Goal: Information Seeking & Learning: Compare options

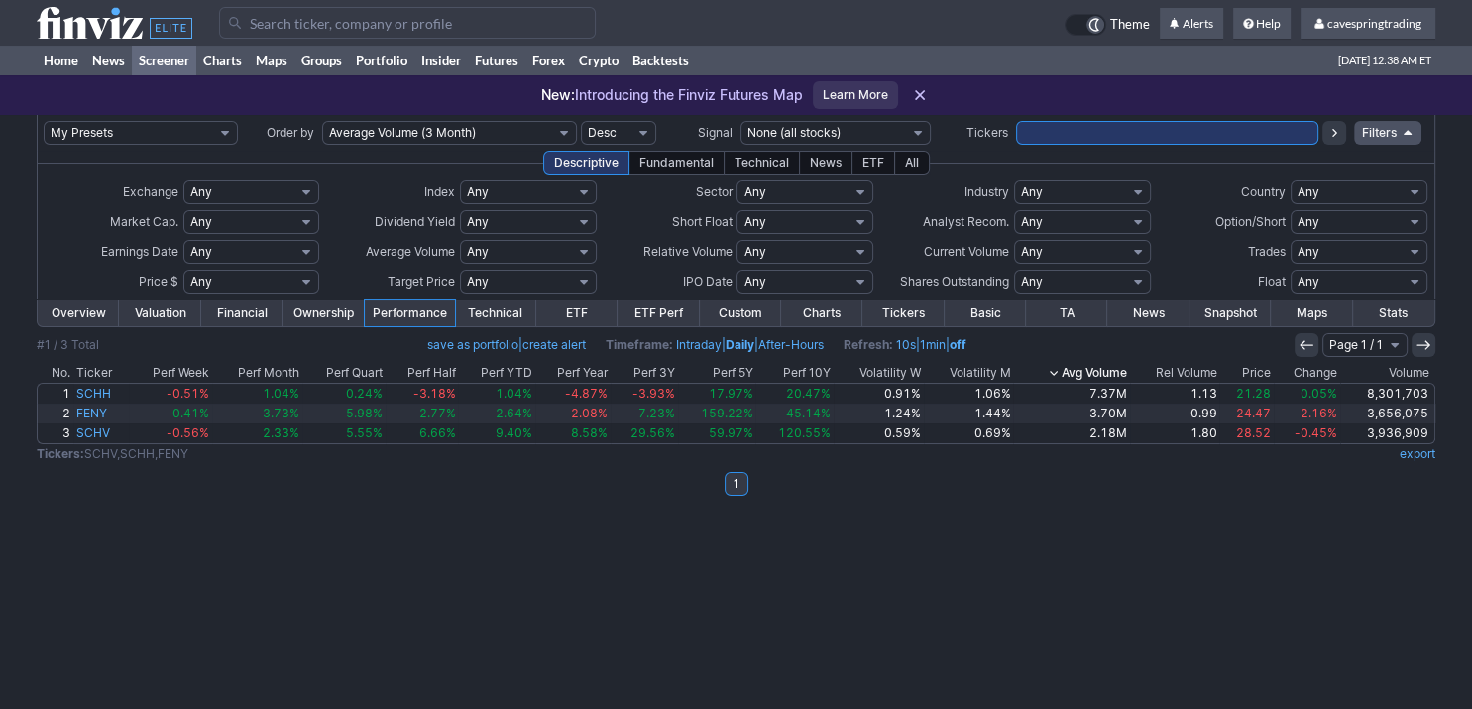
click at [183, 270] on select "Any Under $1 Under $2 Under $3 Under $4 Under $5 Under $7 Under $10 Under $15 U…" at bounding box center [251, 282] width 137 height 24
select select "1to20"
click option "$1 to $20" at bounding box center [0, 0] width 0 height 0
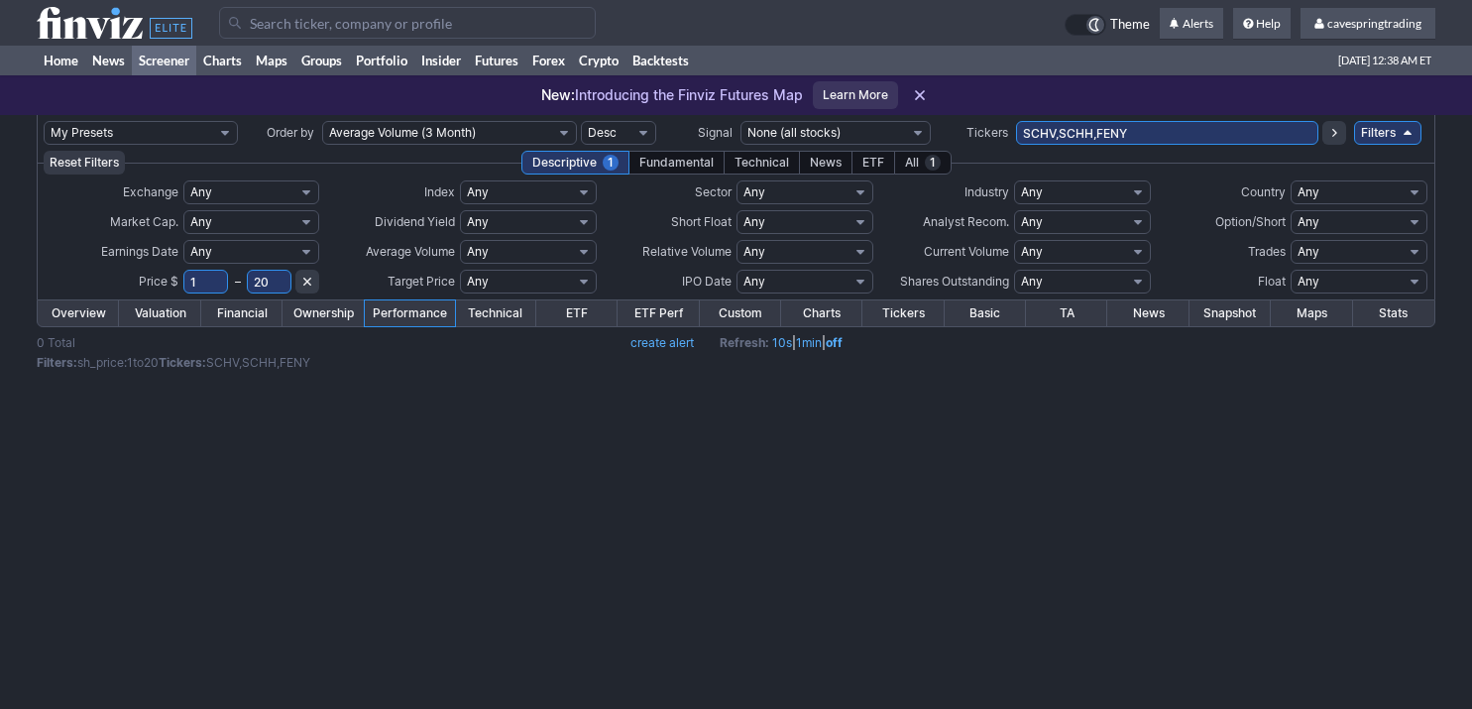
click at [460, 240] on select "Any Under 50K Under 100K Under 500K Under 750K Under 1M Over 50K Over 100K Over…" at bounding box center [528, 252] width 137 height 24
select select "o2000"
click option "Over 2M" at bounding box center [0, 0] width 0 height 0
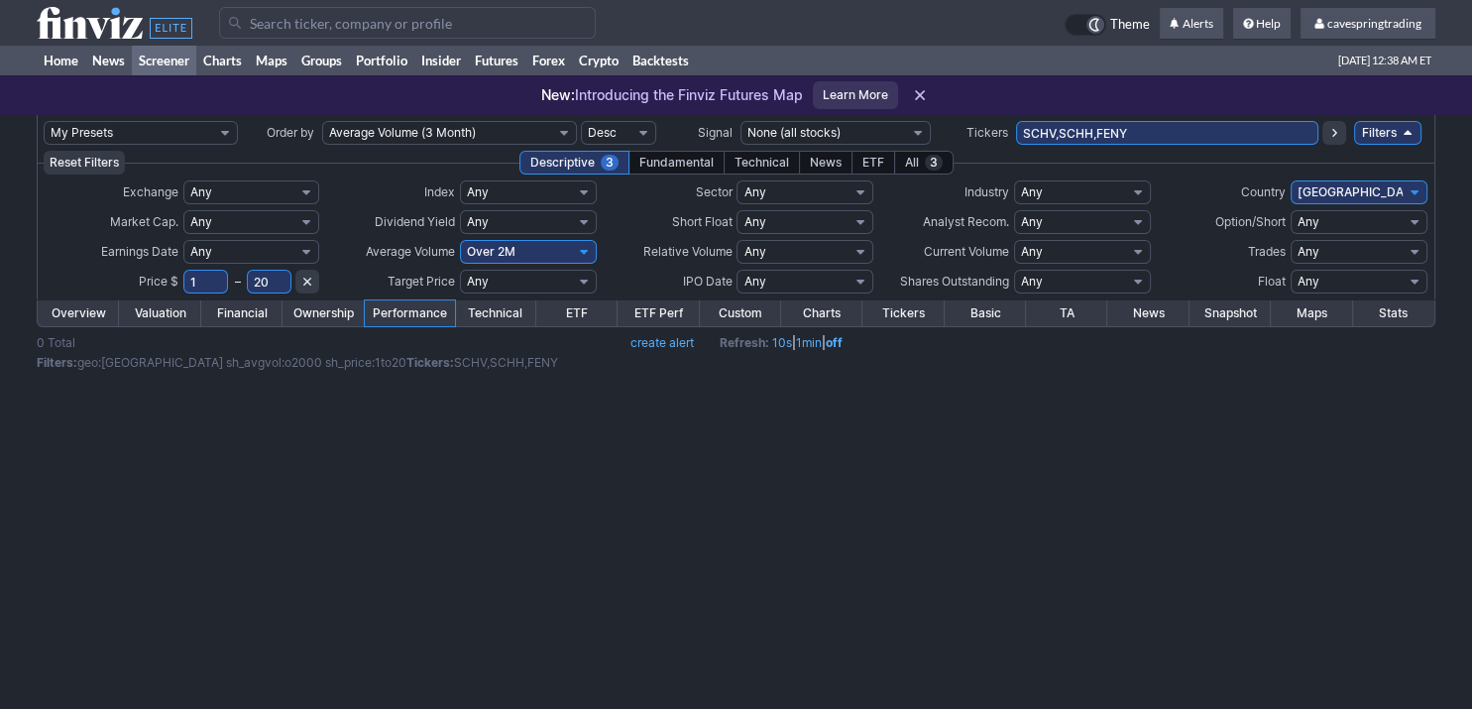
click at [1016, 139] on input "SCHV,SCHH,FENY" at bounding box center [1167, 133] width 303 height 24
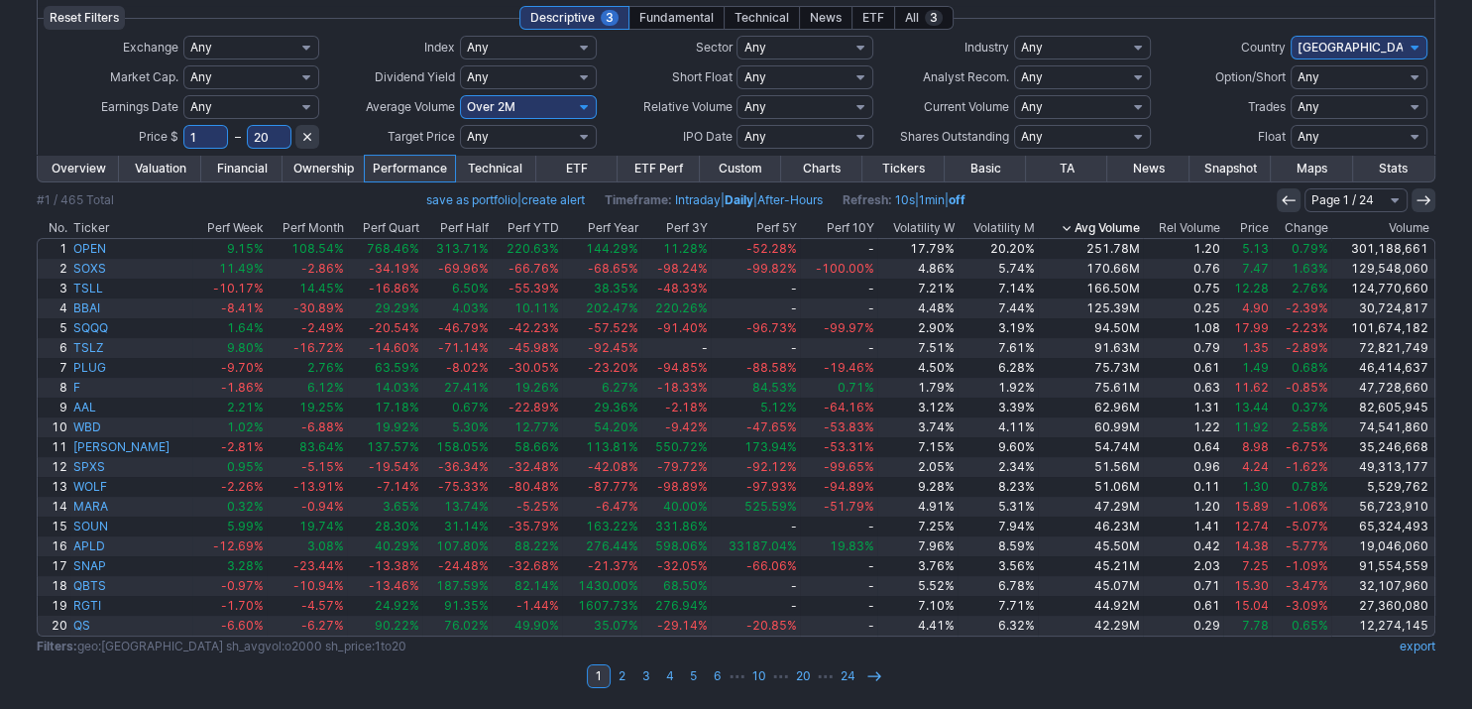
scroll to position [40, 0]
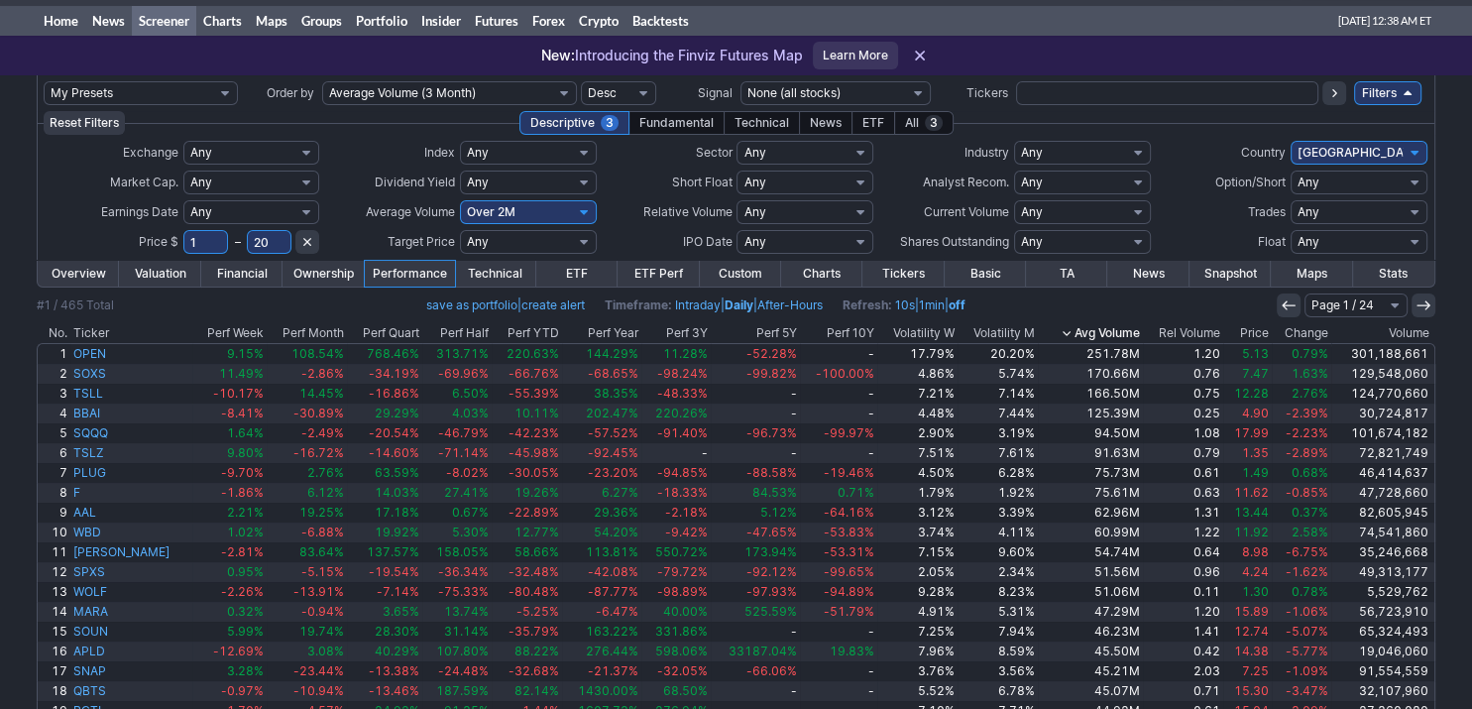
drag, startPoint x: 289, startPoint y: 233, endPoint x: 220, endPoint y: 243, distance: 69.1
click at [220, 243] on tr "1 – 20" at bounding box center [251, 242] width 137 height 24
type input "13"
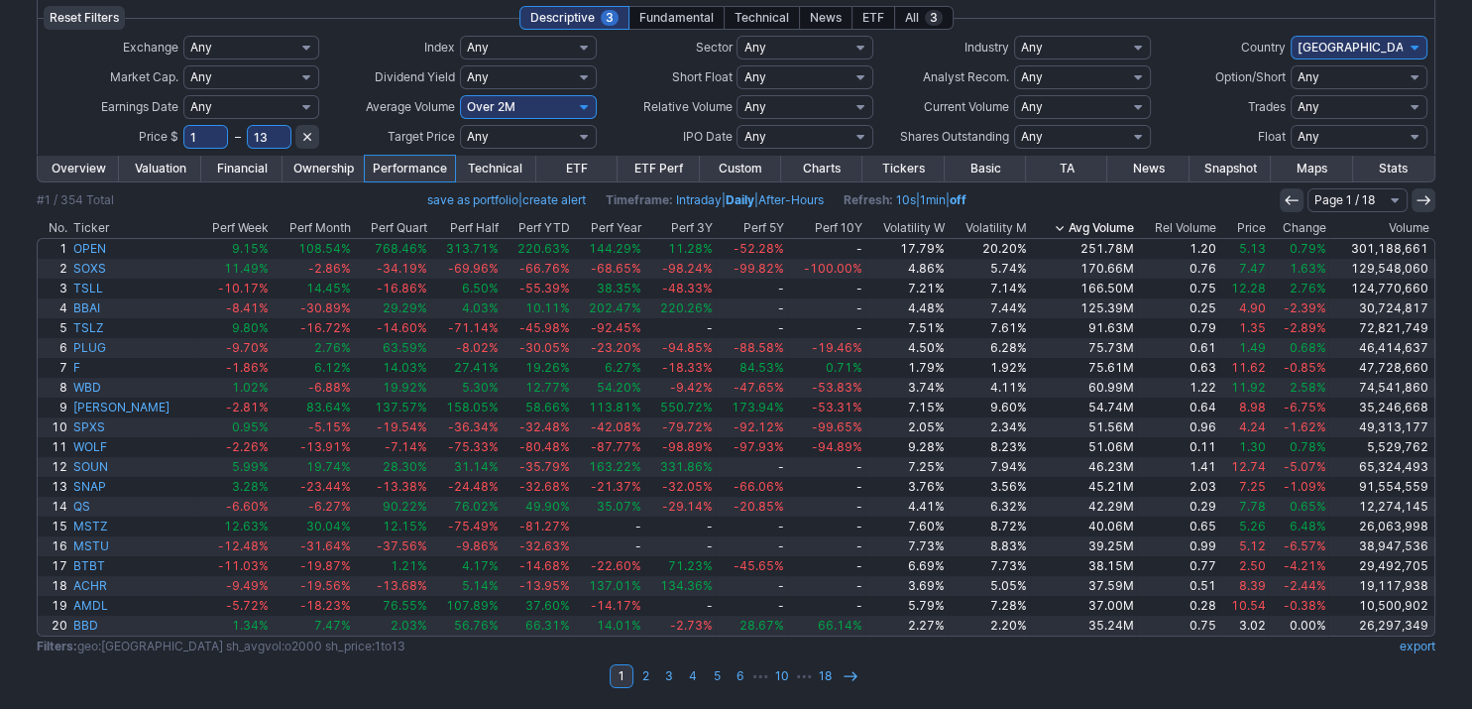
scroll to position [145, 0]
click at [1432, 647] on link "export" at bounding box center [1418, 646] width 36 height 15
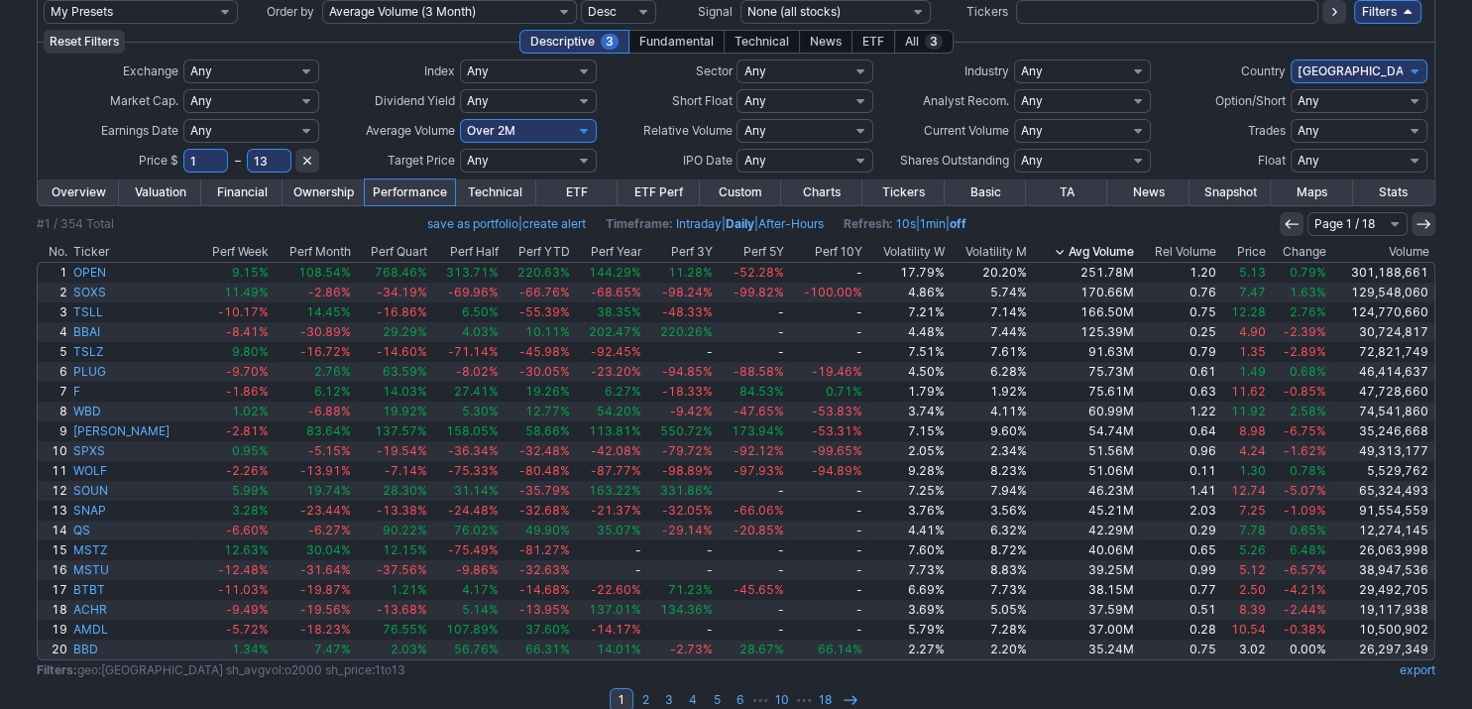
scroll to position [0, 0]
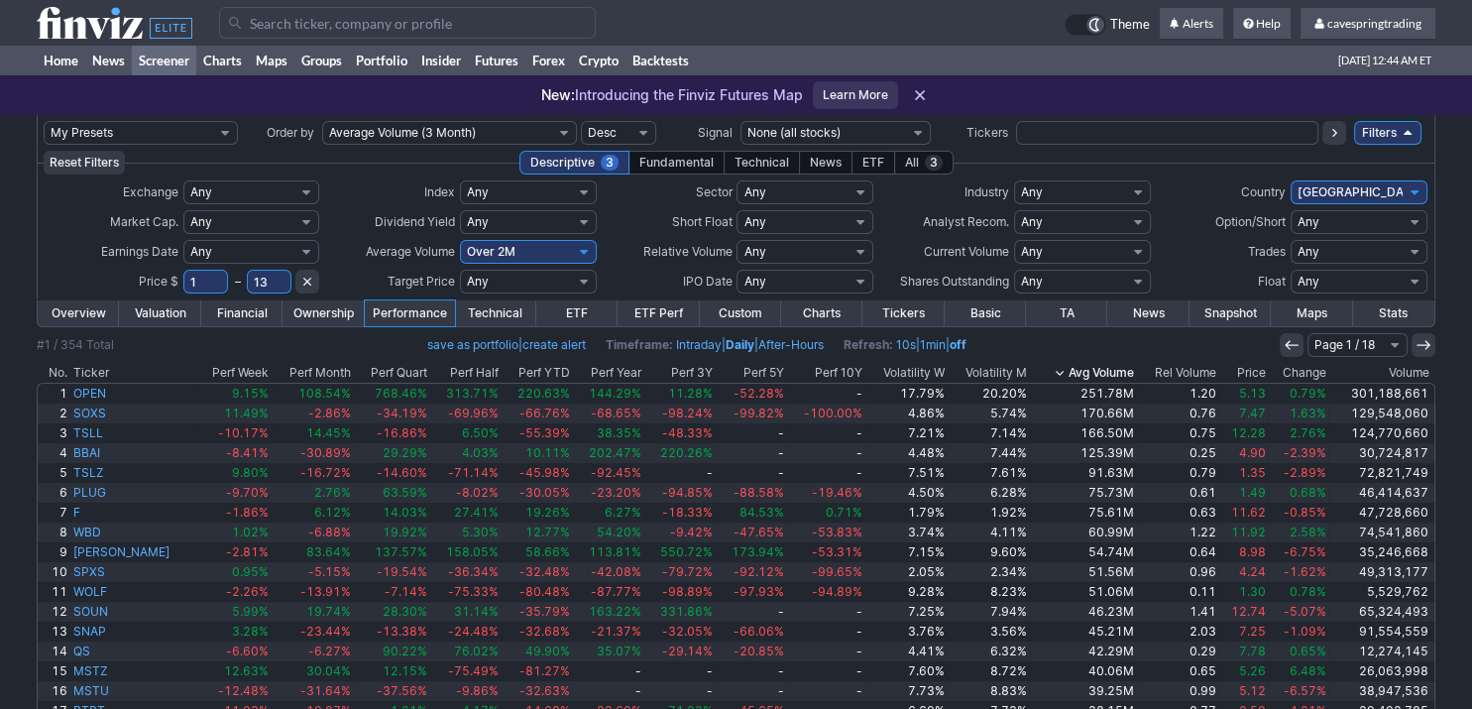
click at [1100, 119] on td at bounding box center [1167, 133] width 303 height 36
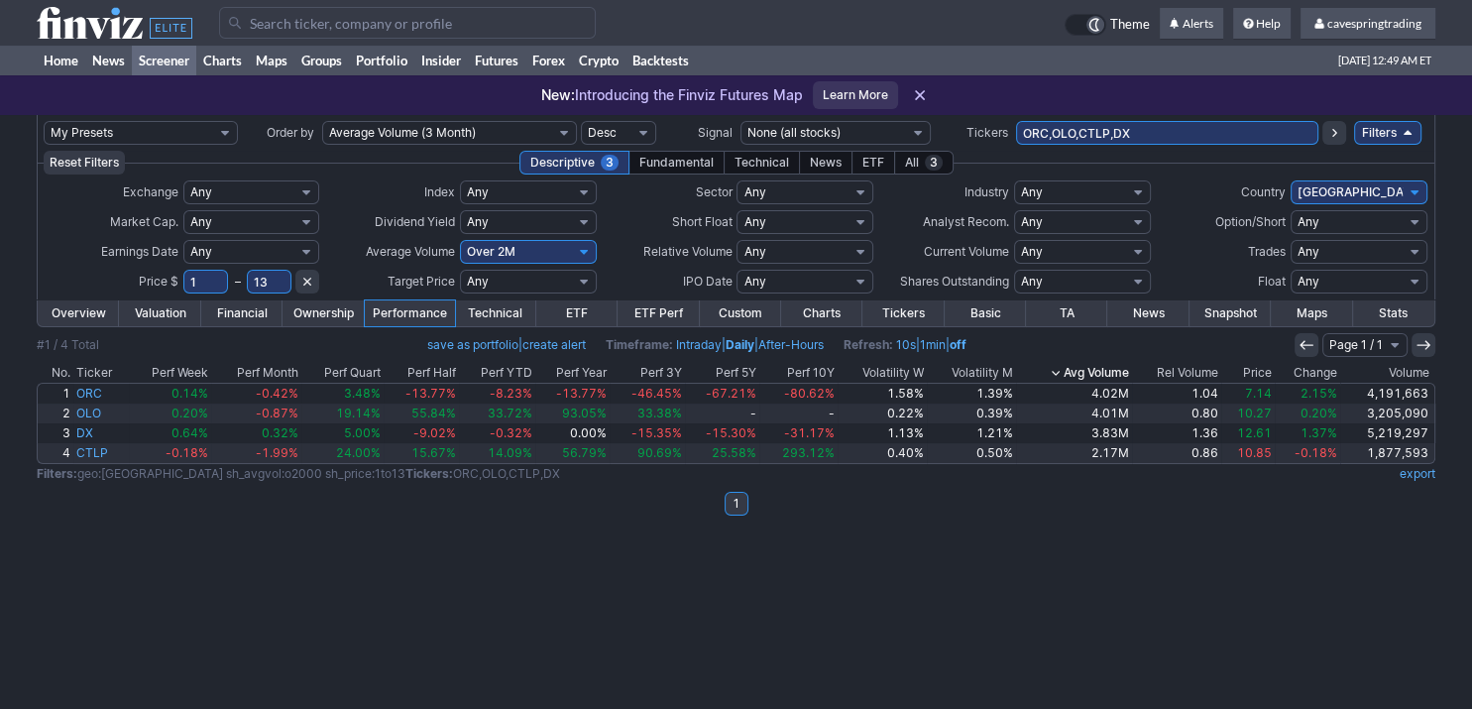
click at [1156, 149] on td "ORC,OLO,CTLP,DX" at bounding box center [1167, 133] width 303 height 36
type input "olo,plug,bbd,ua,orc,mq,atus,hpp,gnw,dx,gdrx,bkd,payo,nuvb,two,drh,alit,lxp"
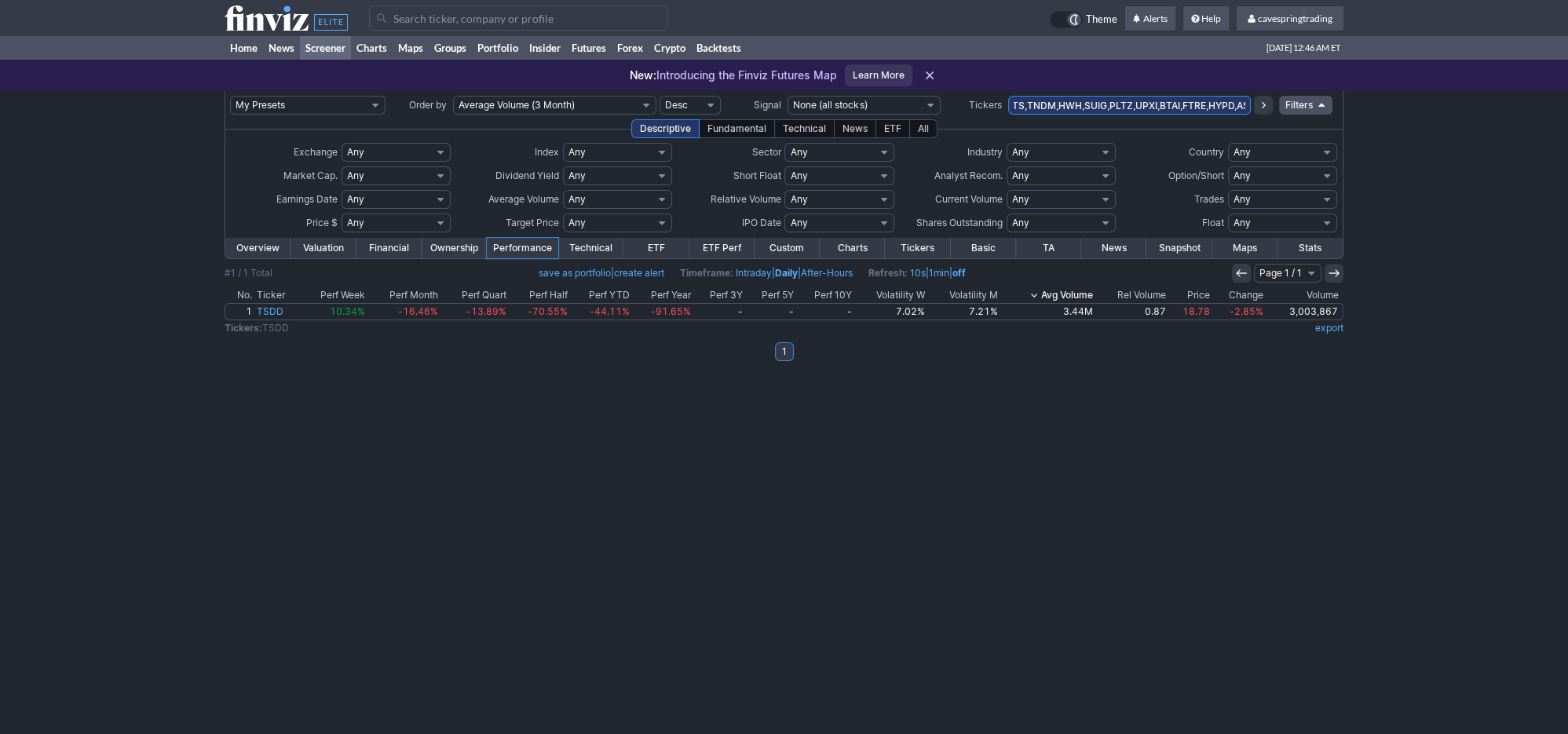
scroll to position [0, 5366]
type input "OLO,CTLP,BBD,WTI,URG,LUCY,PLUG,BFLY,ORC,CYH,LAZR,WKHS,SAFX,BMEA,BJDX,SLS,NXDR,S…"
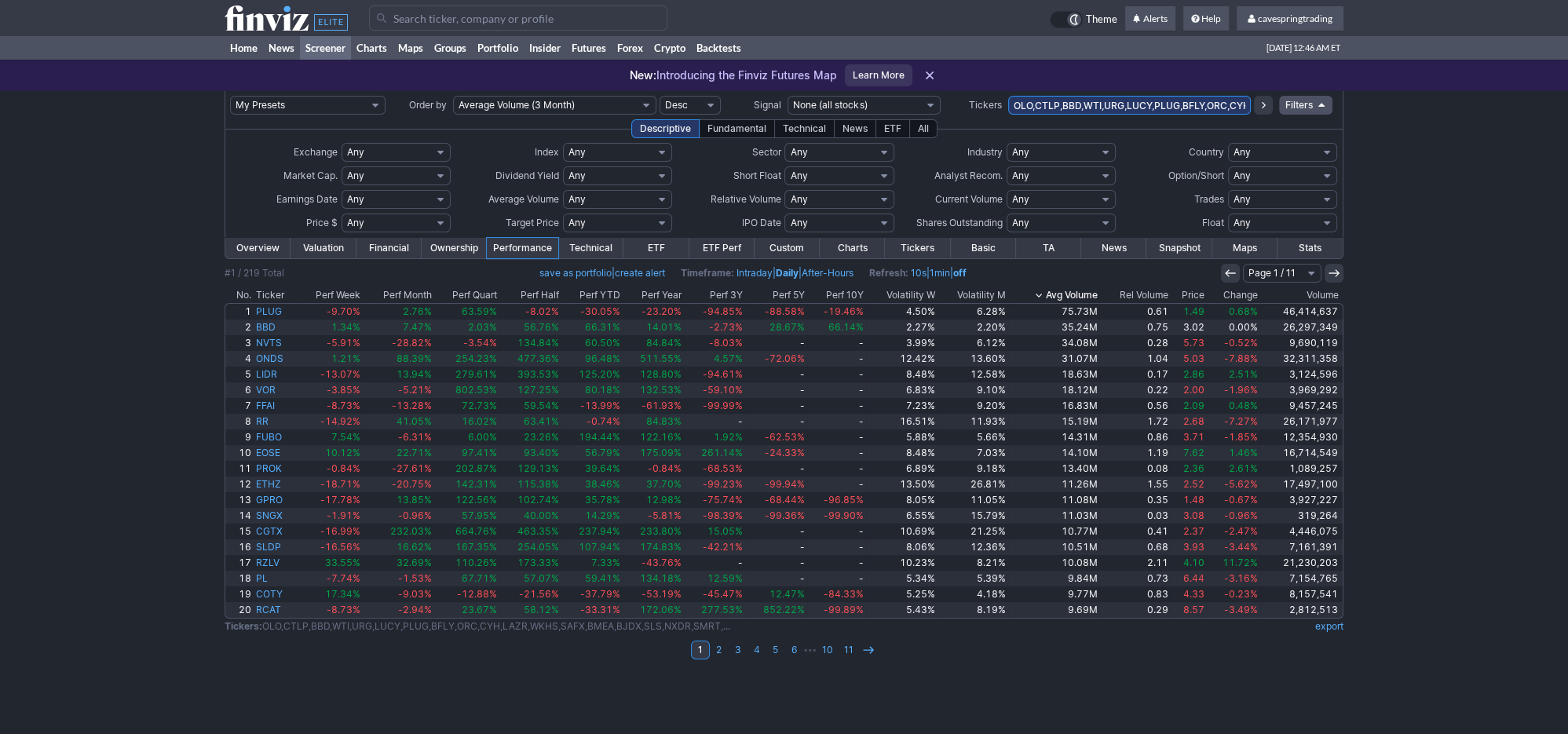
click at [265, 254] on link "Overview" at bounding box center [258, 248] width 65 height 21
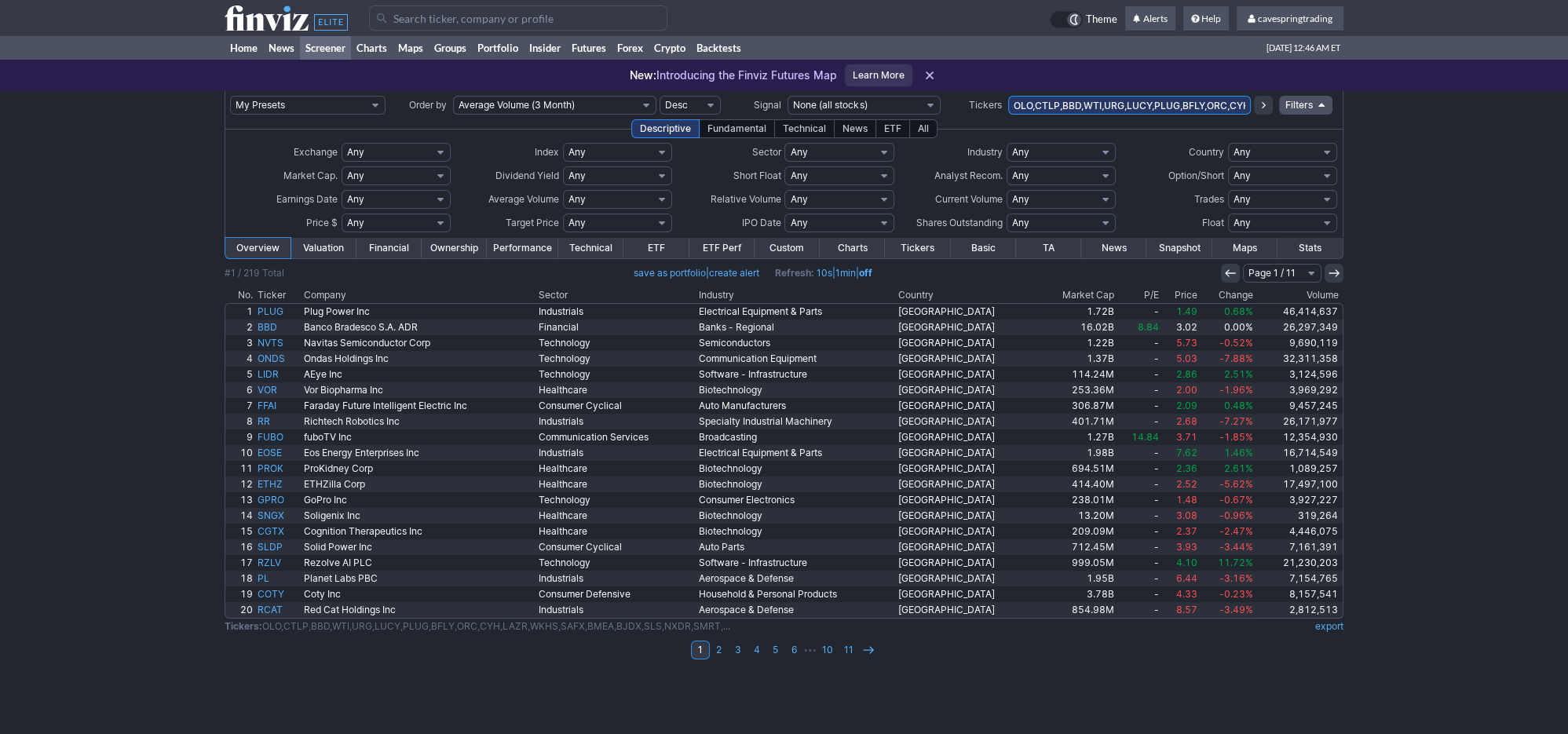
click at [1088, 298] on th "Market Cap" at bounding box center [1077, 295] width 79 height 16
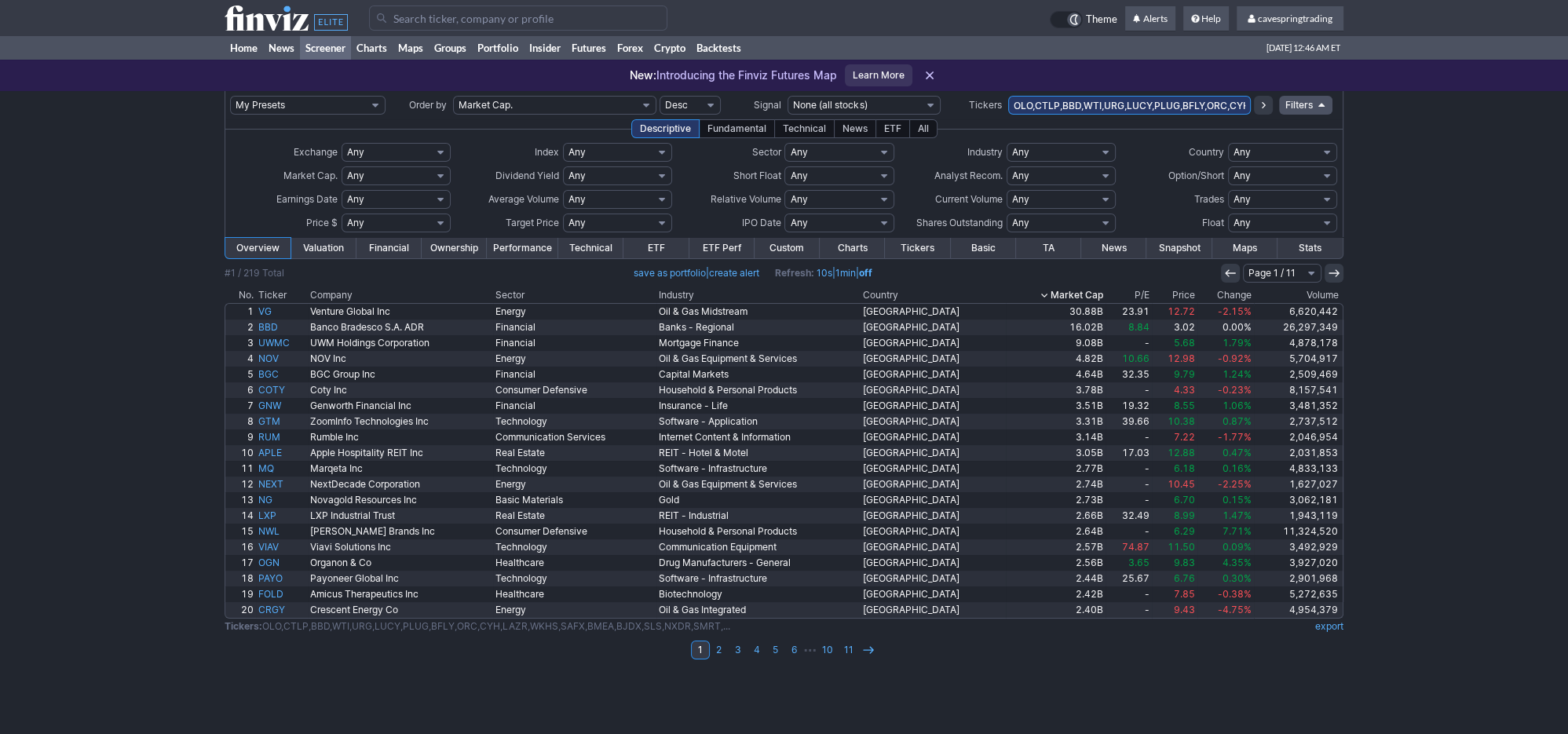
click at [1076, 295] on th "Market Cap" at bounding box center [1056, 295] width 100 height 16
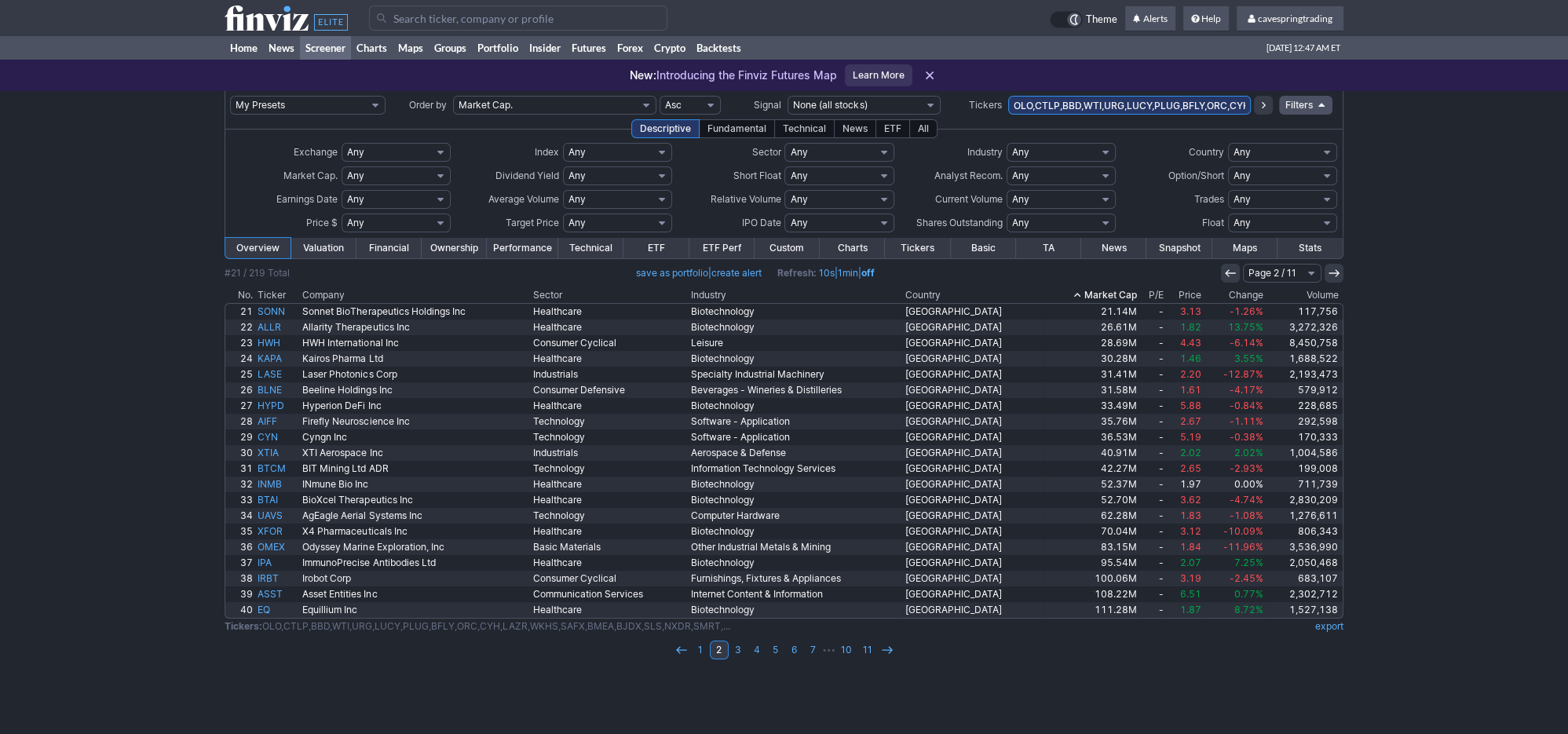
click at [740, 650] on link "3" at bounding box center [738, 650] width 19 height 19
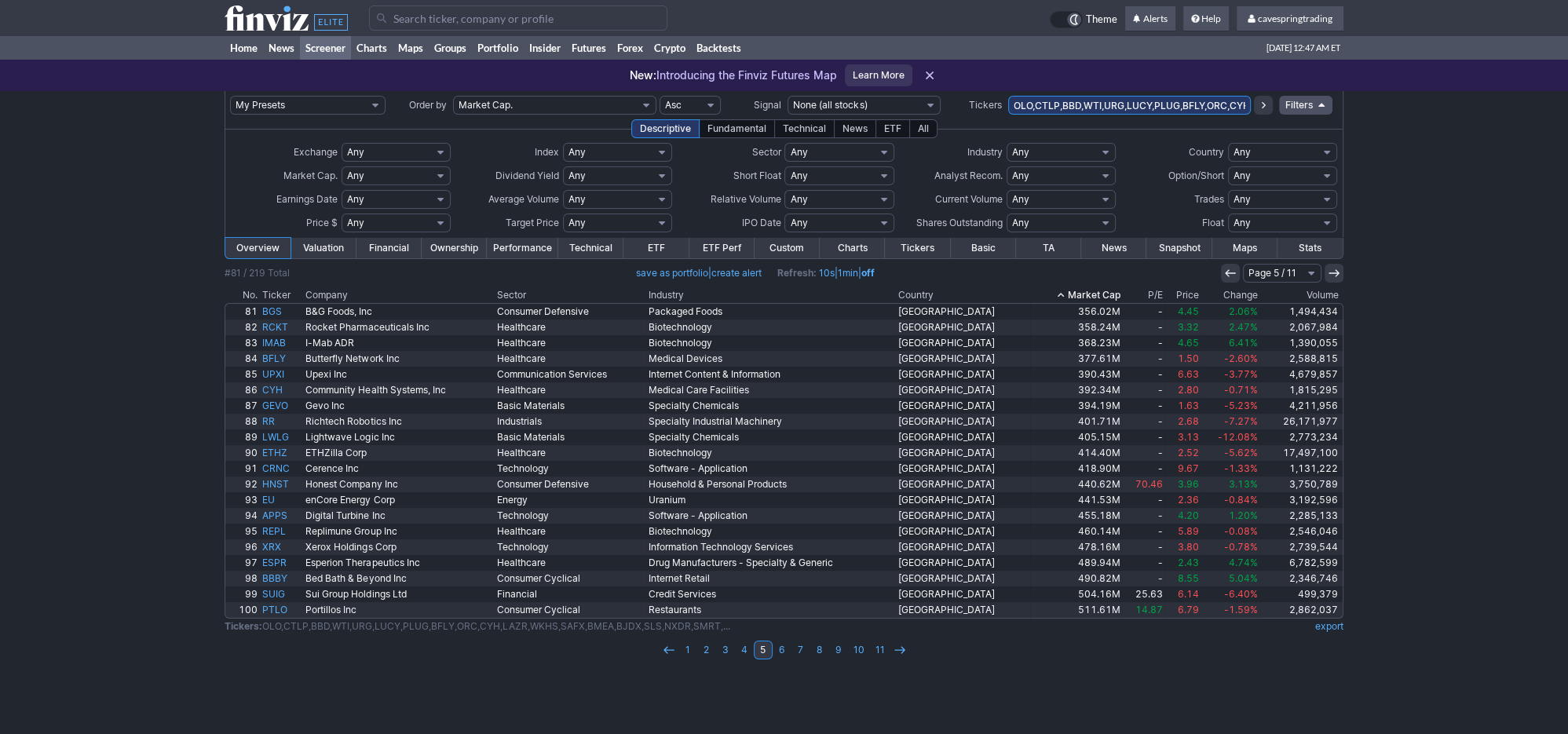
click at [774, 644] on link "6" at bounding box center [782, 650] width 19 height 19
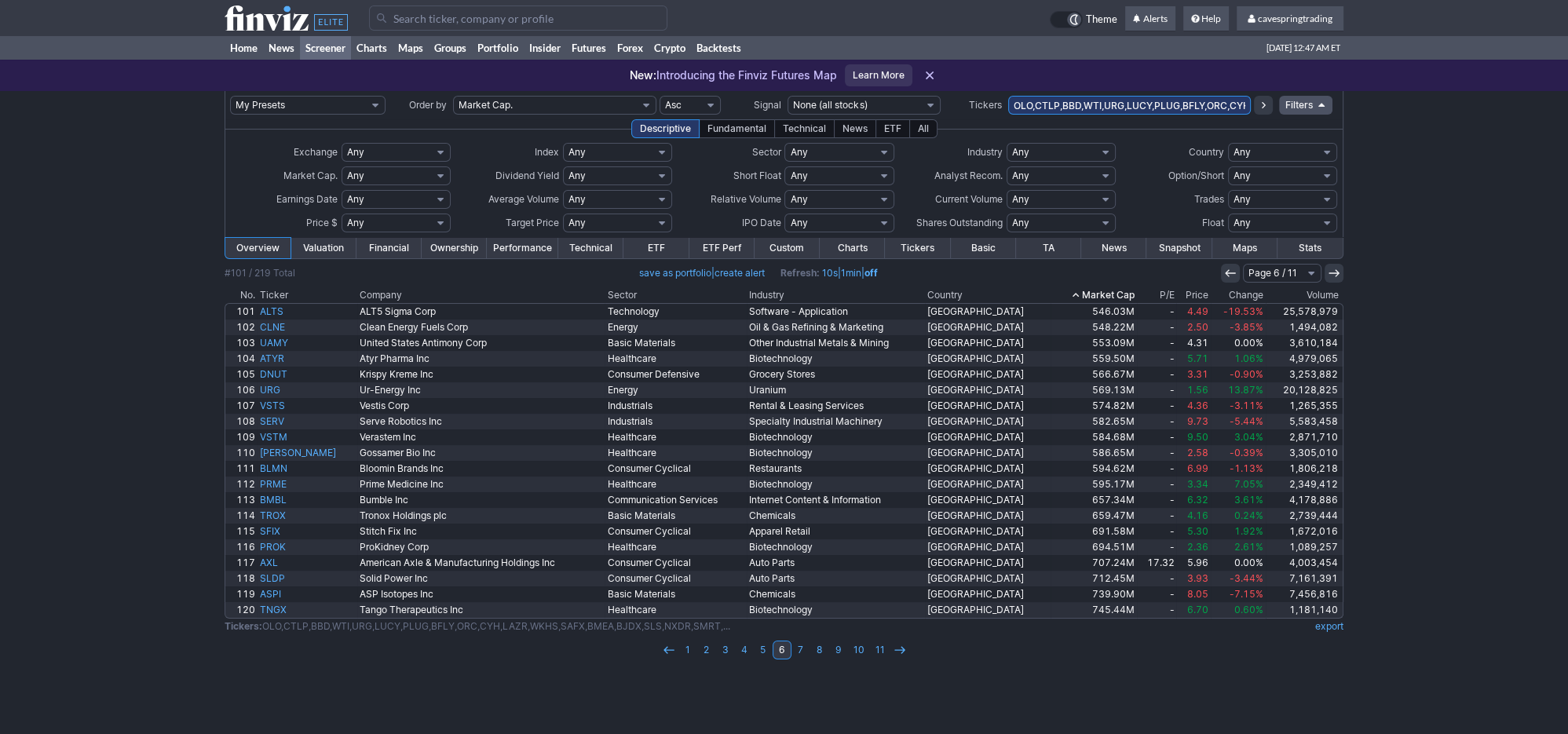
click at [341, 166] on select "Any Mega ($200bln and more) Large ($10bln to $200bln) Mid ($2bln to $10bln) Sma…" at bounding box center [396, 176] width 109 height 19
click option "Custom" at bounding box center [0, 0] width 0 height 0
click at [350, 175] on input "text" at bounding box center [356, 176] width 31 height 19
type input "1"
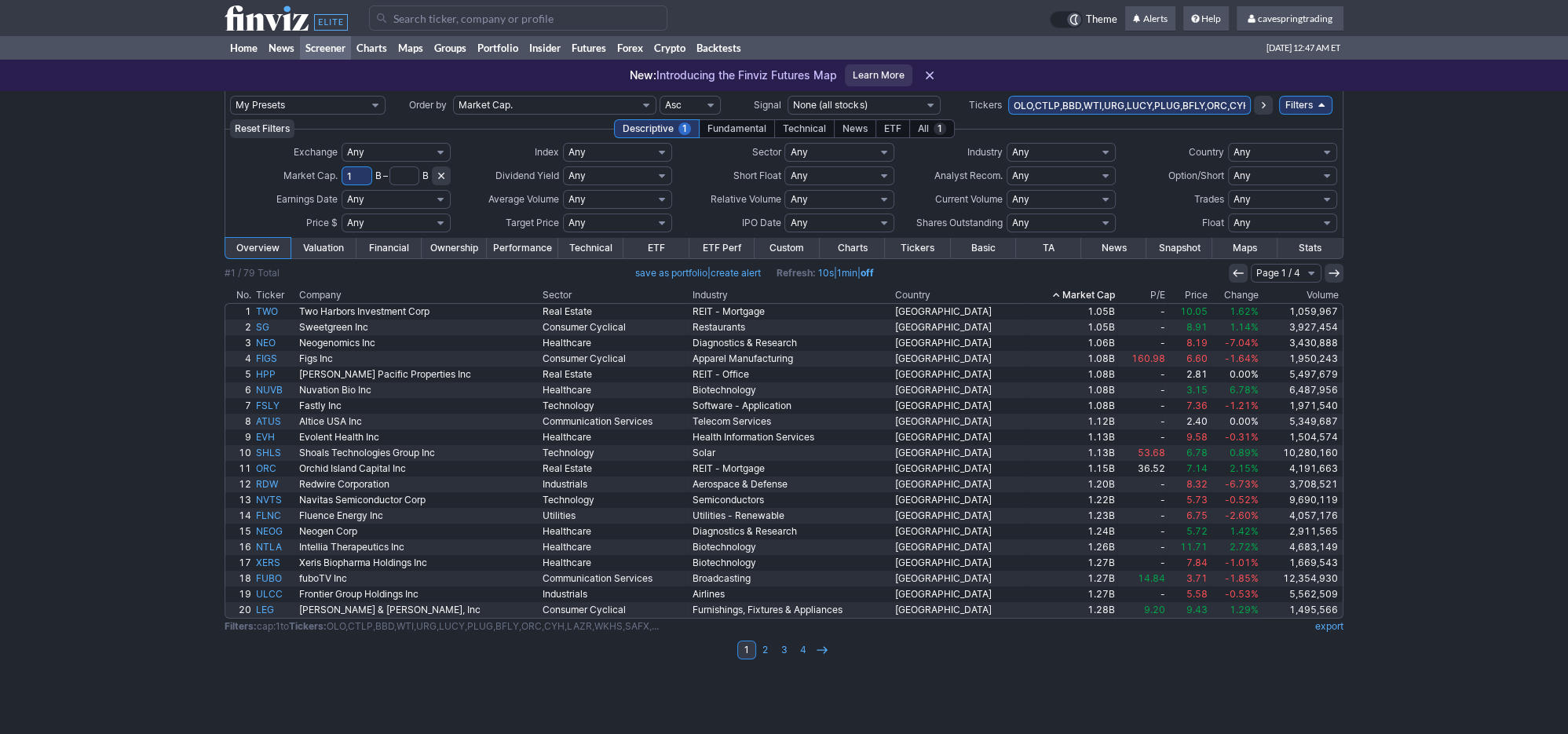
click at [545, 253] on link "Performance" at bounding box center [523, 248] width 71 height 21
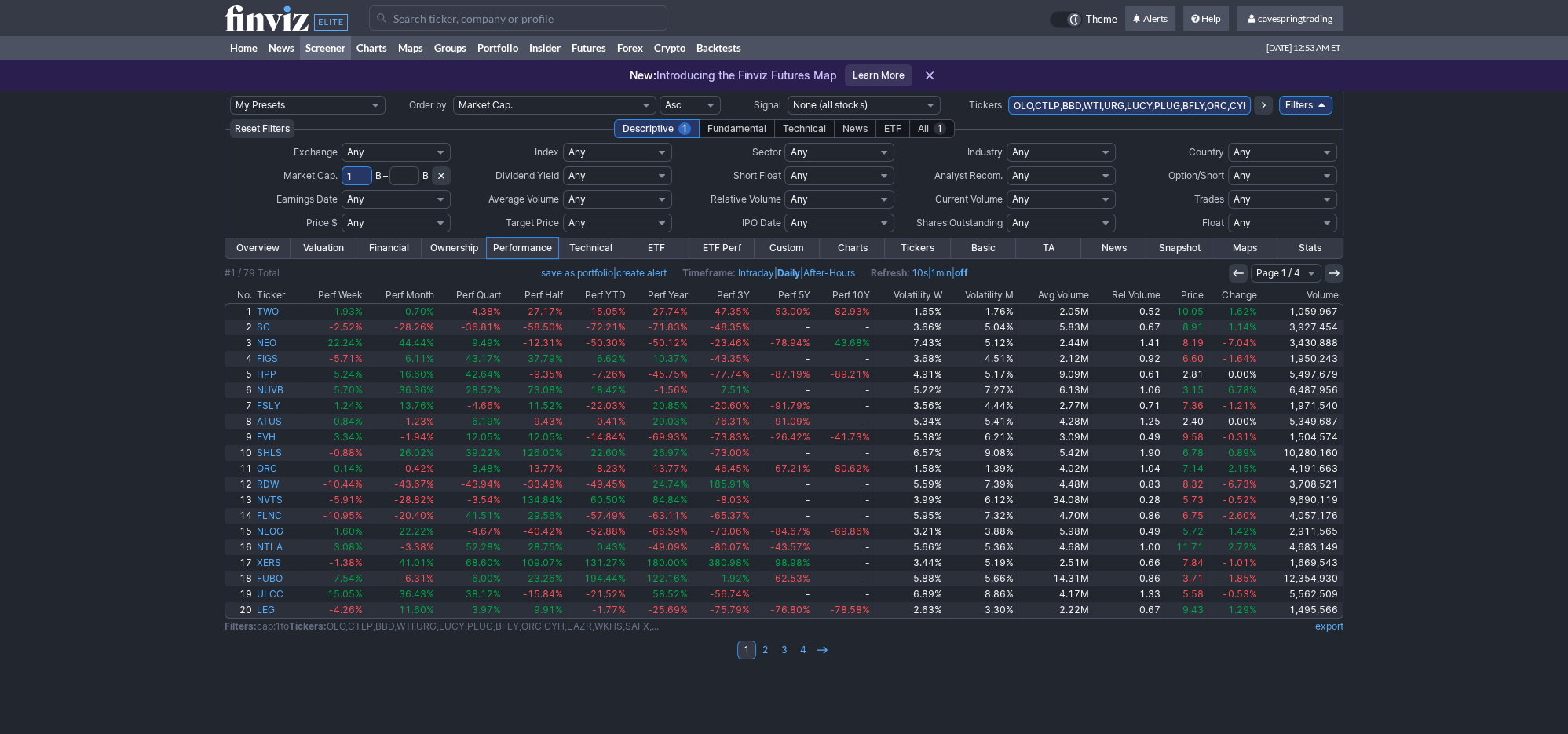
click at [335, 46] on link "Screener" at bounding box center [325, 48] width 51 height 24
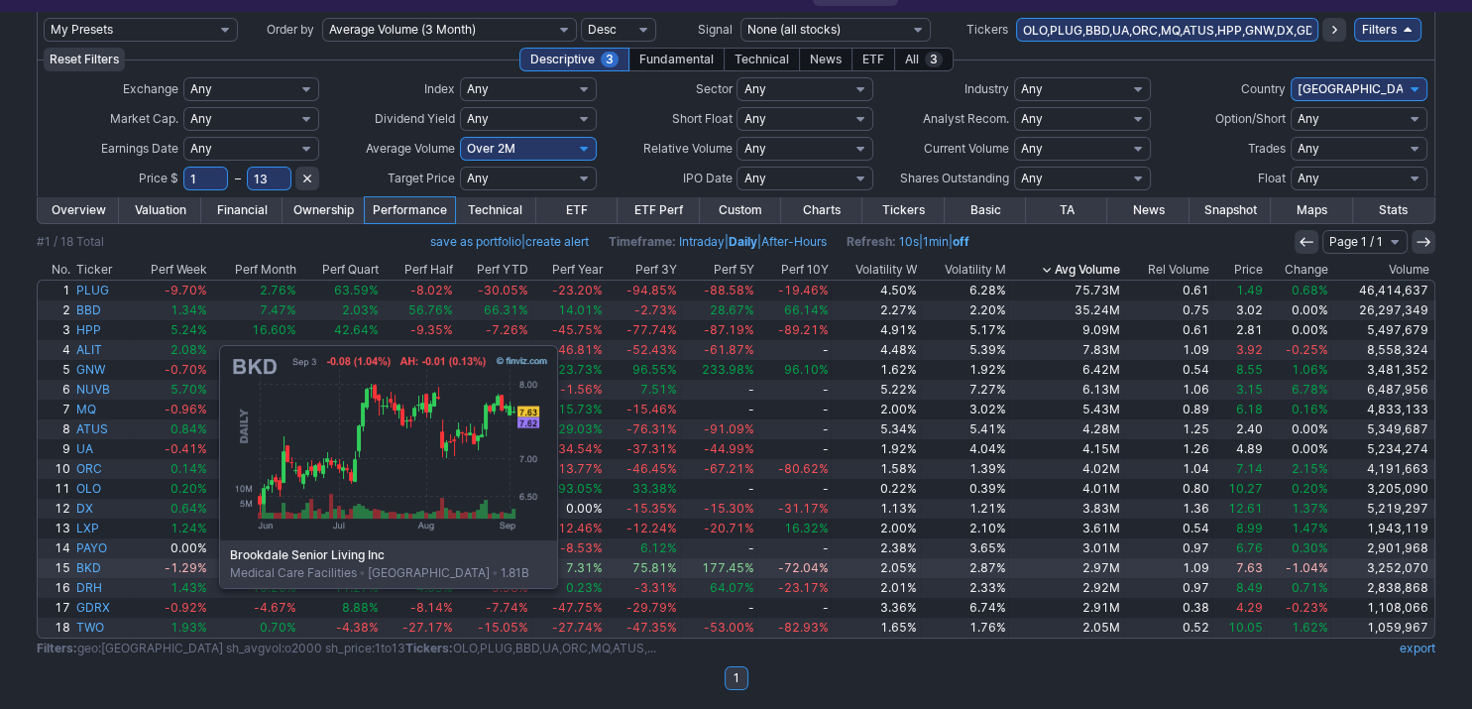
scroll to position [105, 0]
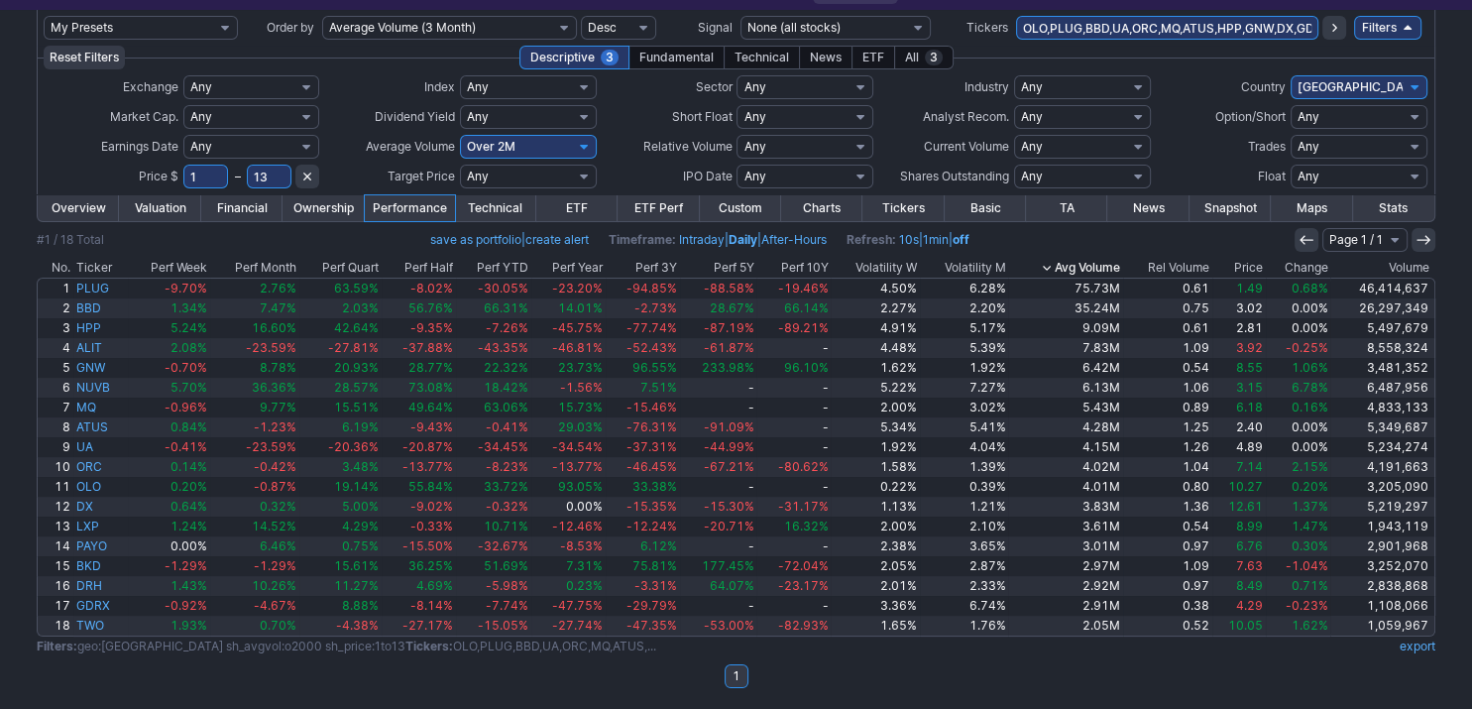
click at [1196, 38] on input "OLO,PLUG,BBD,UA,ORC,MQ,ATUS,HPP,GNW,DX,GDRX,BKD,PAYO,NUVB,TWO,DRH,ALIT,LXP" at bounding box center [1167, 28] width 303 height 24
paste input "PEN,PGRE,SHO,PEB,PK,APLE,COLD,ARR,IRT,SBRA,STWD,BRX,CTRE,AMH,UDR"
type input "OPEN,PGRE,SHO,PEB,PK,APLE,COLD,ARR,IRT,SBRA,STWD,BRX,CTRE,AMH,UDR"
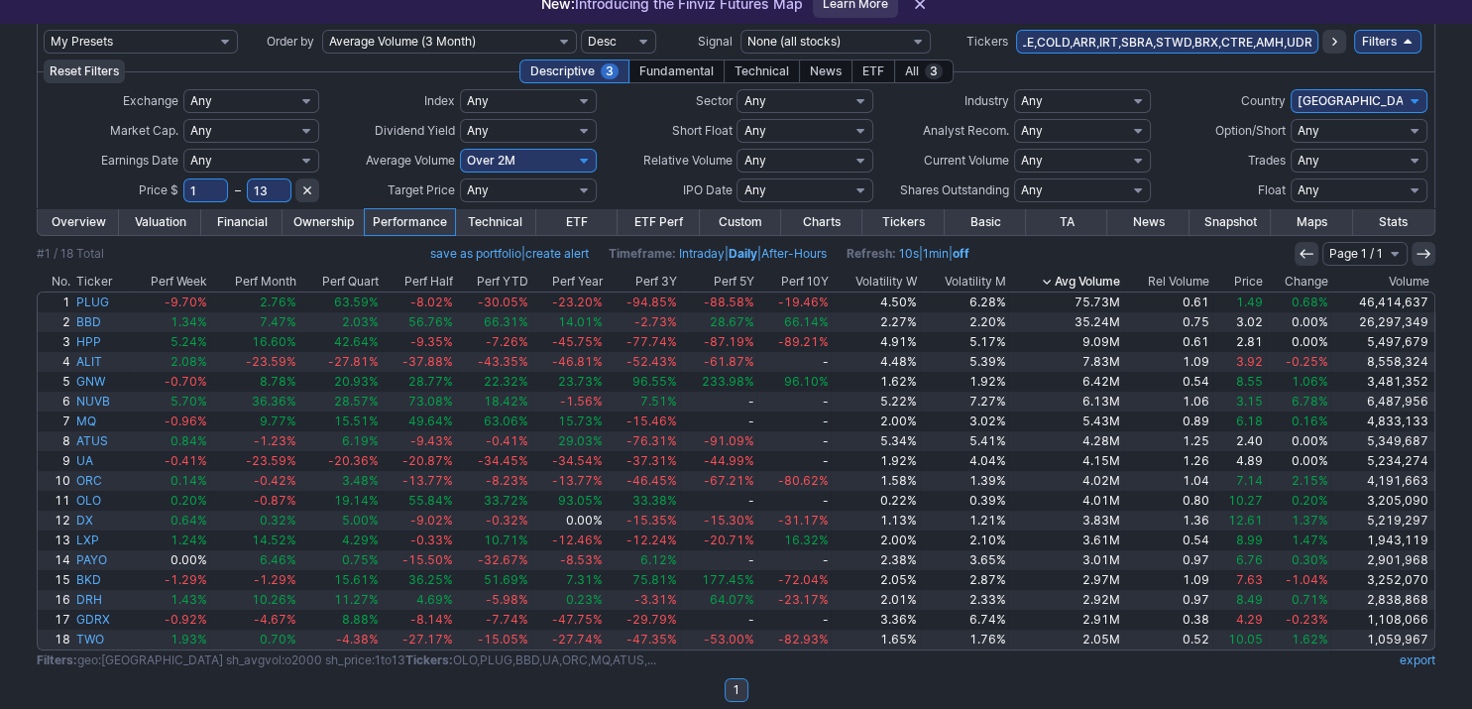
scroll to position [105, 0]
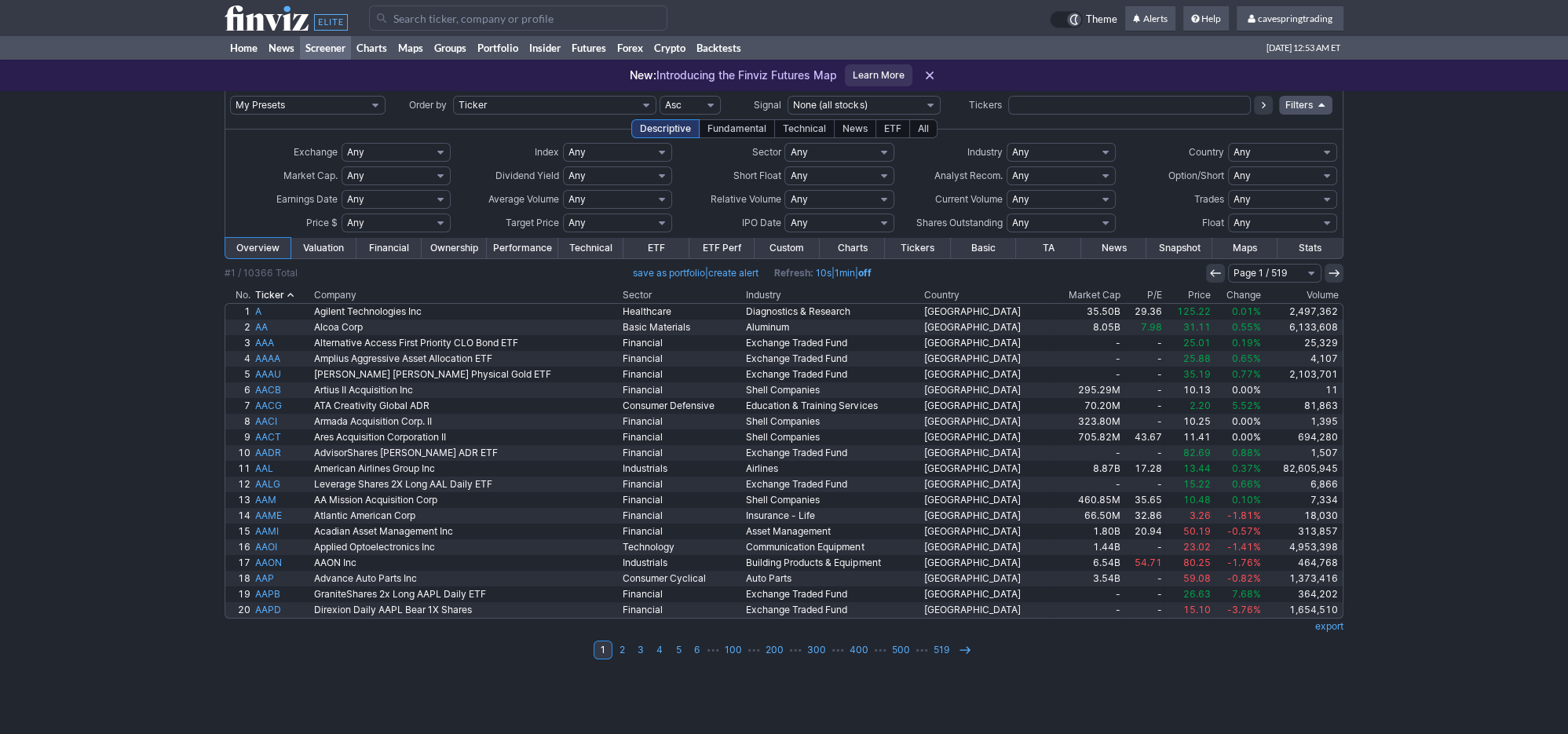
click at [785, 143] on select "Any Basic Materials Communication Services Consumer Cyclical Consumer Defensive…" at bounding box center [839, 152] width 109 height 19
select select "realestate"
click option "Real Estate" at bounding box center [0, 0] width 0 height 0
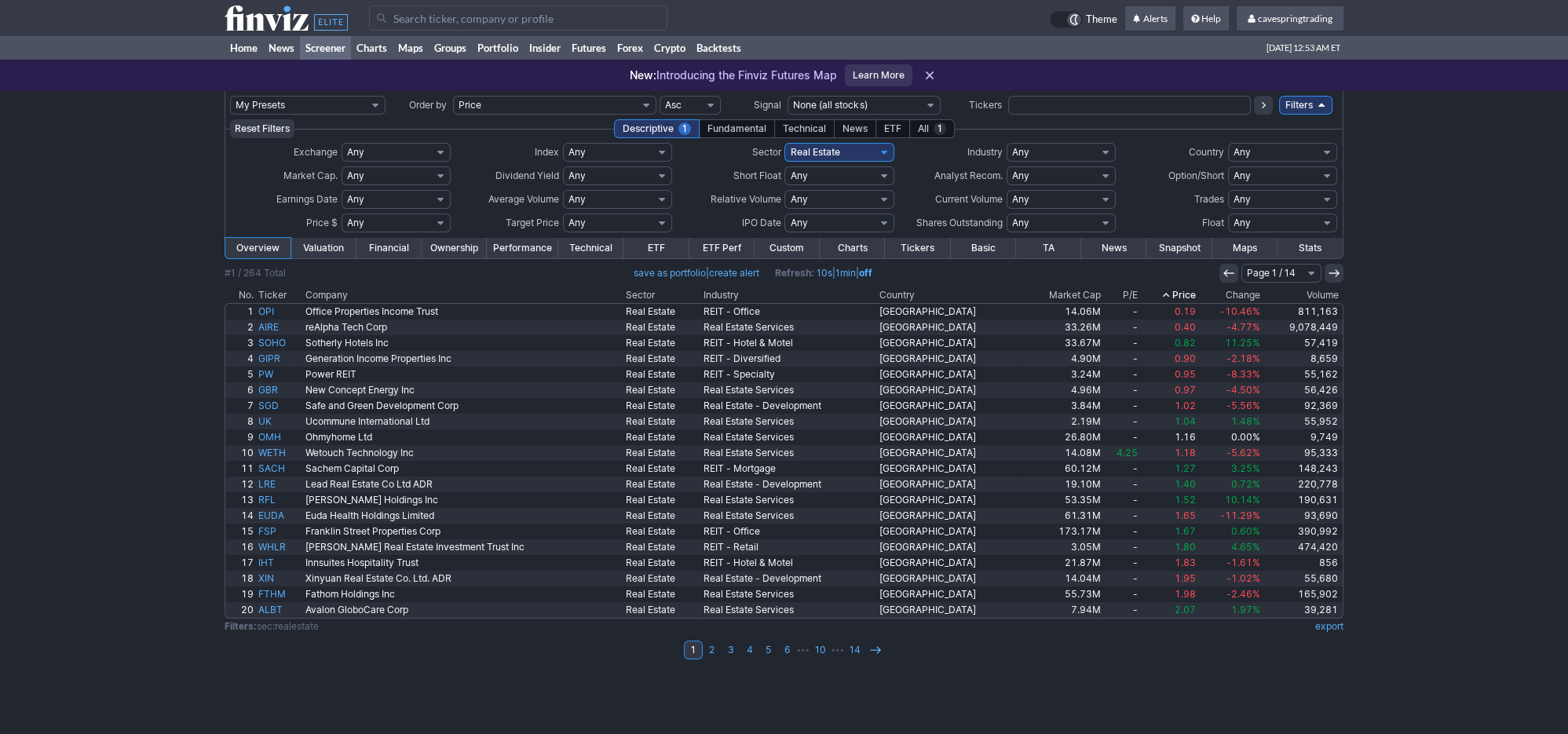
click at [341, 214] on select "Any Under $1 Under $2 Under $3 Under $4 Under $5 Under $7 Under $10 Under $15 U…" at bounding box center [396, 223] width 109 height 19
select select "u1"
click option "Under $1" at bounding box center [0, 0] width 0 height 0
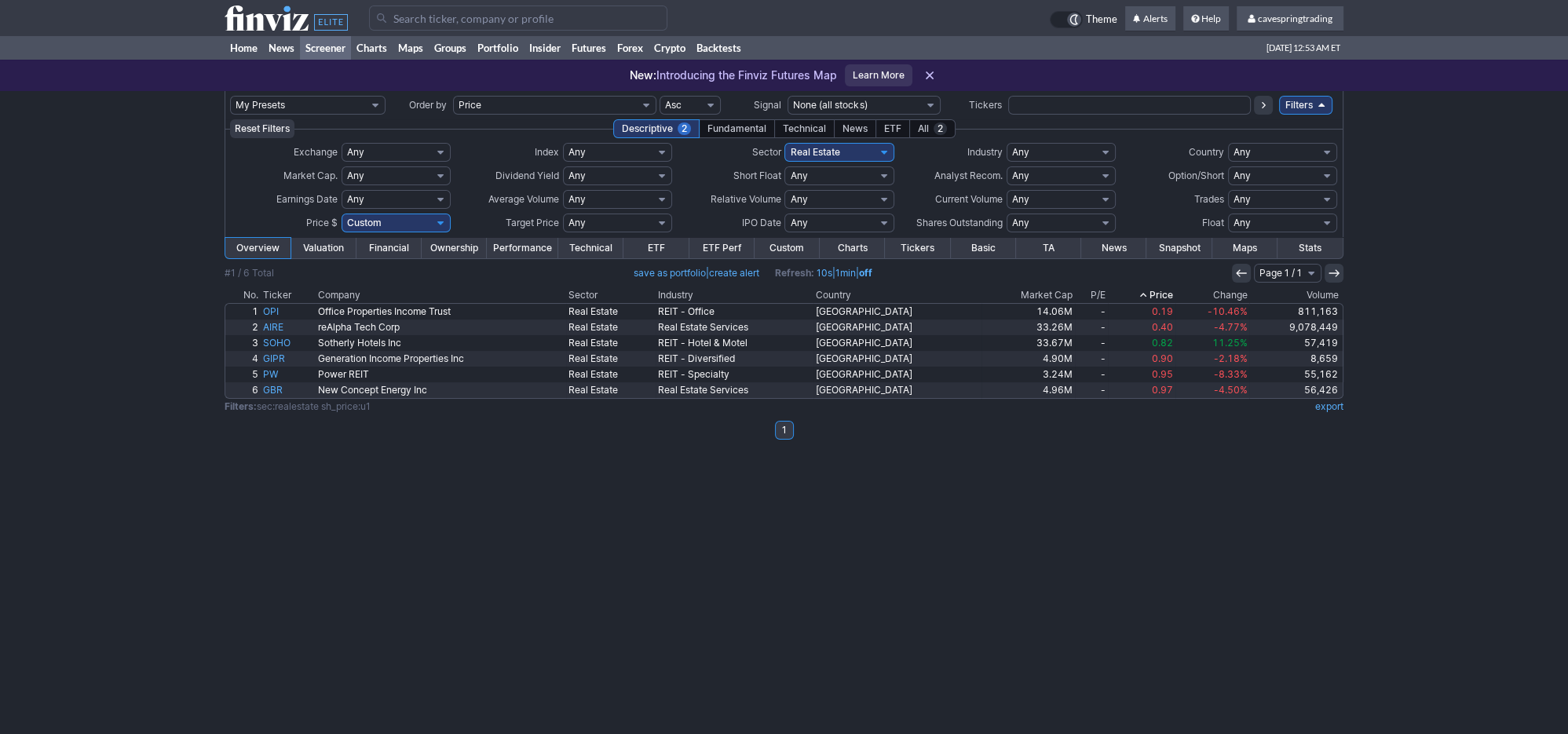
click option "Custom" at bounding box center [0, 0] width 0 height 0
click at [363, 222] on input "text" at bounding box center [360, 223] width 36 height 19
type input "1"
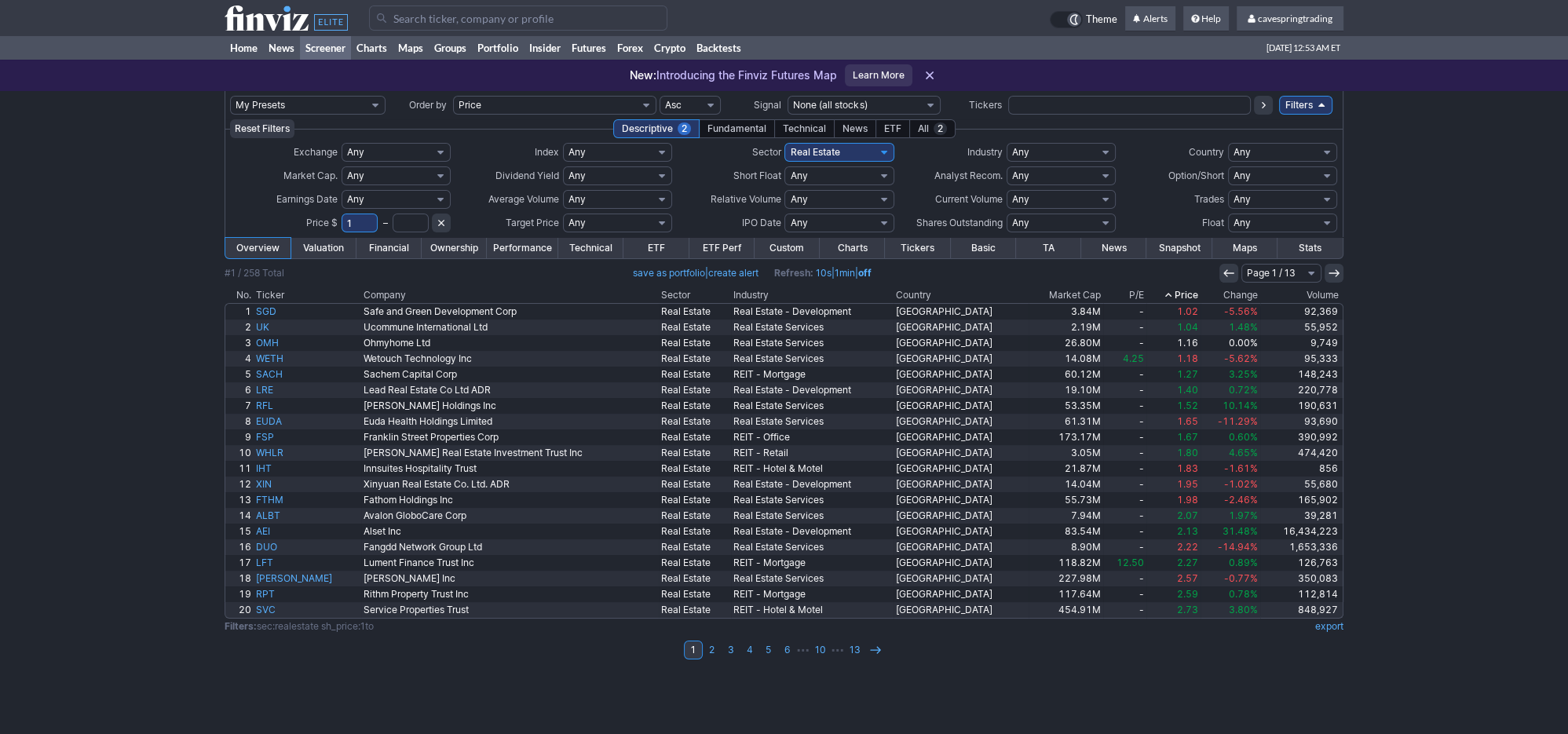
click at [398, 217] on input "text" at bounding box center [411, 223] width 36 height 19
type input "40"
click at [563, 190] on select "Any Under 50K Under 100K Under 500K Under 750K Under 1M Over 50K Over 100K Over…" at bounding box center [618, 200] width 109 height 19
select select "o1000"
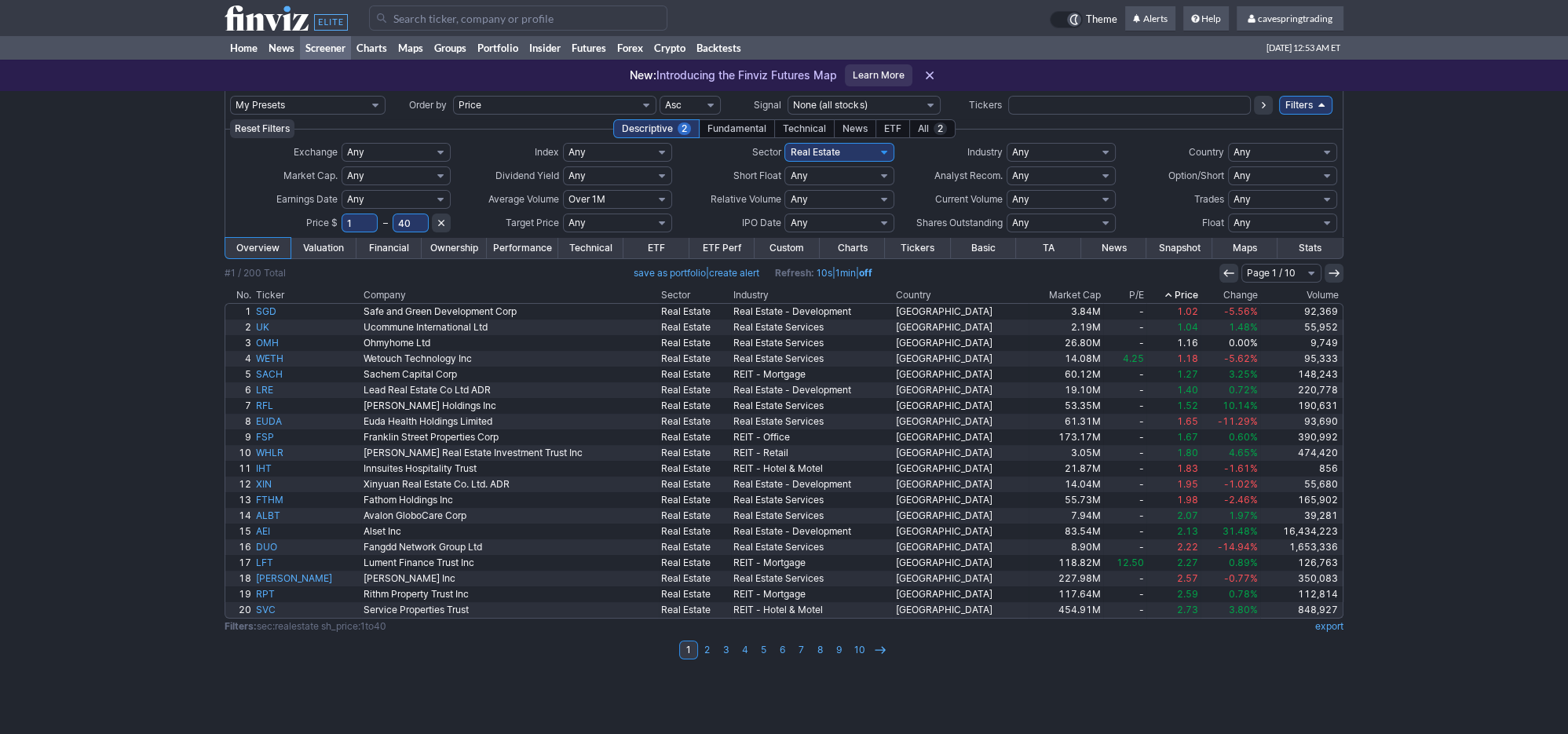
click option "Over 1M" at bounding box center [0, 0] width 0 height 0
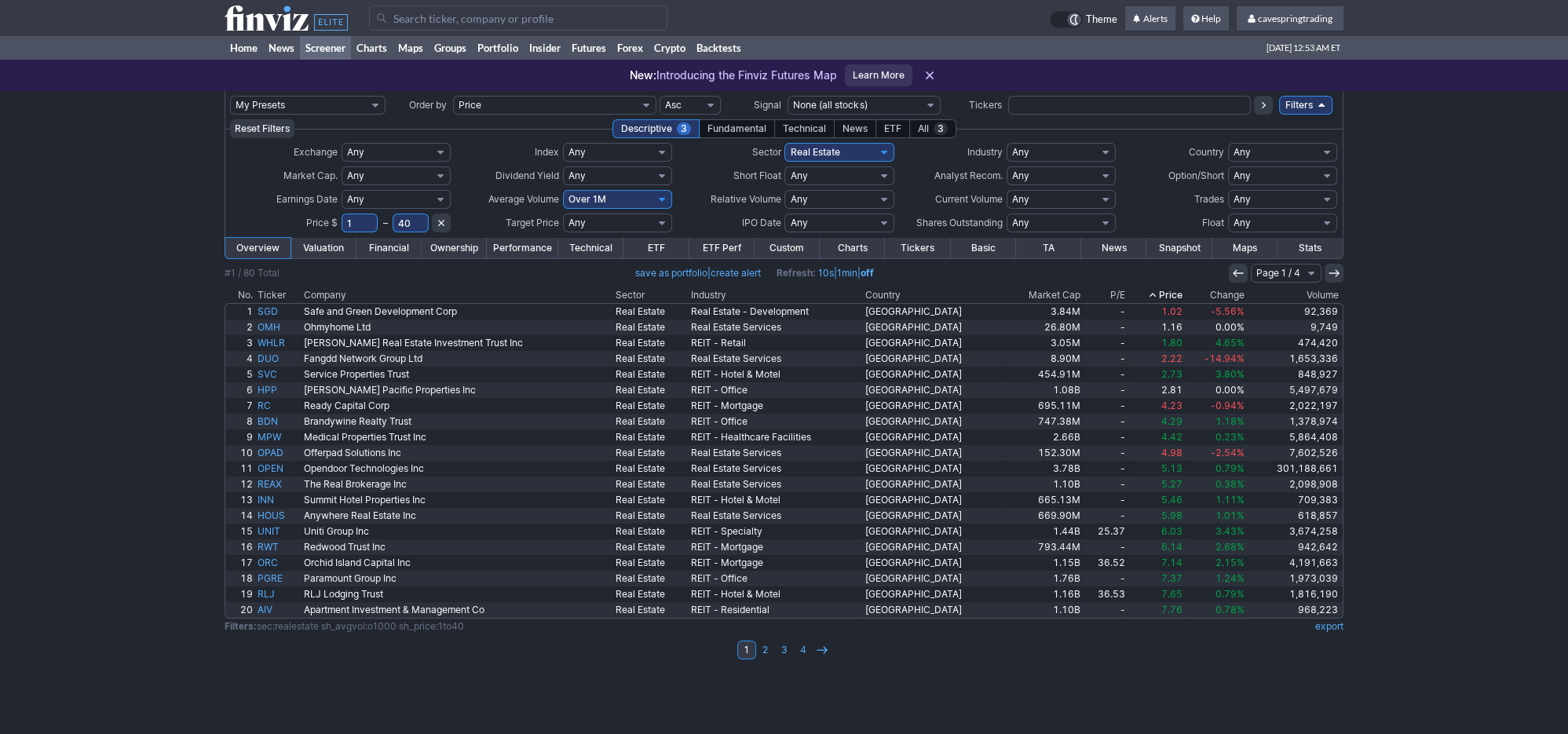
click at [1228, 143] on select "Any USA Foreign (ex-USA) Asia Europe Latin America BRIC Argentina Australia Bah…" at bounding box center [1283, 152] width 109 height 19
select select "usa"
click option "[GEOGRAPHIC_DATA]" at bounding box center [0, 0] width 0 height 0
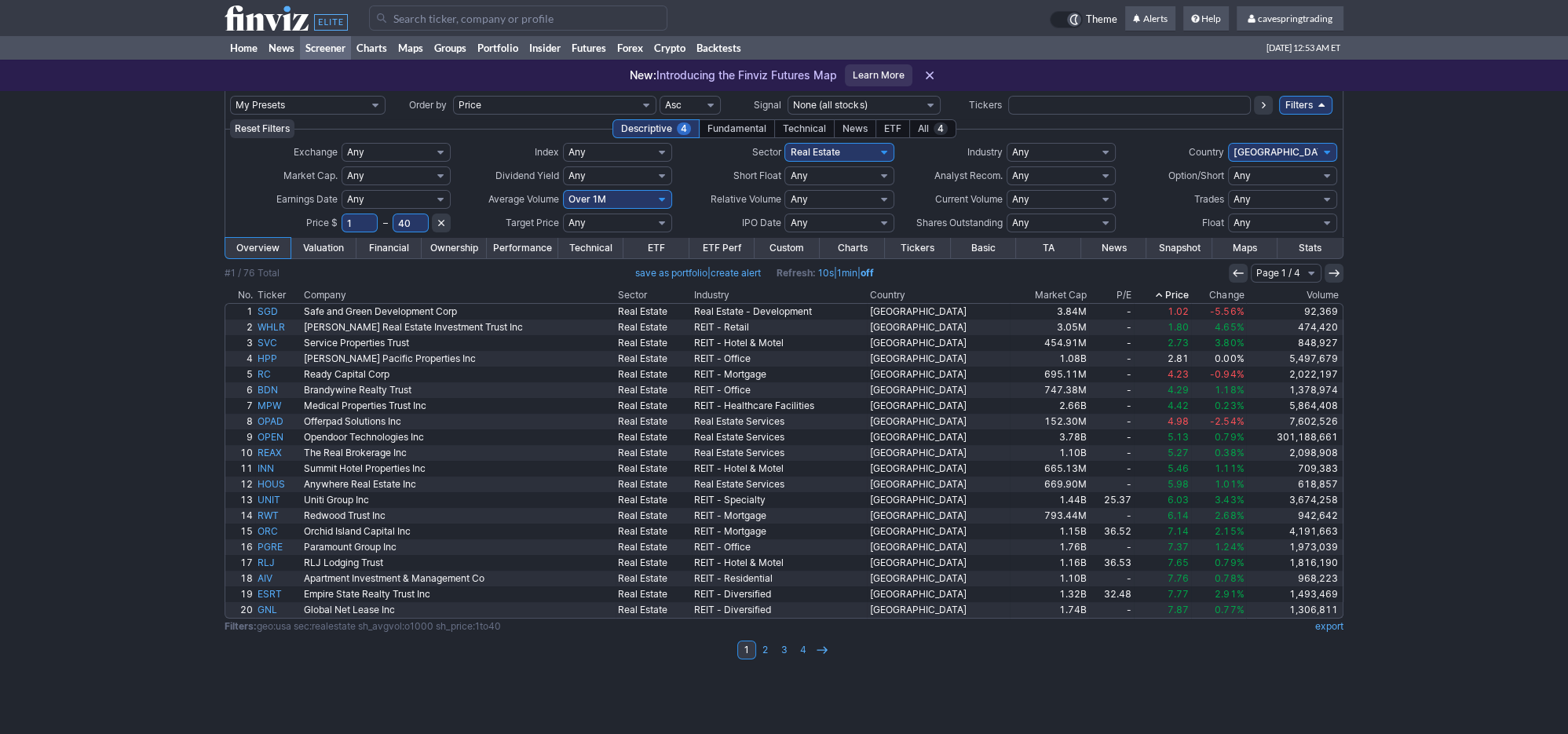
click option "Custom" at bounding box center [0, 0] width 0 height 0
click at [359, 175] on input "text" at bounding box center [356, 176] width 31 height 19
type input "1"
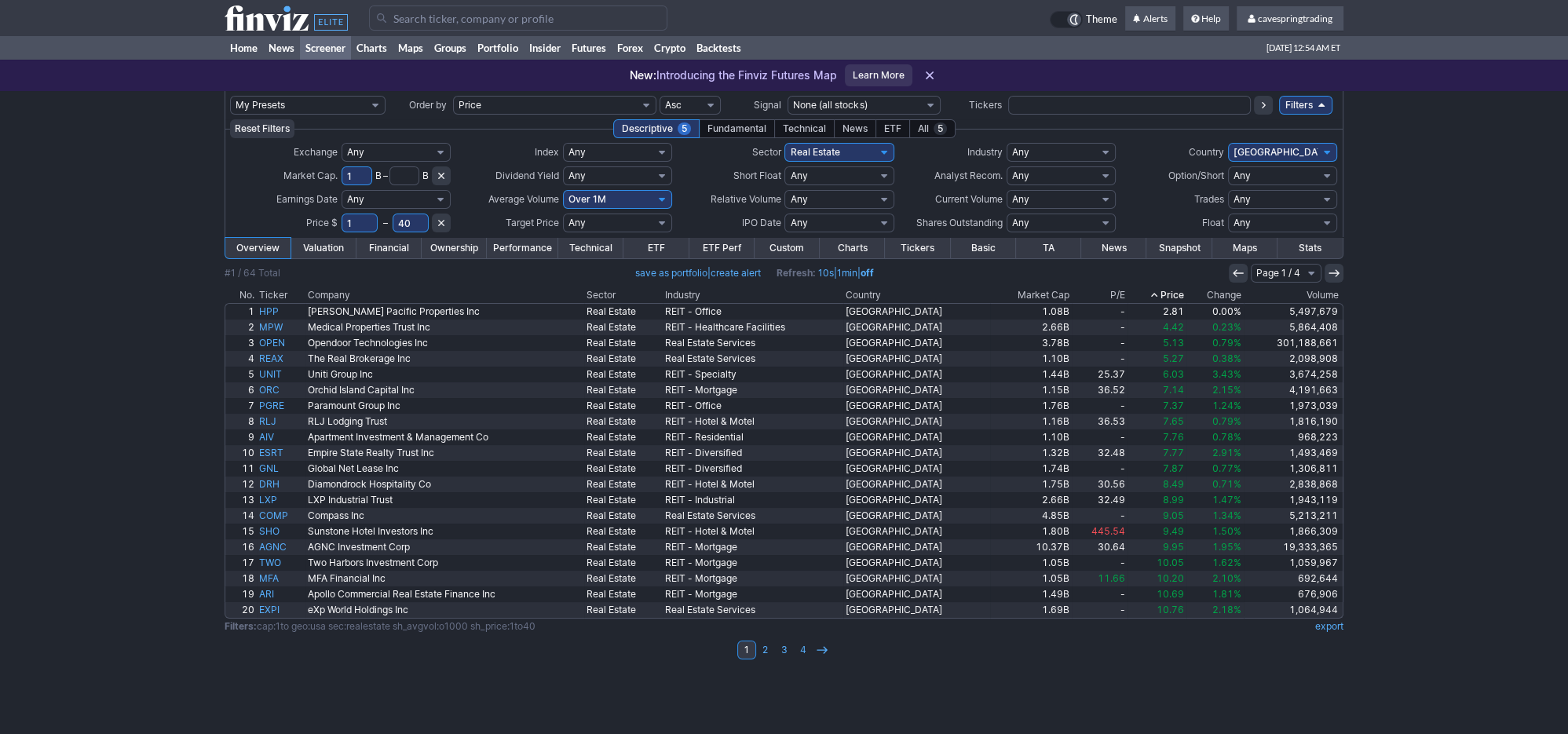
click at [563, 190] on select "Any Under 50K Under 100K Under 500K Under 750K Under 1M Over 50K Over 100K Over…" at bounding box center [618, 200] width 109 height 19
select select "o2000"
click option "Over 2M" at bounding box center [0, 0] width 0 height 0
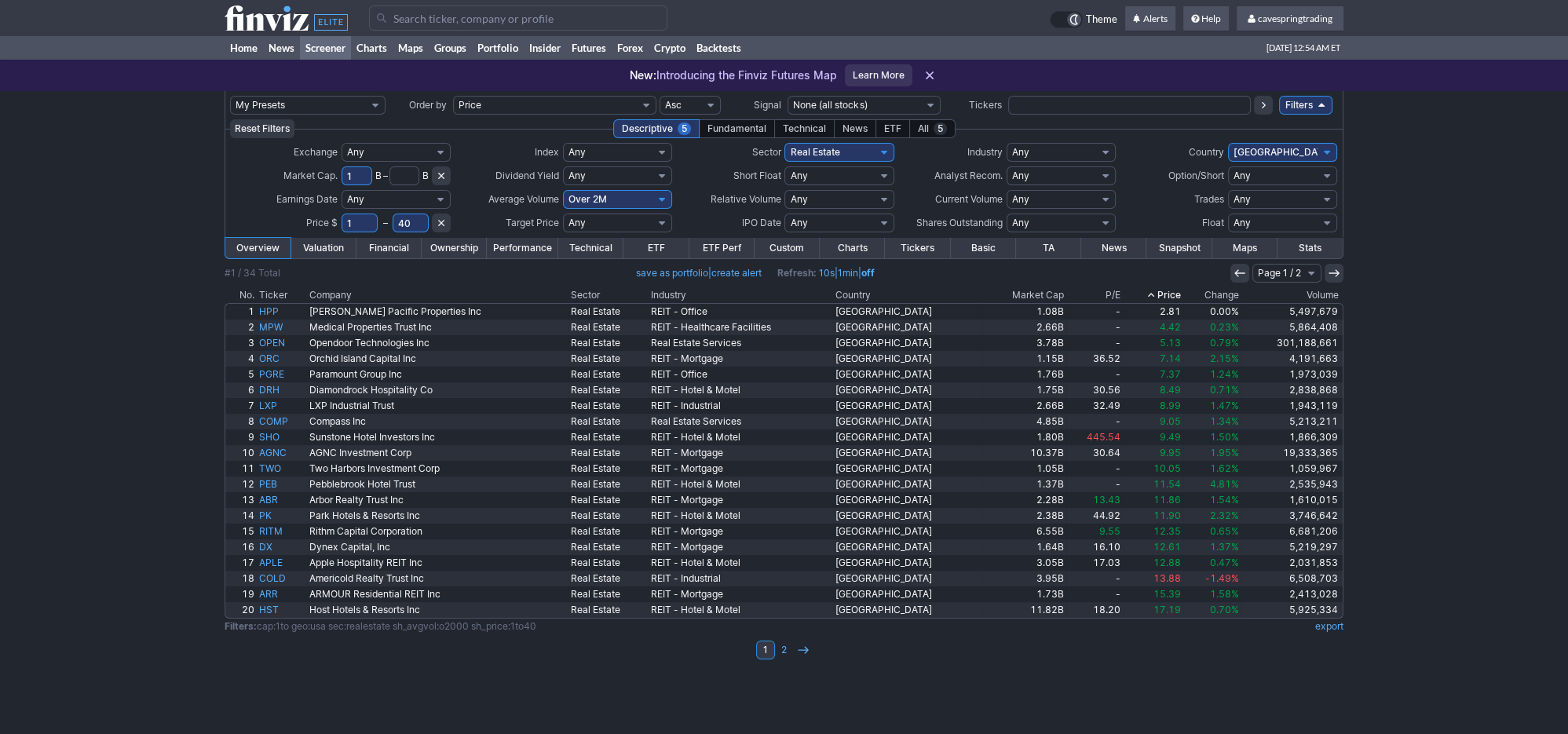
click at [1318, 625] on link "export" at bounding box center [1330, 626] width 29 height 12
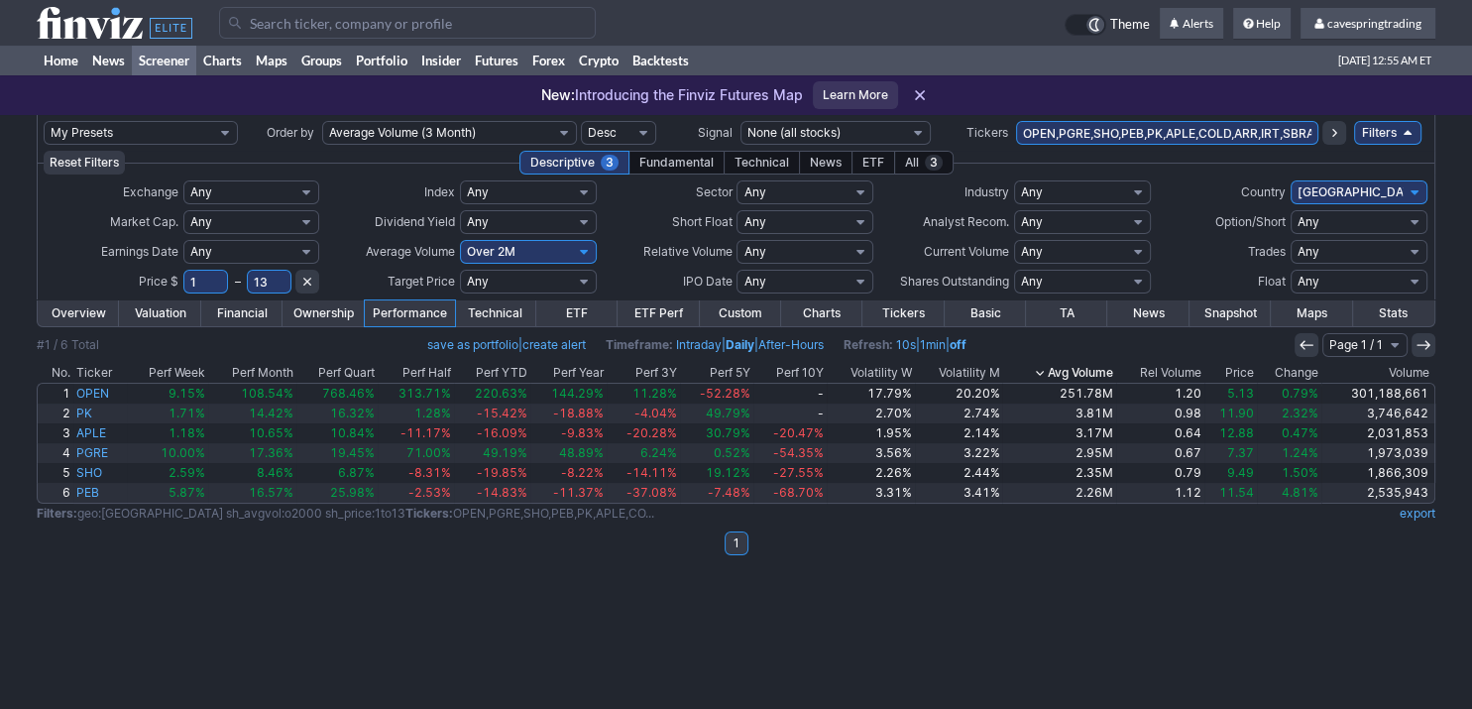
click at [1120, 129] on input "OPEN,PGRE,SHO,PEB,PK,APLE,COLD,ARR,IRT,SBRA,STWD,BRX,CTRE,AMH,UDR" at bounding box center [1167, 133] width 303 height 24
drag, startPoint x: 1250, startPoint y: 101, endPoint x: 1452, endPoint y: 102, distance: 201.3
click at [1320, 121] on input "OPEN,PGRE,SHO,PEB,PK,APLE,COLD,ARR,IRT,SBRA,STWD,BRX,CTRE,AMH,UDR" at bounding box center [1167, 133] width 303 height 24
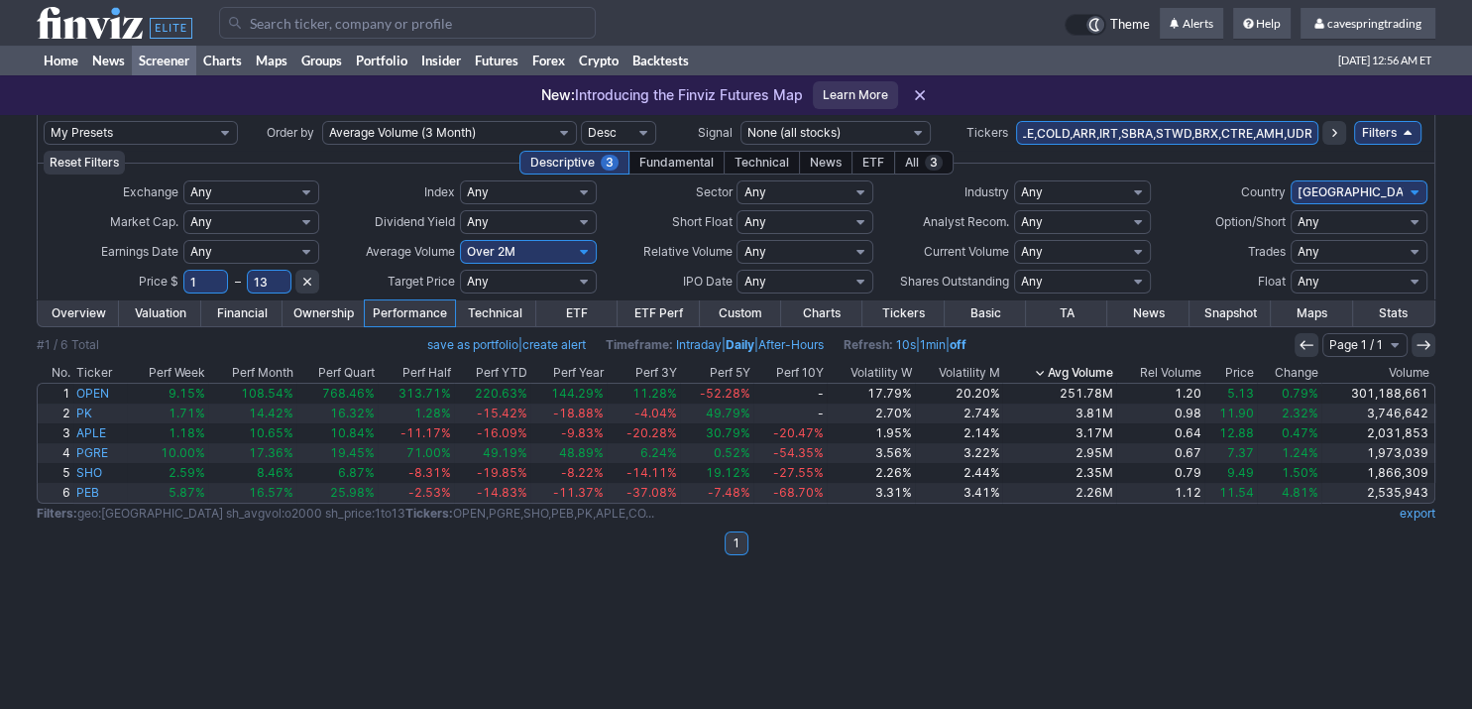
click at [302, 288] on icon at bounding box center [307, 282] width 16 height 16
select select
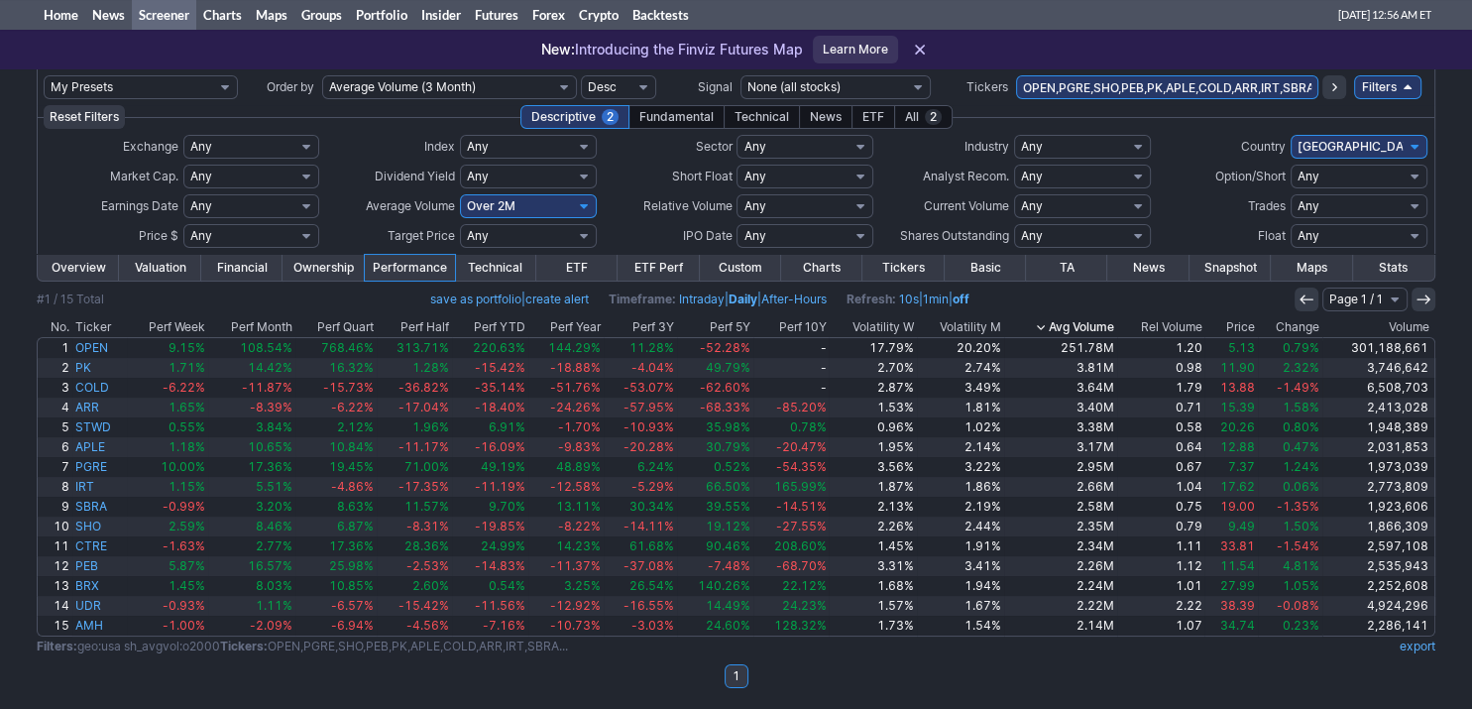
scroll to position [46, 0]
click at [1185, 12] on div "Thu SEP 04 2025 1:09 AM ET" at bounding box center [1064, 15] width 736 height 30
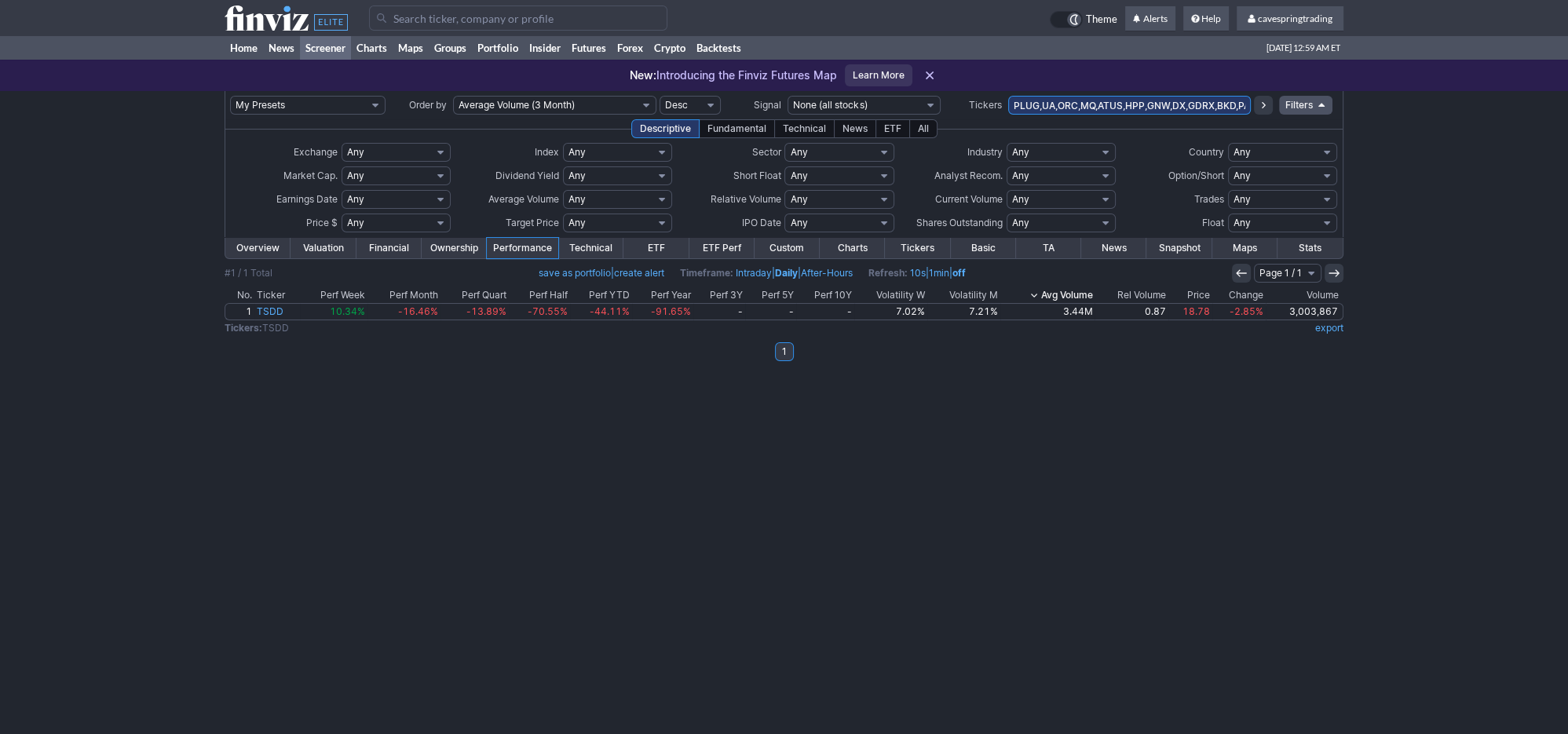
scroll to position [0, 303]
type input "PLUG,UA,ORC,MQ,ATUS,HPP,GNW,DX,GDRX,BKD,PAYO,NUVB,TWO,DRH,ALIT,LXP,PK,COLD,ARR,…"
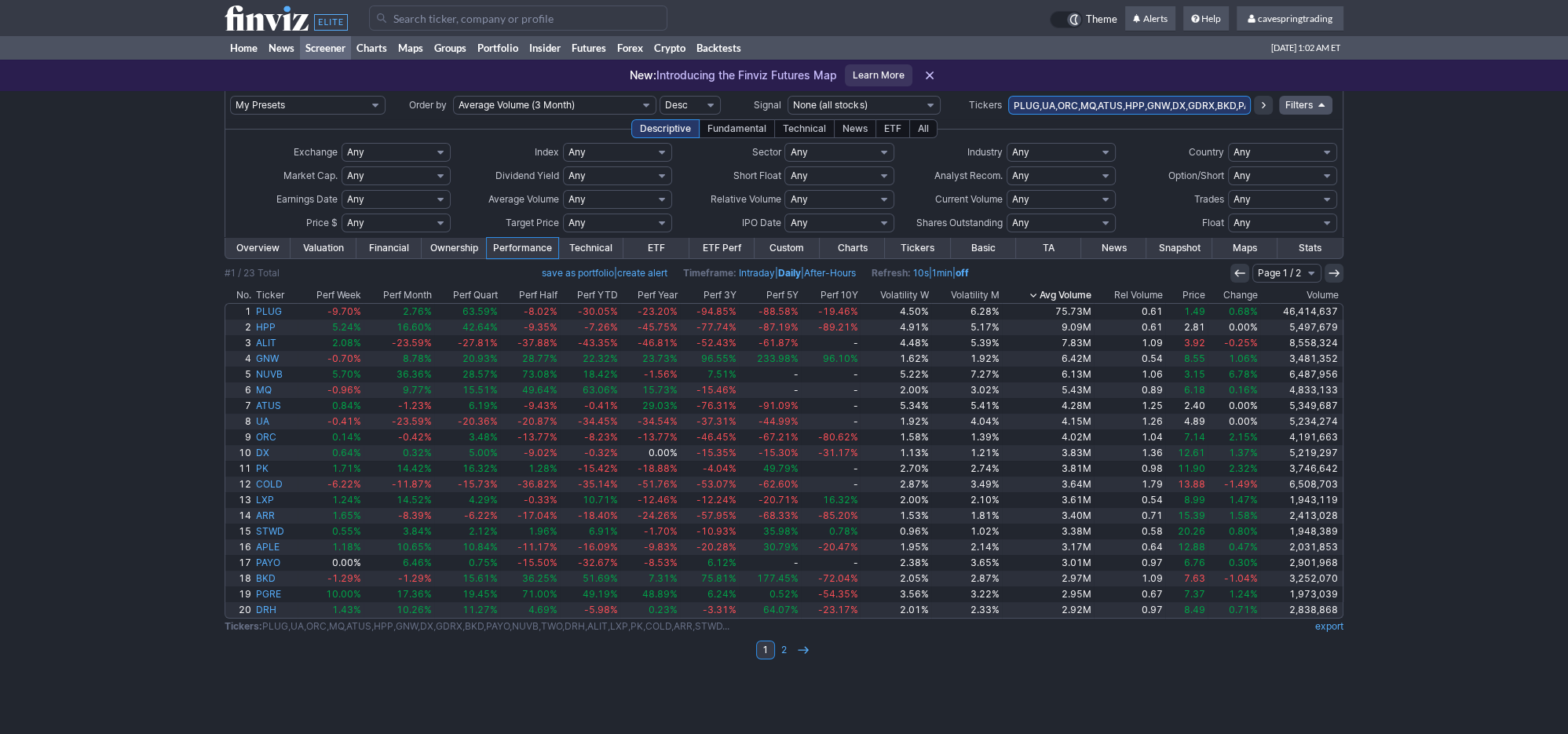
click at [1195, 93] on td "PLUG,UA,ORC,MQ,ATUS,HPP,GNW,DX,GDRX,BKD,PAYO,NUVB,TWO,DRH,ALIT,LXP,PK,COLD,ARR,…" at bounding box center [1129, 105] width 242 height 29
click at [1193, 105] on input "PLUG,UA,ORC,MQ,ATUS,HPP,GNW,DX,GDRX,BKD,PAYO,NUVB,TWO,DRH,ALIT,LXP,PK,COLD,ARR,…" at bounding box center [1129, 105] width 242 height 19
paste input ","
type input "PLUG,UA,ORC,MQ,ATUS,HPP,GNW,DX,GDRX,BKD,PAYO,NUVB,TWO,DRH,ALIT,LXP,PK,COLD,ARR,…"
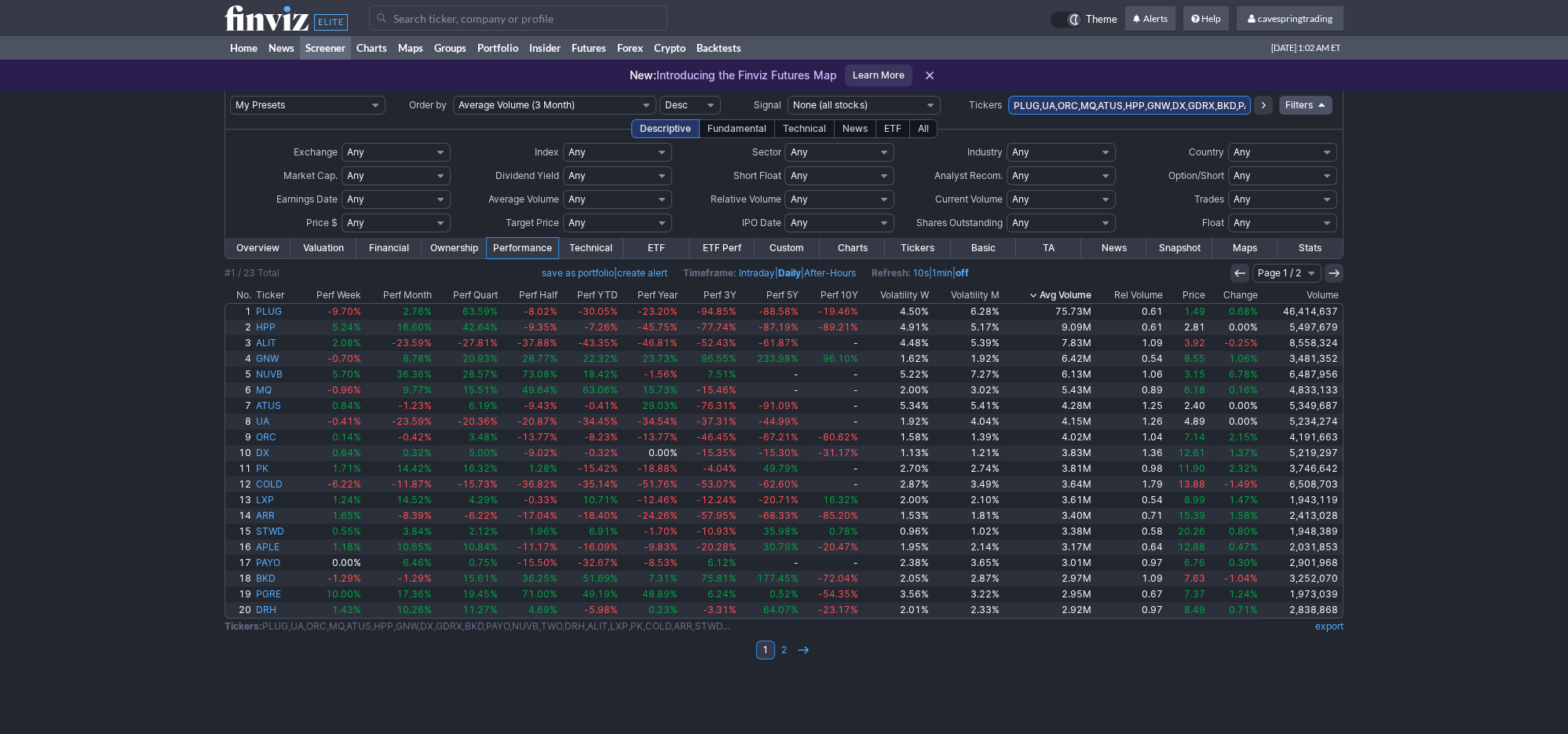
click at [1211, 291] on th "Change" at bounding box center [1233, 295] width 51 height 16
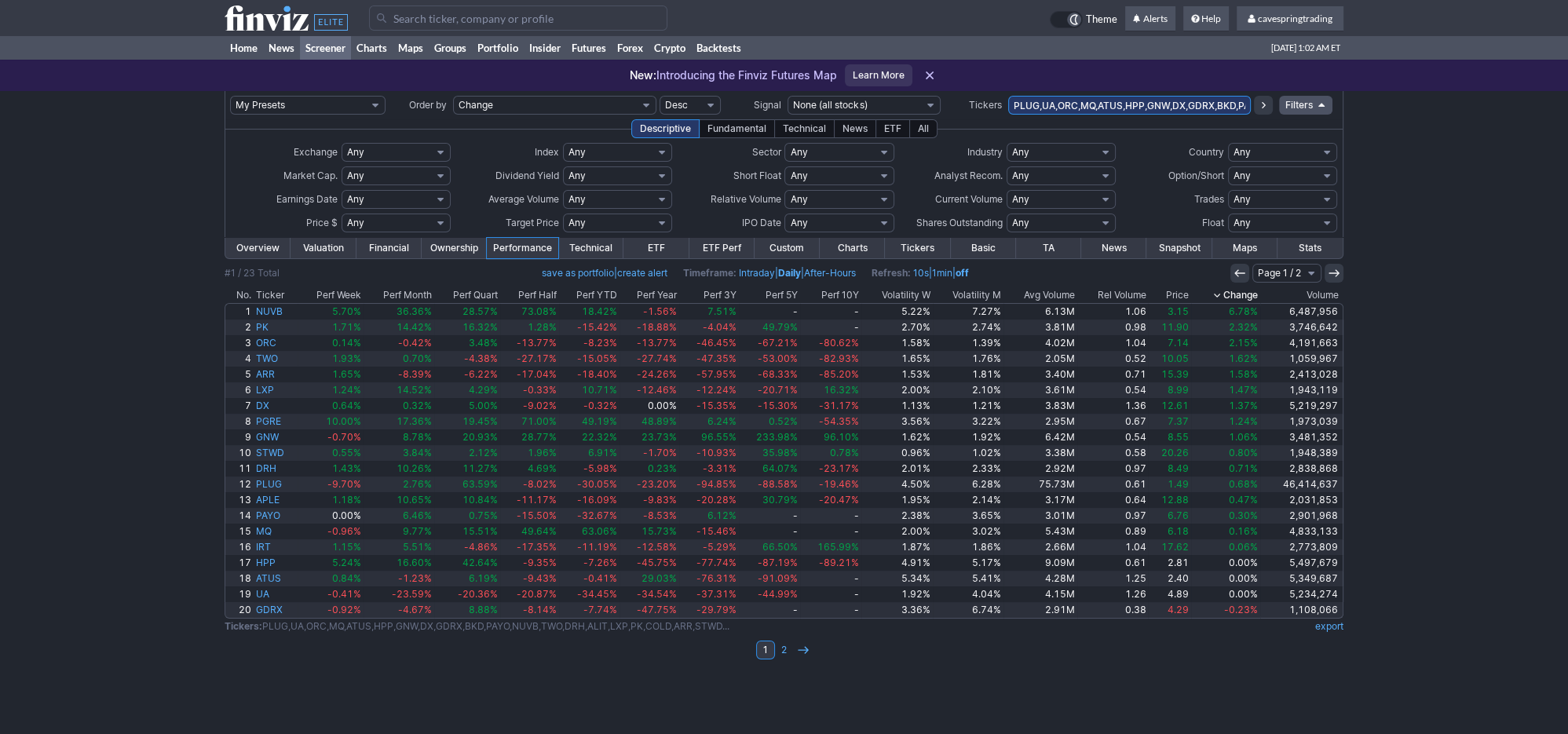
click at [1188, 298] on th "Price" at bounding box center [1170, 295] width 43 height 16
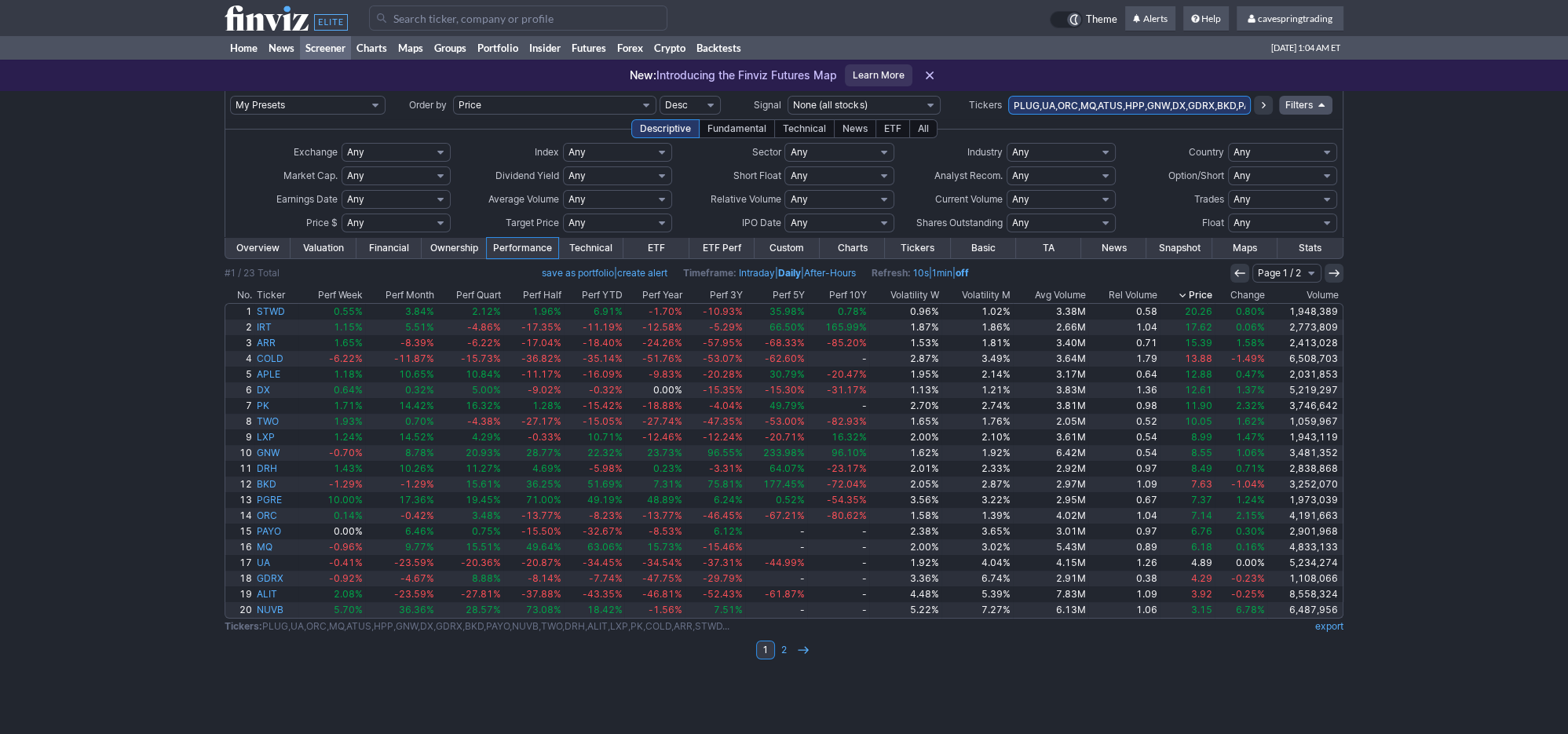
click at [1064, 297] on th "Avg Volume" at bounding box center [1050, 295] width 74 height 16
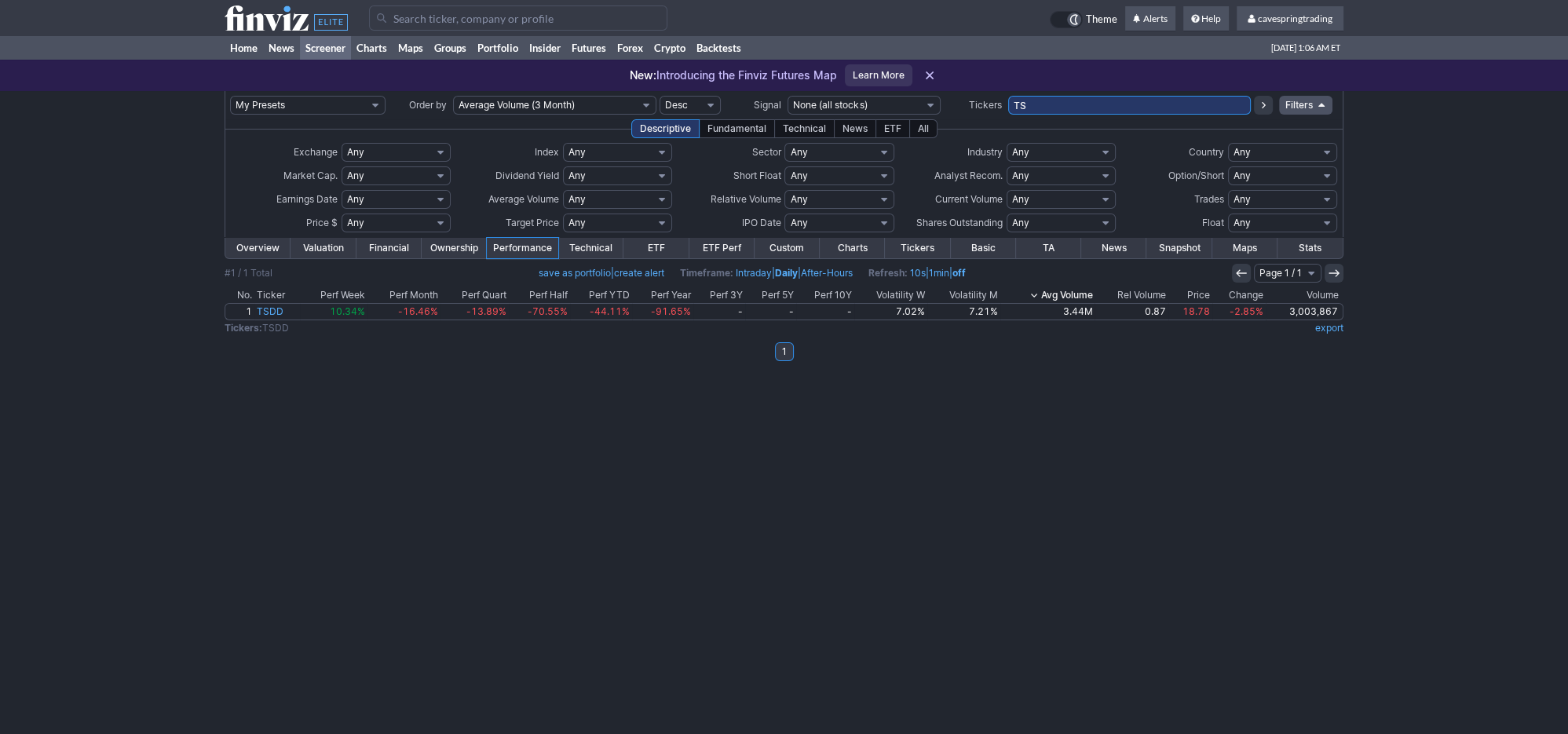
type input "T"
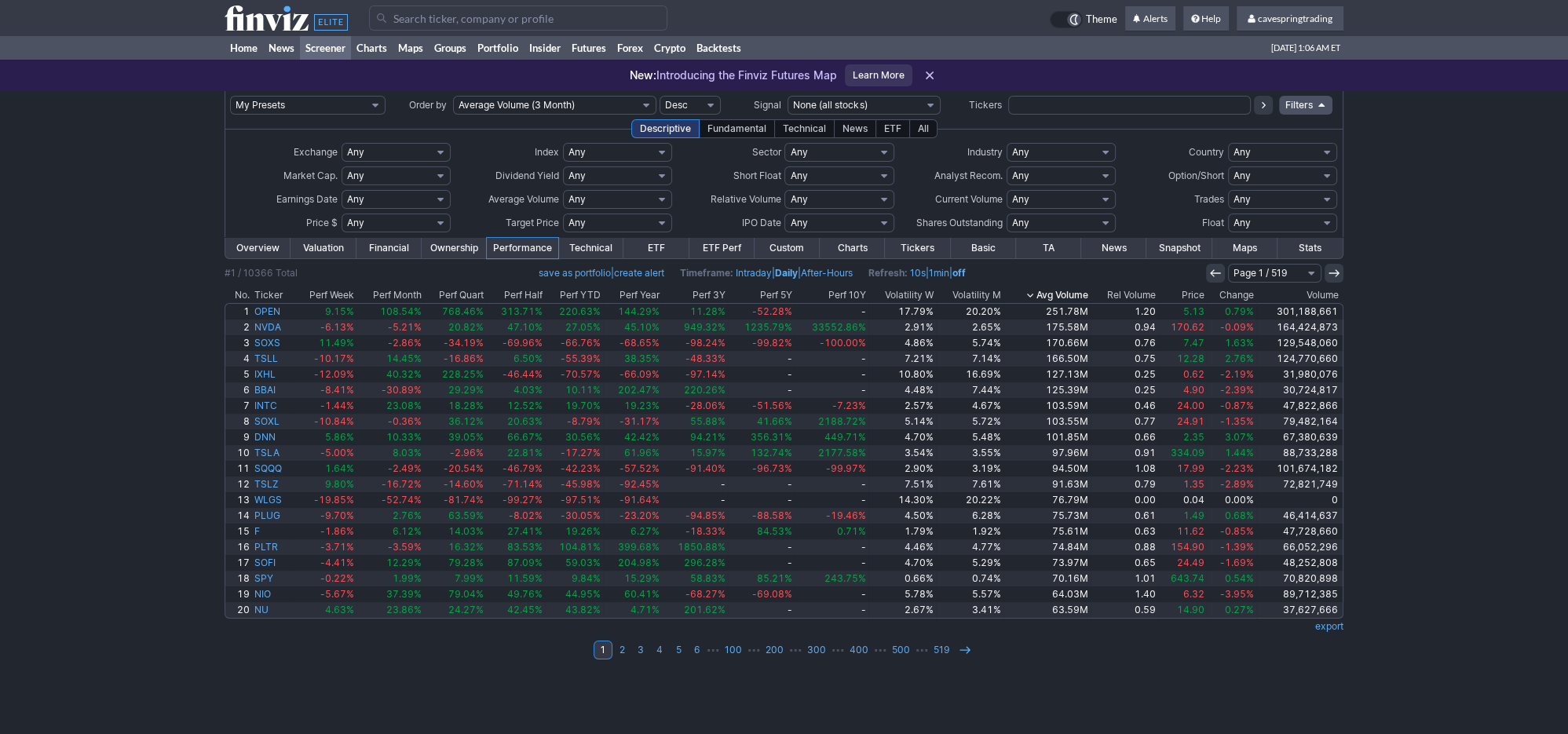
click at [341, 214] on select "Any Under $1 Under $2 Under $3 Under $4 Under $5 Under $7 Under $10 Under $15 U…" at bounding box center [396, 223] width 109 height 19
click option "Custom" at bounding box center [0, 0] width 0 height 0
click at [367, 214] on input "text" at bounding box center [360, 223] width 36 height 19
type input "10"
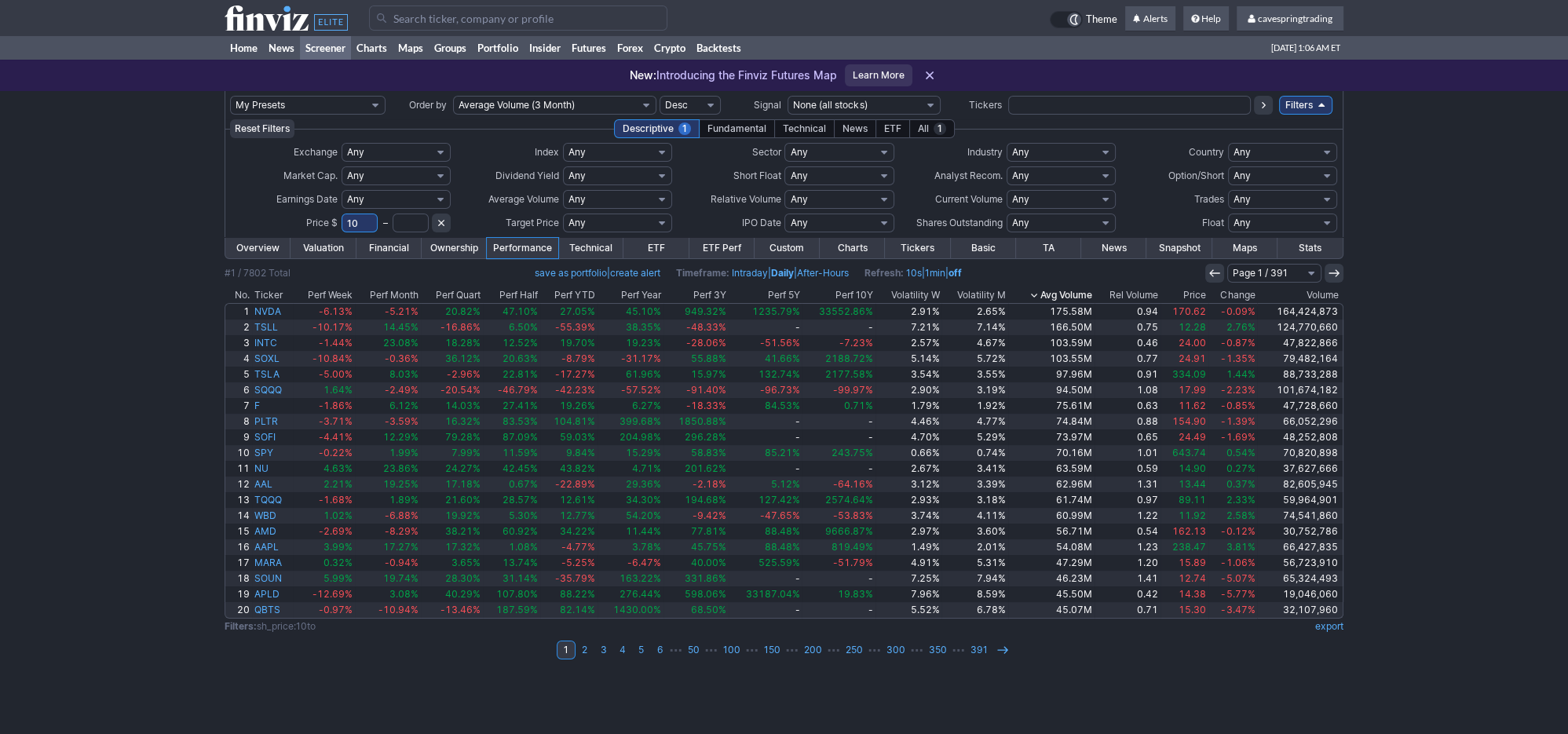
click at [405, 226] on input "text" at bounding box center [411, 223] width 36 height 19
type input "120"
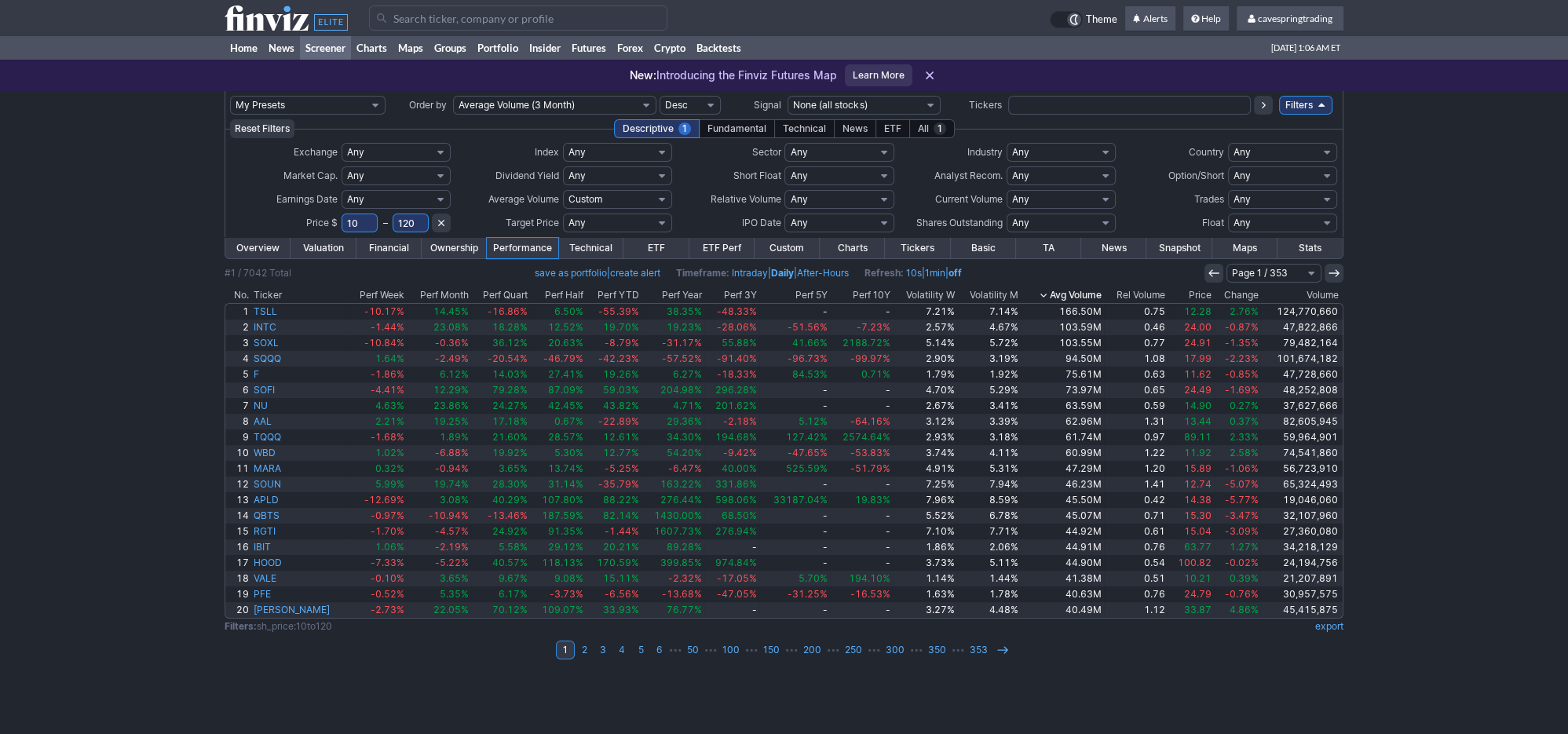
click option "Custom" at bounding box center [0, 0] width 0 height 0
click at [588, 202] on input "text" at bounding box center [578, 200] width 31 height 19
type input "5000"
select select "usa"
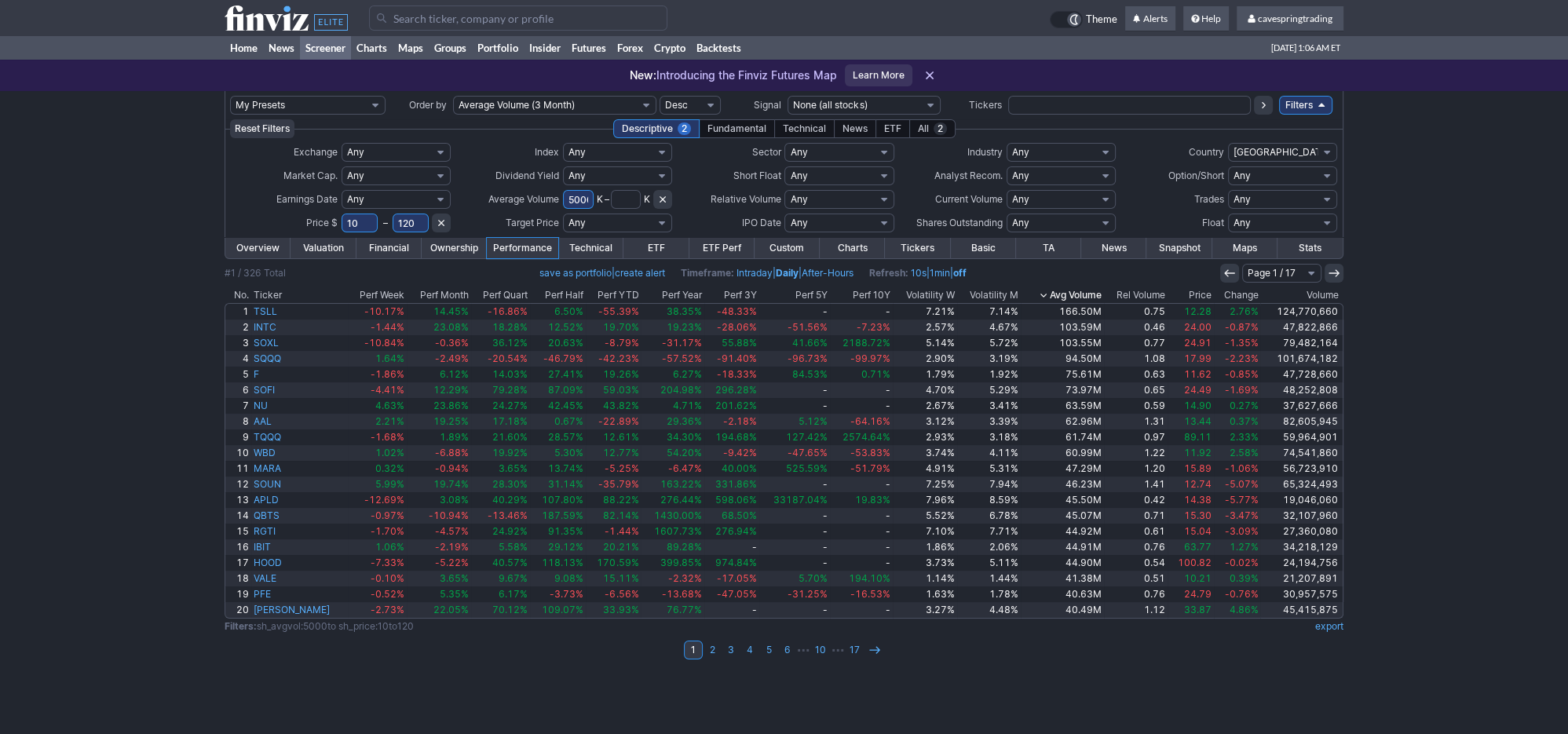
click option "[GEOGRAPHIC_DATA]" at bounding box center [0, 0] width 0 height 0
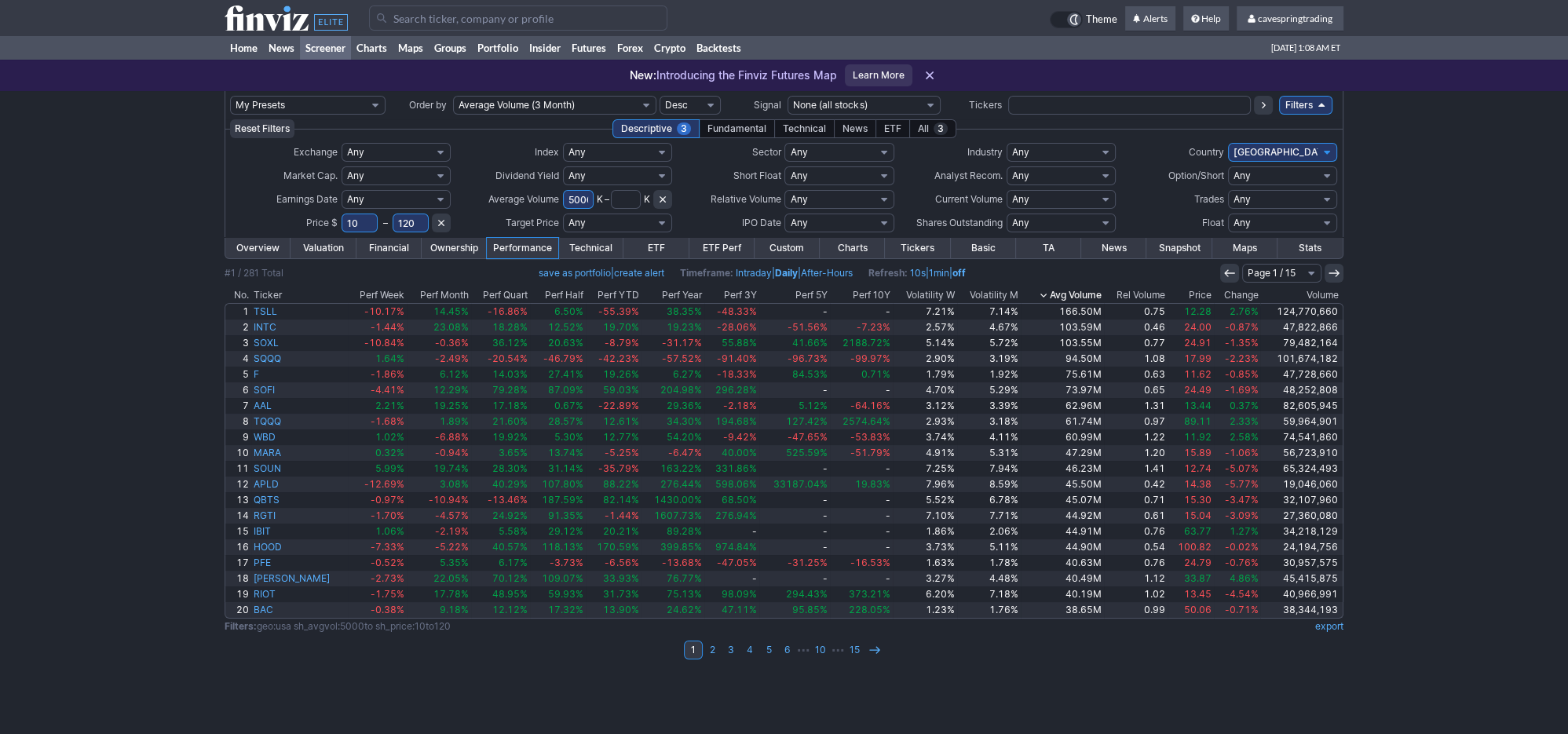
click at [341, 166] on select "Any Mega ($200bln and more) Large ($10bln to $200bln) Mid ($2bln to $10bln) Sma…" at bounding box center [396, 176] width 109 height 19
click option "Custom" at bounding box center [0, 0] width 0 height 0
click at [370, 176] on input "text" at bounding box center [356, 176] width 31 height 19
type input "2"
type input "7"
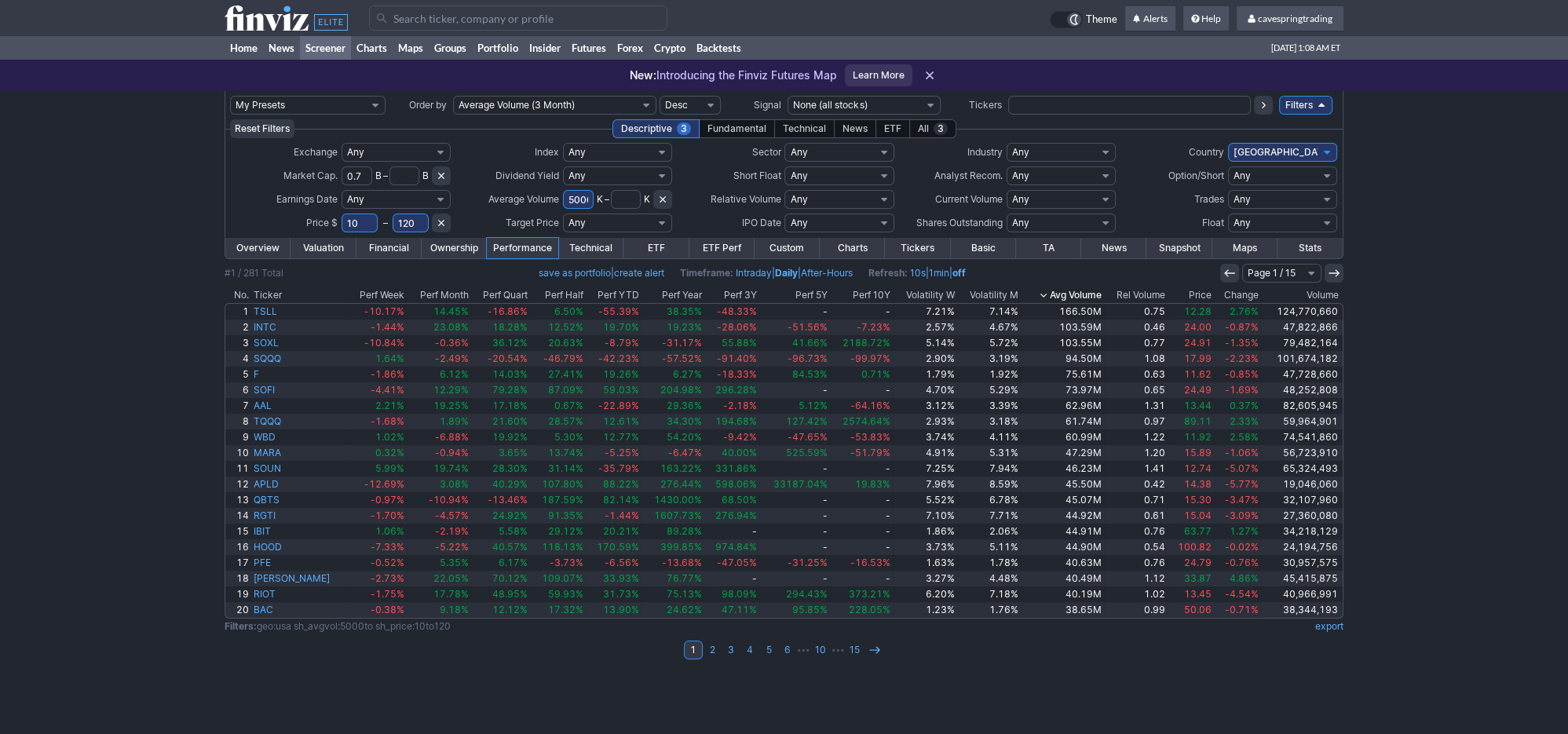
type input "0.7"
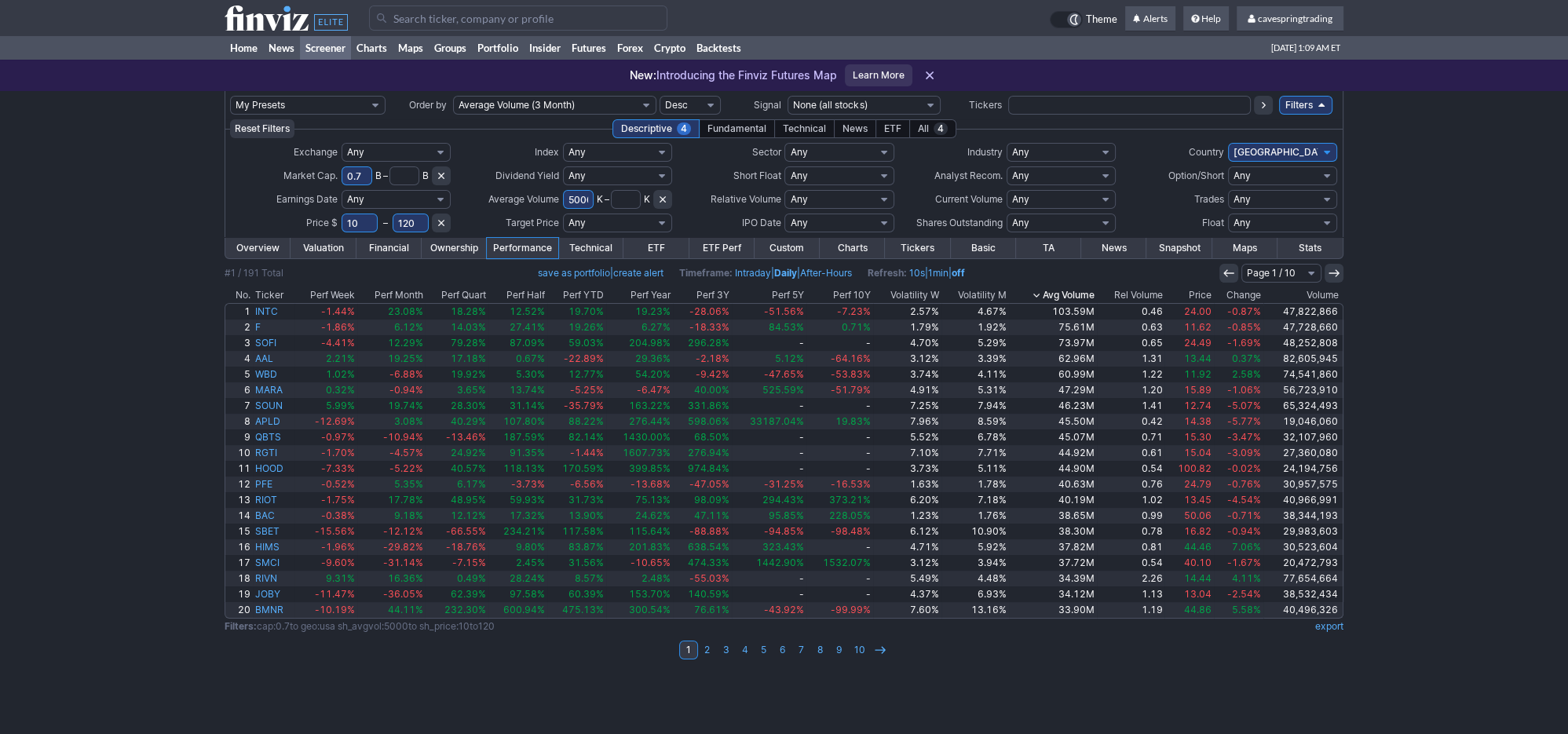
click at [1322, 621] on link "export" at bounding box center [1330, 626] width 29 height 12
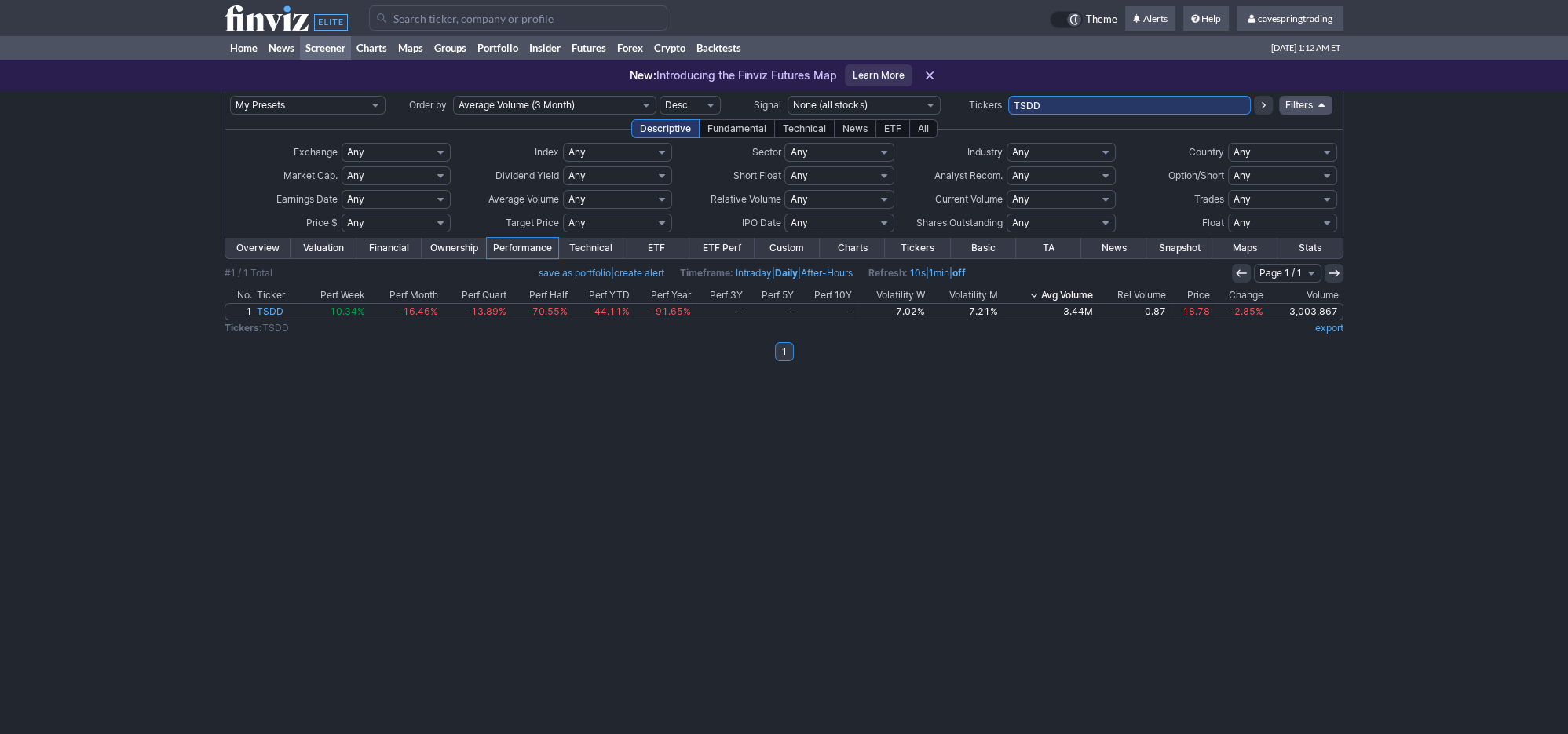
click at [1008, 96] on input "TSDD" at bounding box center [1129, 105] width 242 height 19
type input "MARA, LUV,CCL,BMY,BBAI,CIFR,ACI,CORZ,JOBY,PSEC,WBA,QUBT,NFE,FL,RGTI,IMI,SOUN,BT…"
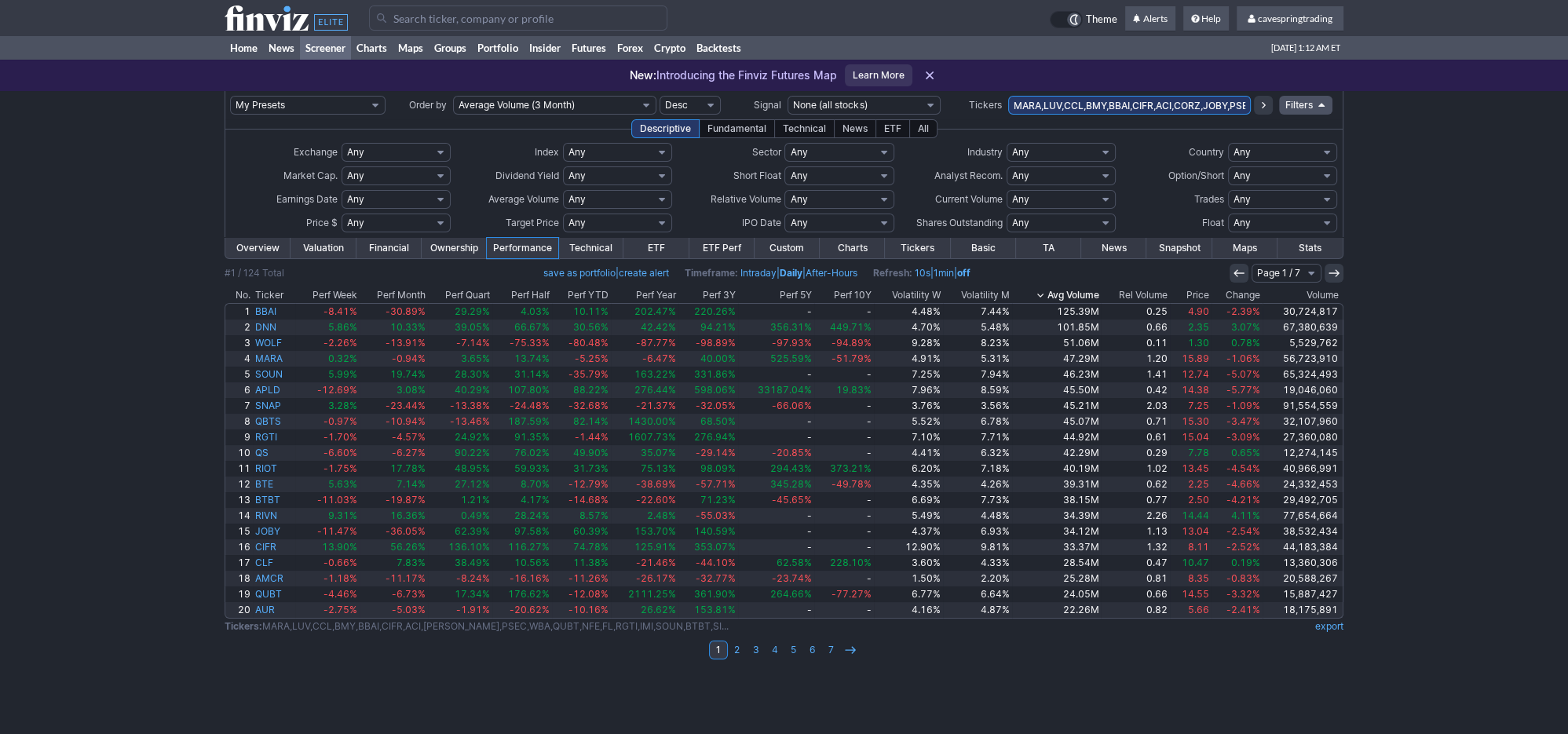
click at [341, 214] on select "Any Under $1 Under $2 Under $3 Under $4 Under $5 Under $7 Under $10 Under $15 U…" at bounding box center [396, 223] width 109 height 19
click option "Custom" at bounding box center [0, 0] width 0 height 0
click at [367, 228] on input "text" at bounding box center [360, 223] width 36 height 19
type input "1"
click at [409, 225] on input "text" at bounding box center [411, 223] width 36 height 19
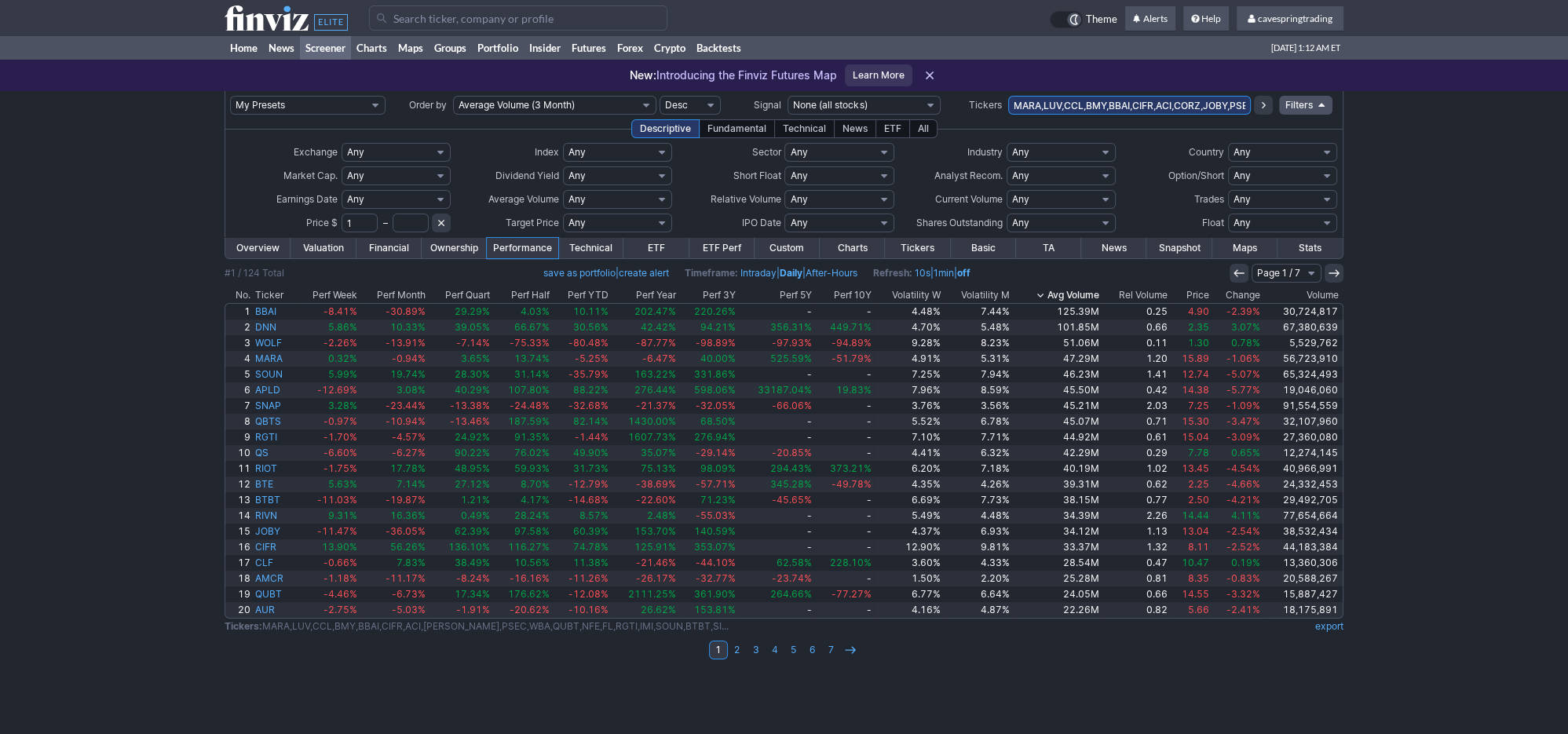
type input "1"
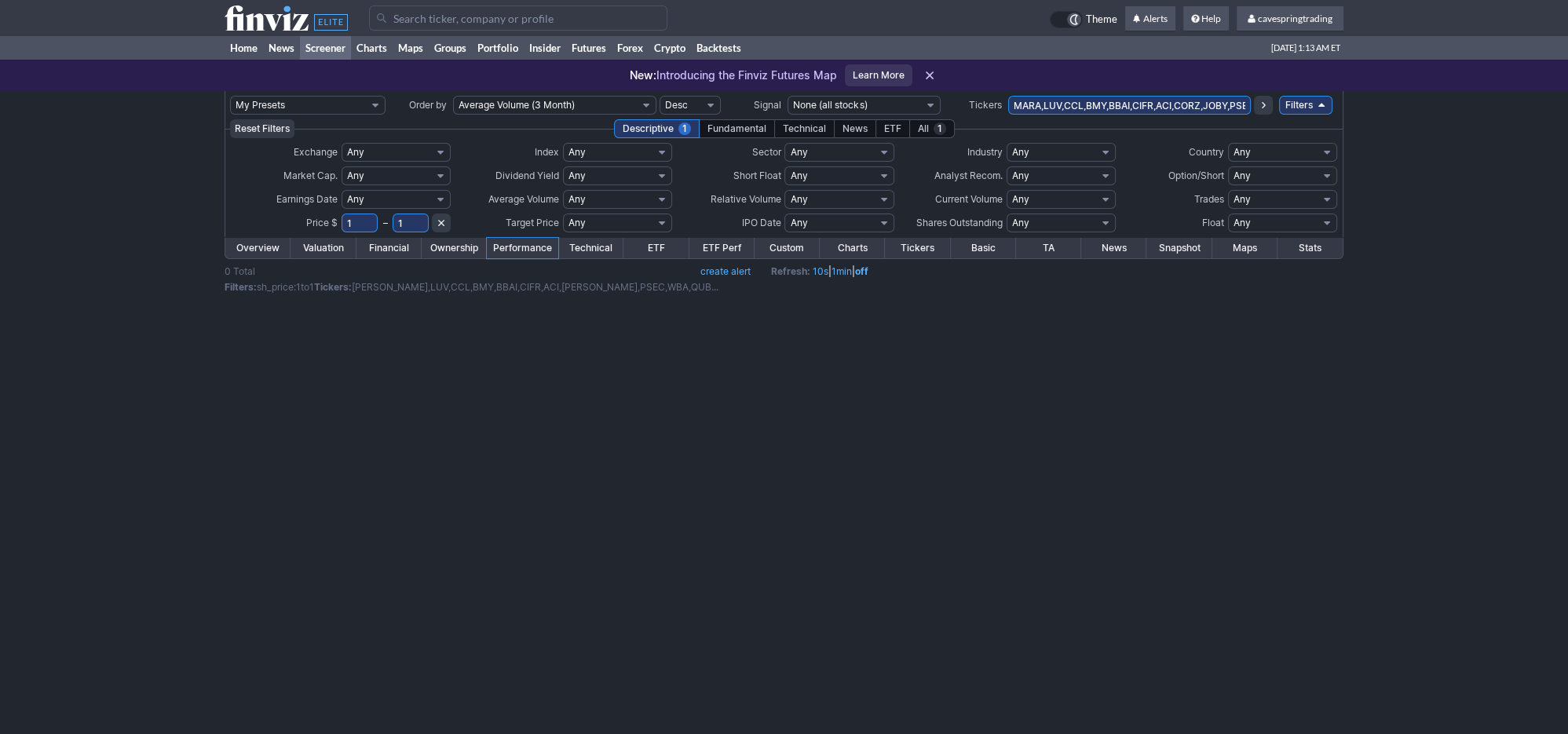
drag, startPoint x: 405, startPoint y: 226, endPoint x: 391, endPoint y: 226, distance: 14.0
click at [393, 226] on input "1" at bounding box center [411, 223] width 36 height 19
type input "15"
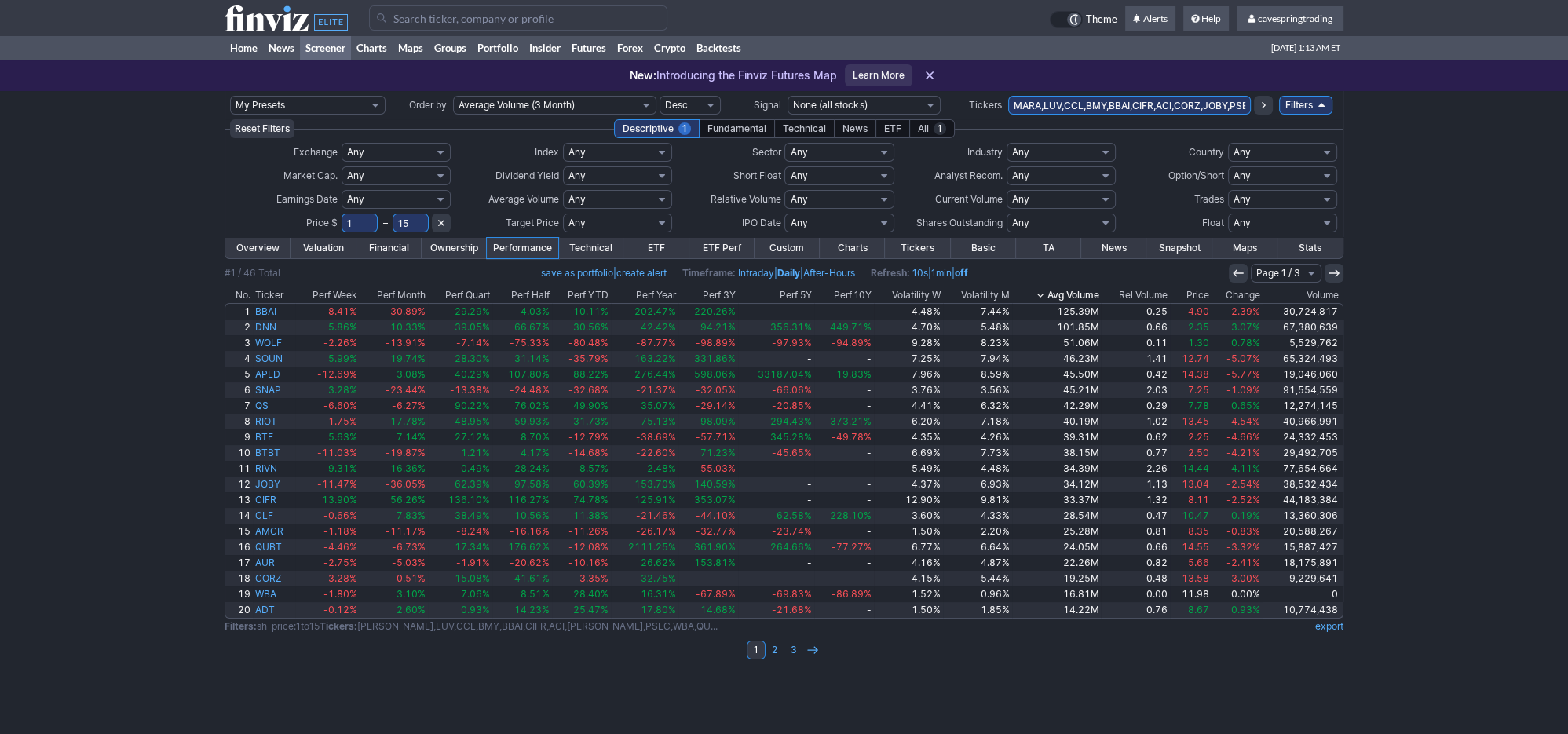
click at [1082, 291] on th "Avg Volume" at bounding box center [1056, 295] width 89 height 16
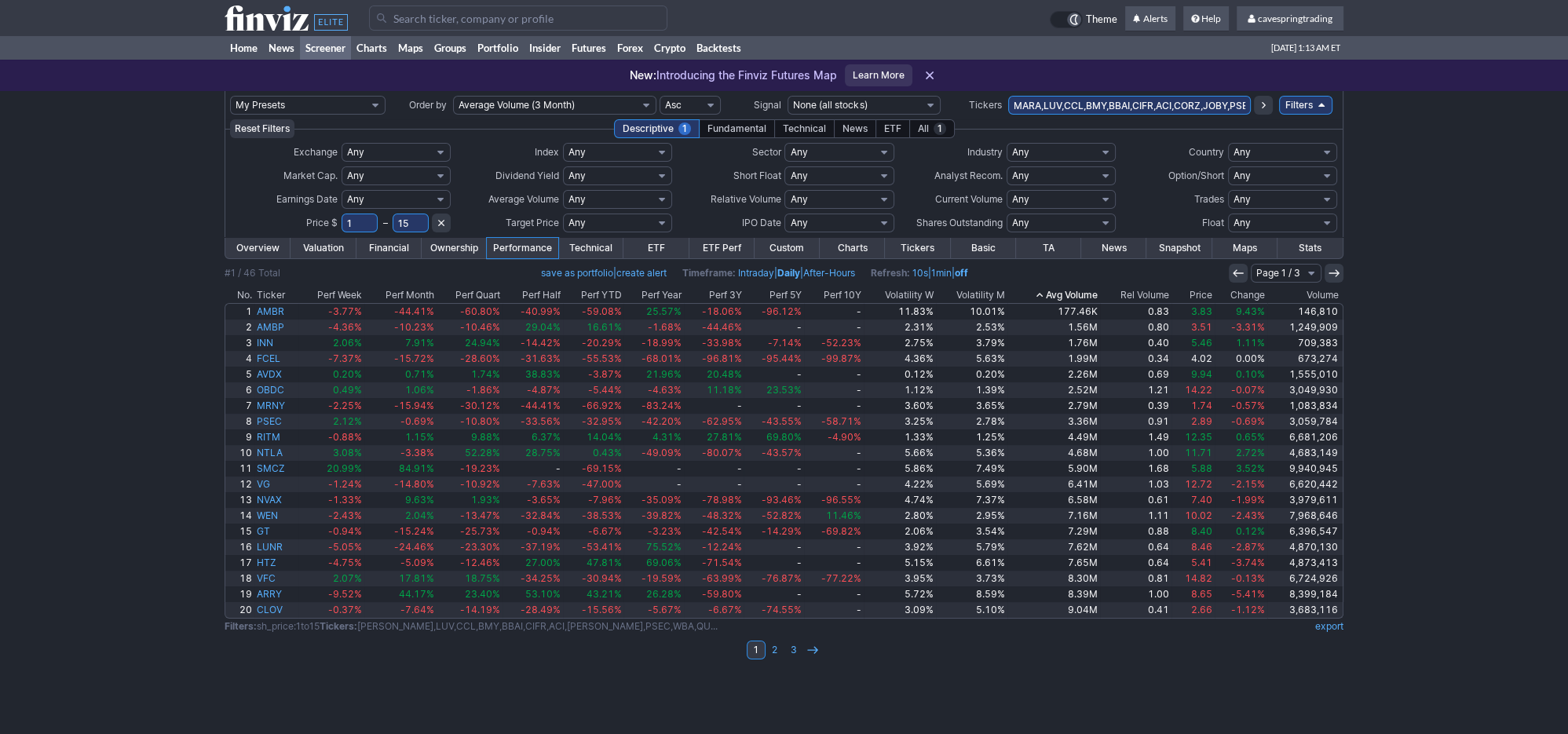
click at [1081, 288] on th "Avg Volume" at bounding box center [1053, 295] width 93 height 16
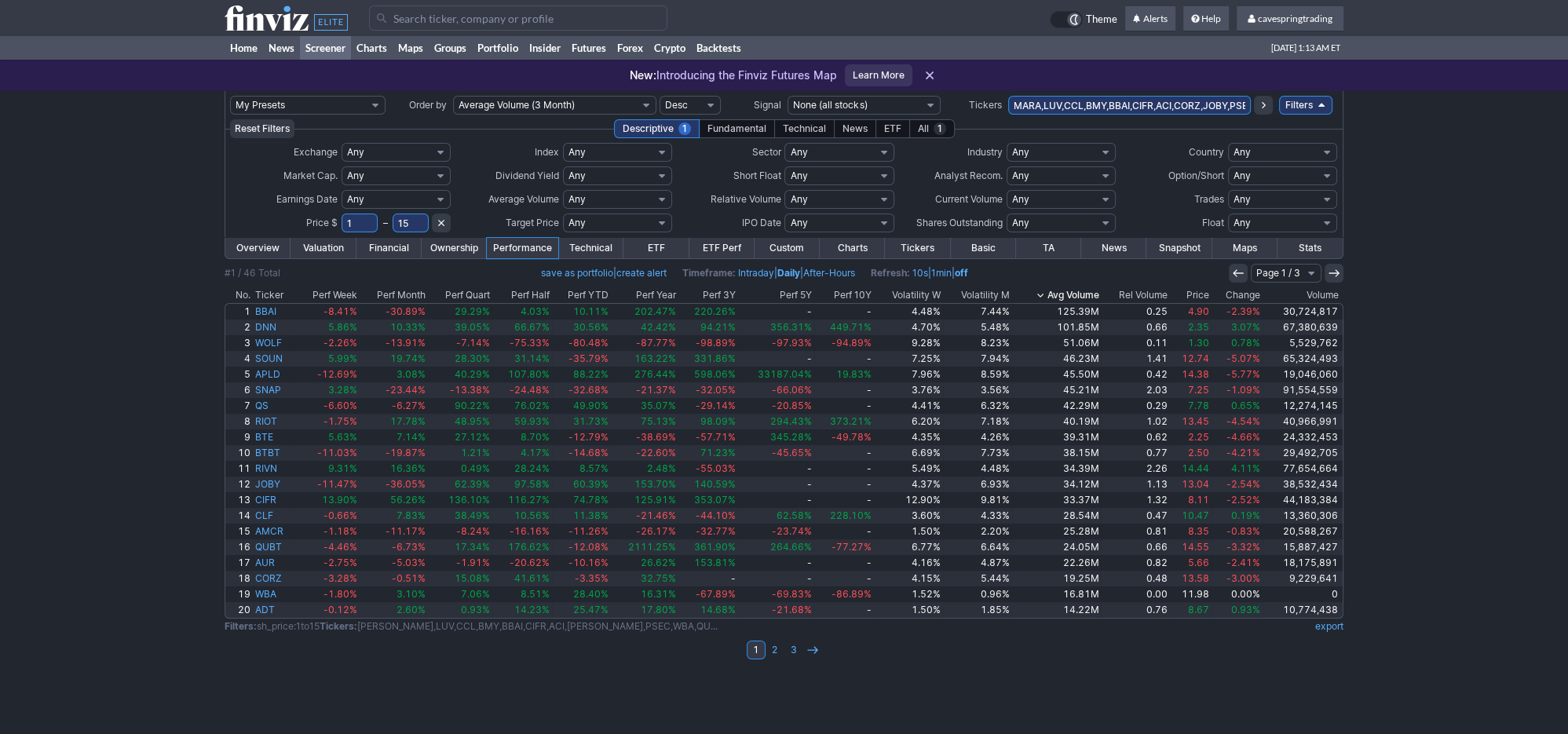
click at [1228, 143] on select "Any USA Foreign (ex-USA) Asia Europe Latin America BRIC Argentina Australia Bah…" at bounding box center [1283, 152] width 109 height 19
select select "usa"
click option "[GEOGRAPHIC_DATA]" at bounding box center [0, 0] width 0 height 0
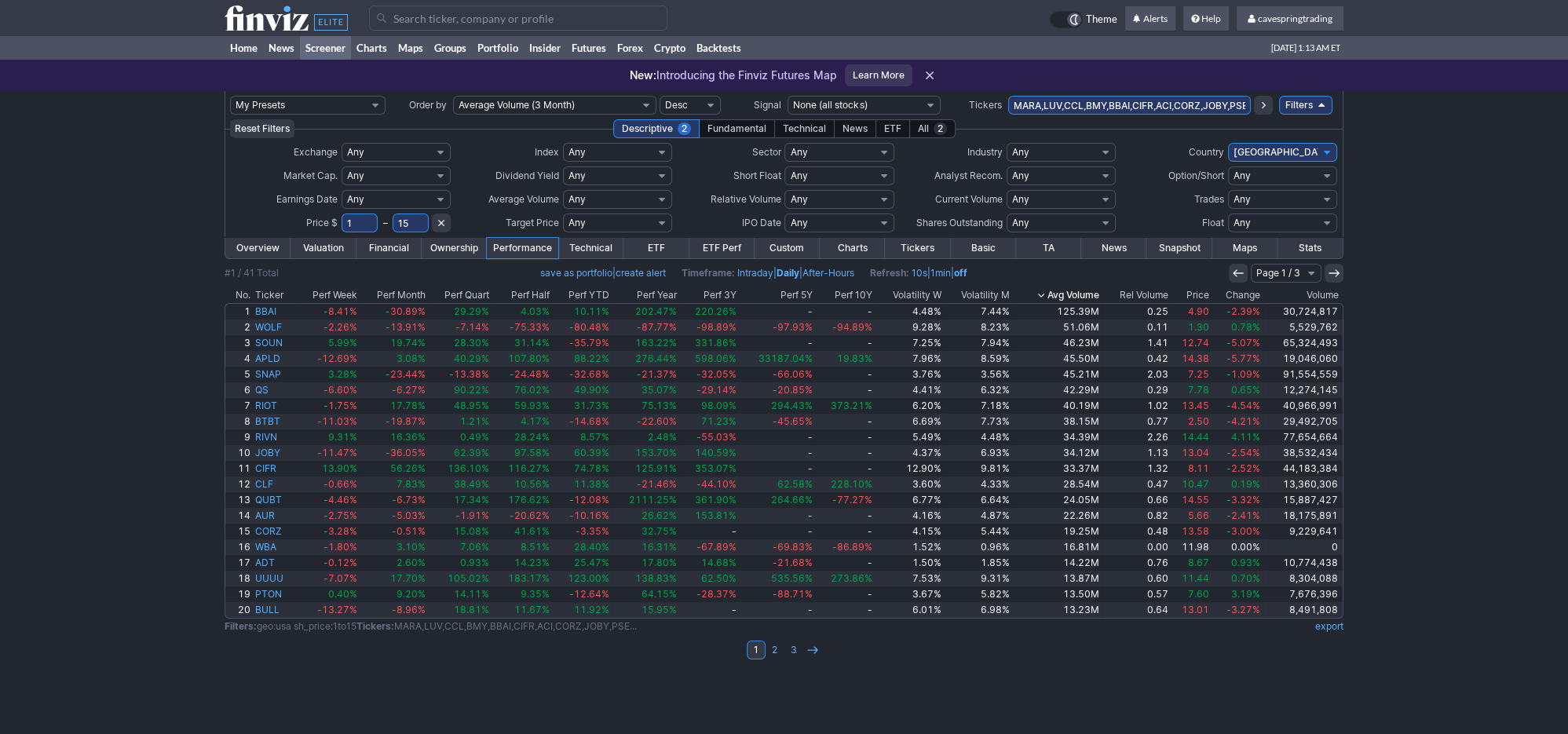
click at [341, 166] on select "Any Mega ($200bln and more) Large ($10bln to $200bln) Mid ($2bln to $10bln) Sma…" at bounding box center [396, 176] width 109 height 19
click option "Custom" at bounding box center [0, 0] width 0 height 0
click at [363, 178] on input "text" at bounding box center [356, 176] width 31 height 19
type input "1"
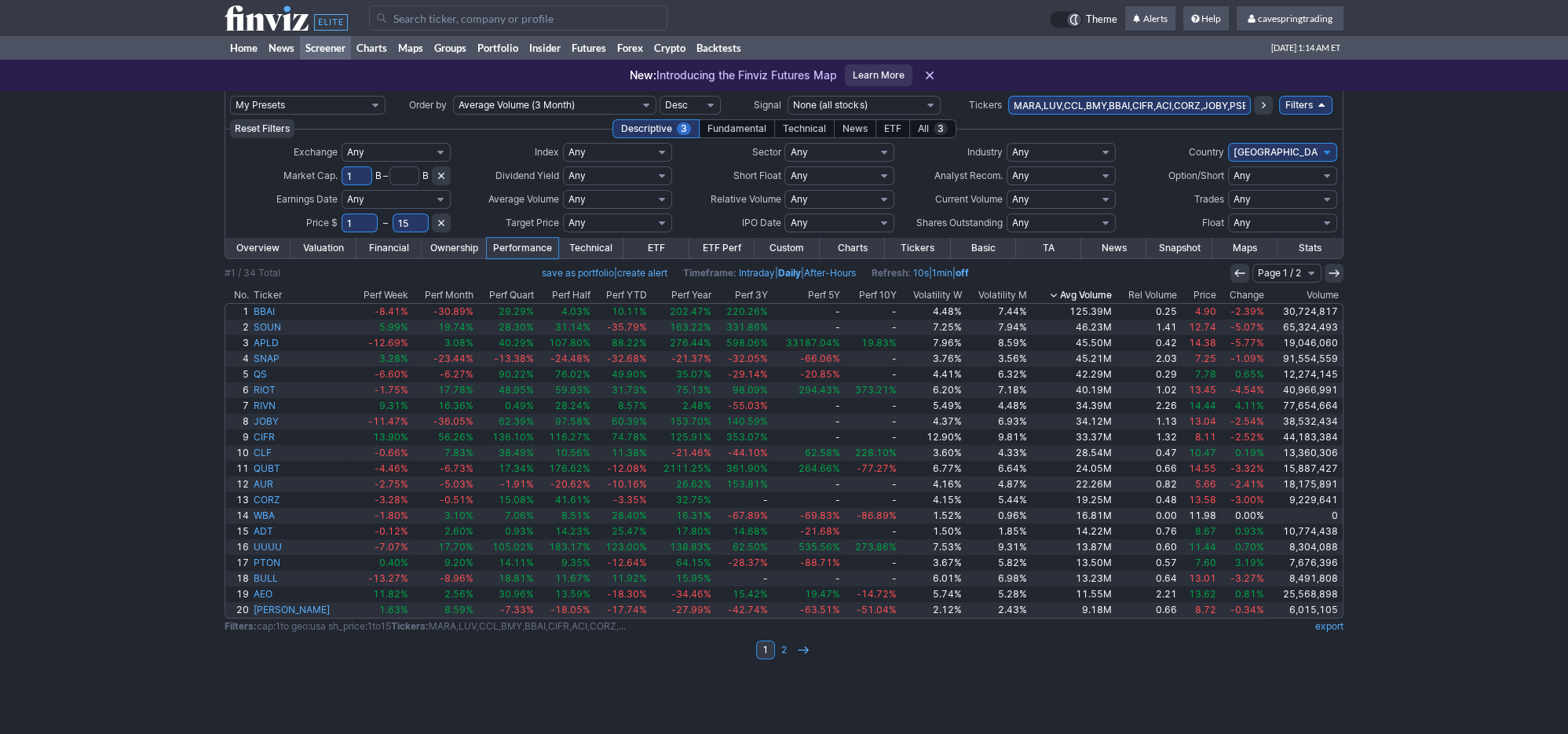
drag, startPoint x: 277, startPoint y: 259, endPoint x: 262, endPoint y: 245, distance: 20.5
click at [276, 258] on td "Overview" at bounding box center [258, 248] width 67 height 22
click at [265, 249] on link "Overview" at bounding box center [258, 248] width 65 height 21
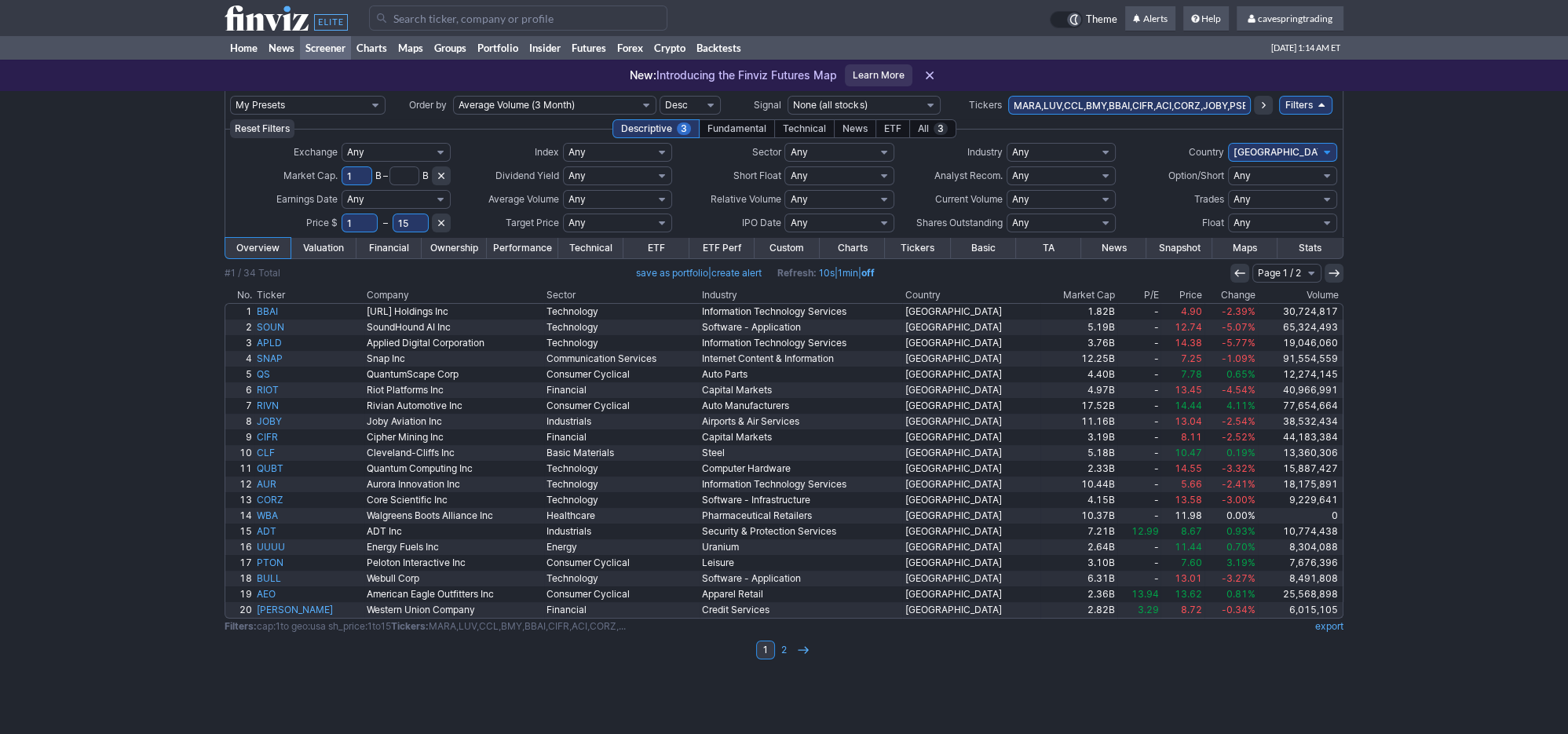
click at [563, 190] on select "Any Under 50K Under 100K Under 500K Under 750K Under 1M Over 50K Over 100K Over…" at bounding box center [618, 200] width 109 height 19
select select "o2000"
click option "Over 2M" at bounding box center [0, 0] width 0 height 0
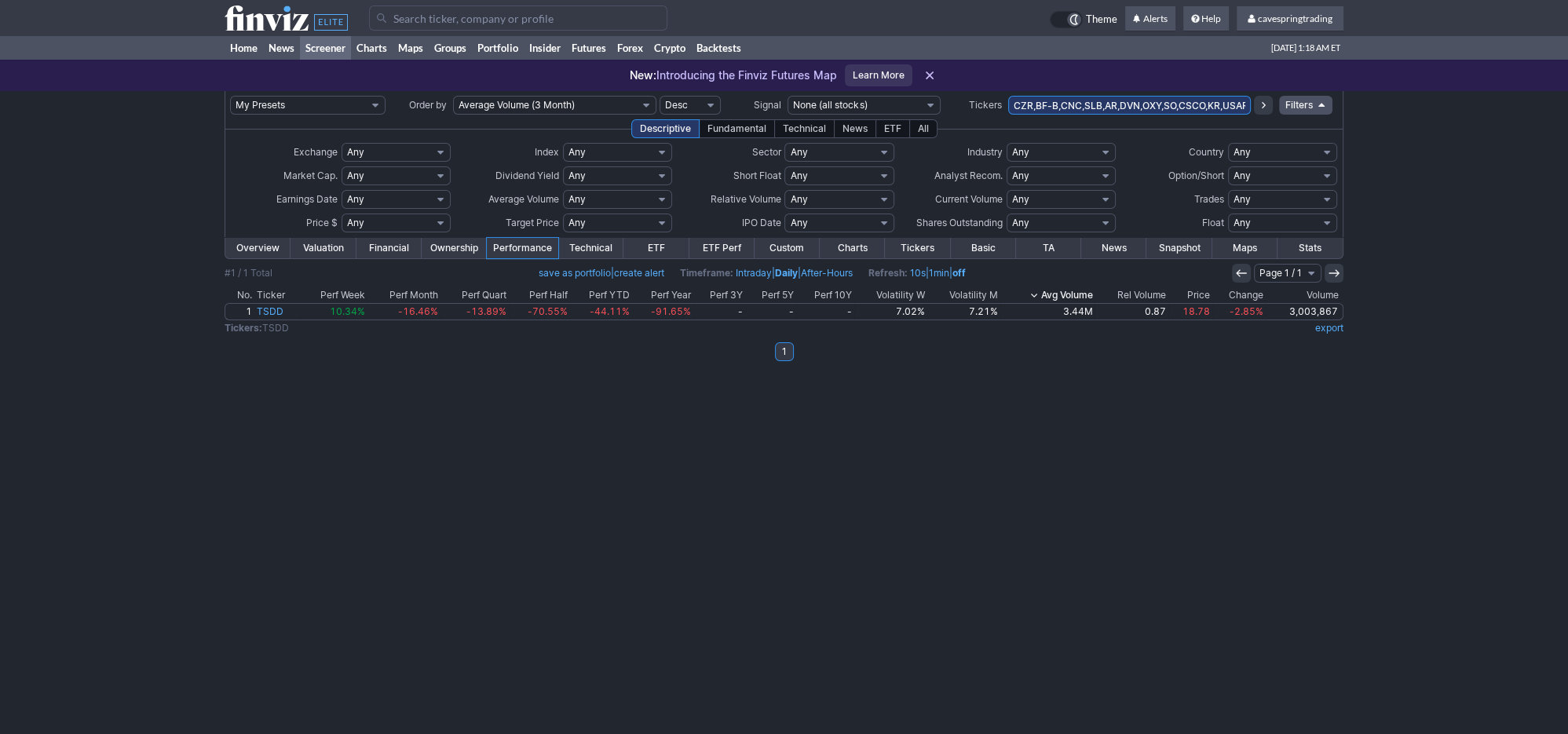
scroll to position [0, 200]
type input "CZR,BF-B,CNC,SLB,AR,DVN,OXY,SO,CSCO,KR,USAR,PYPL,CVS,NEE,WMT,UPS,WFC,NKE,SCHW"
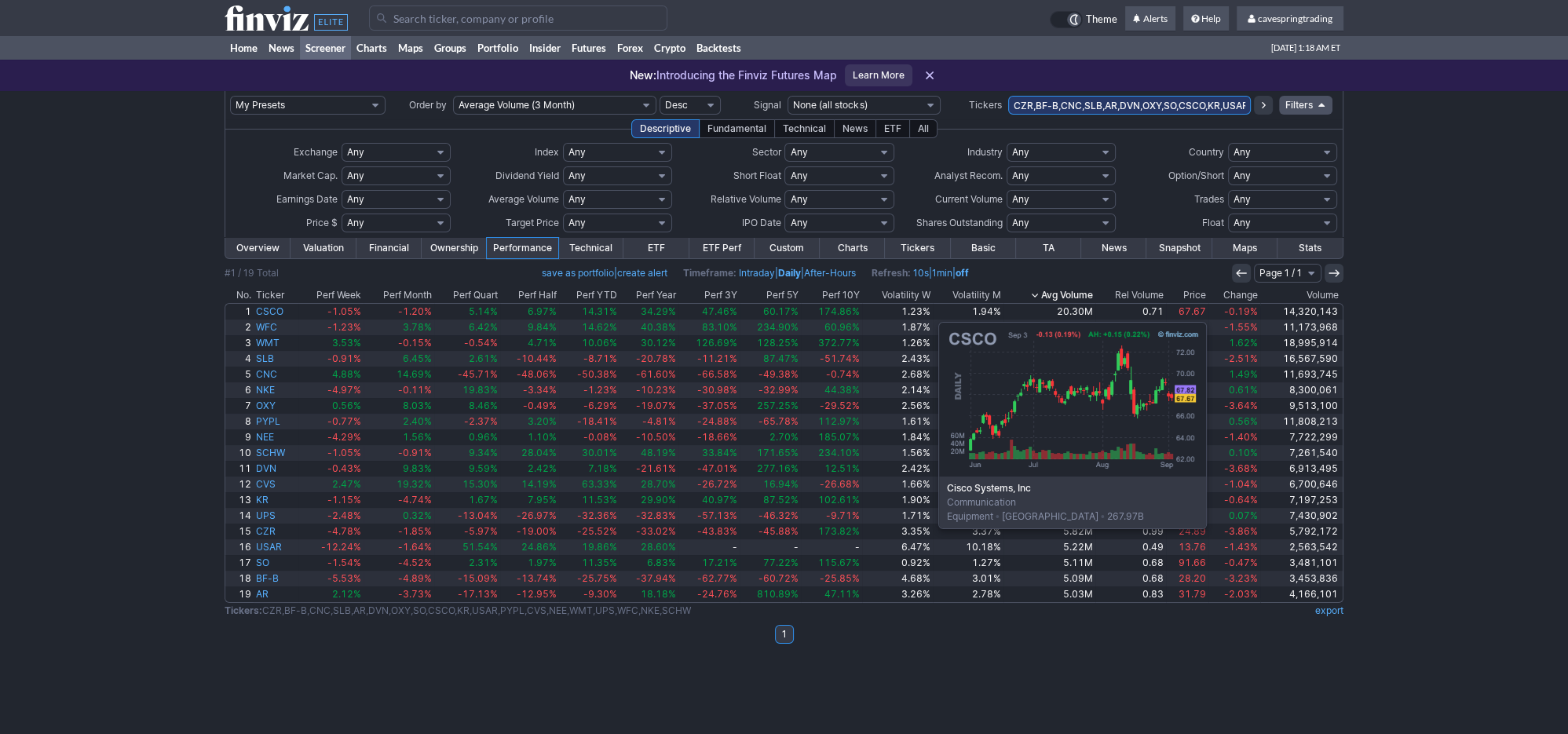
click at [1193, 300] on th "Price" at bounding box center [1187, 295] width 43 height 16
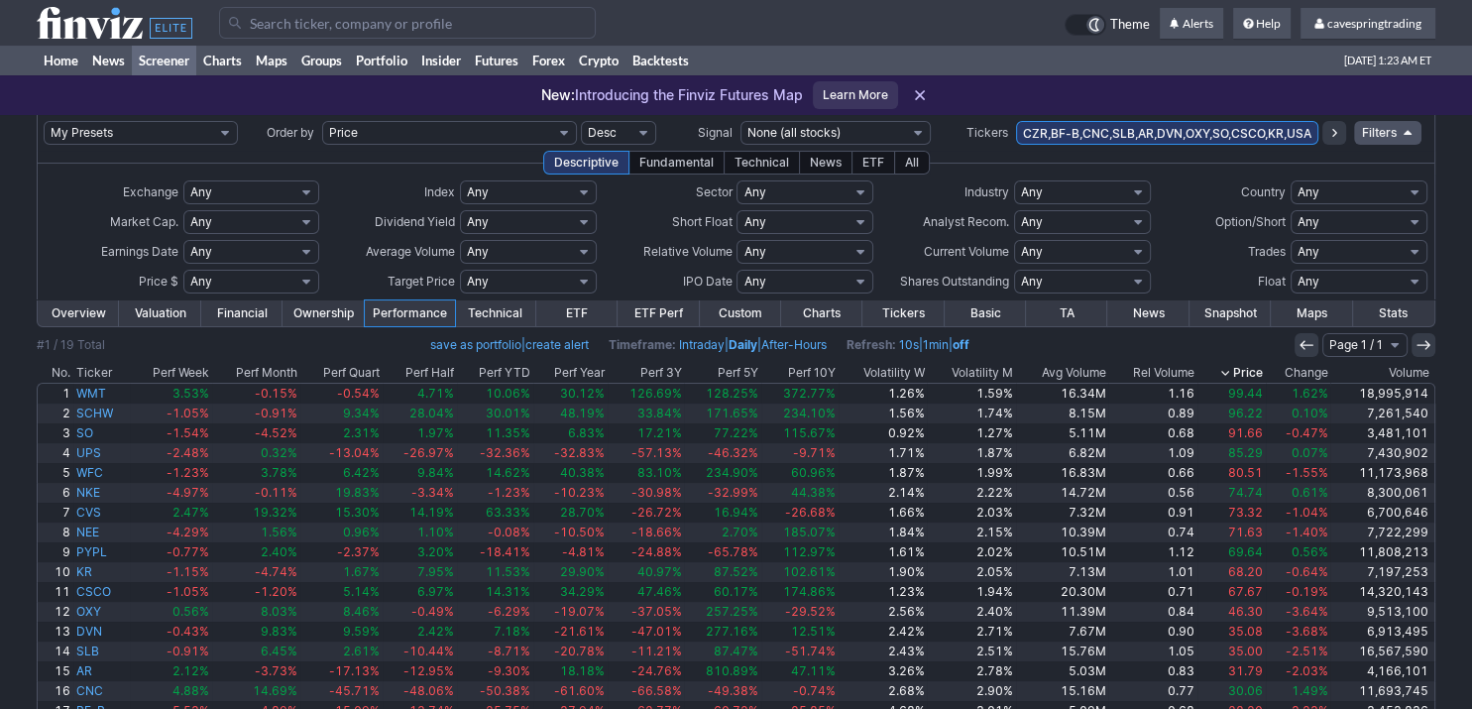
click at [1169, 134] on input "CZR,BF-B,CNC,SLB,AR,DVN,OXY,SO,CSCO,KR,USAR,PYPL,CVS,NEE,WMT,UPS,WFC,NKE,SCHW" at bounding box center [1167, 133] width 303 height 24
type input "ceth,wba,dnb,bf-b"
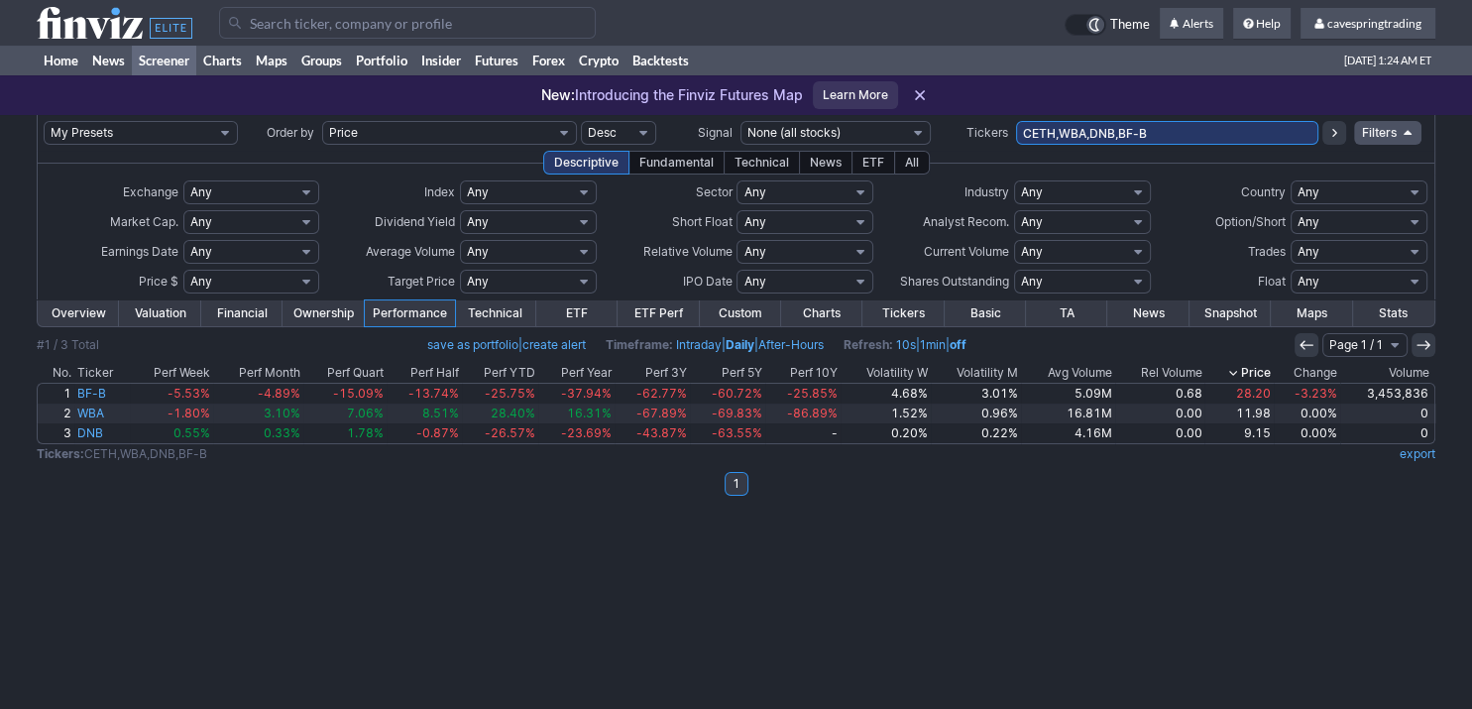
click at [81, 300] on link "Overview" at bounding box center [78, 313] width 81 height 26
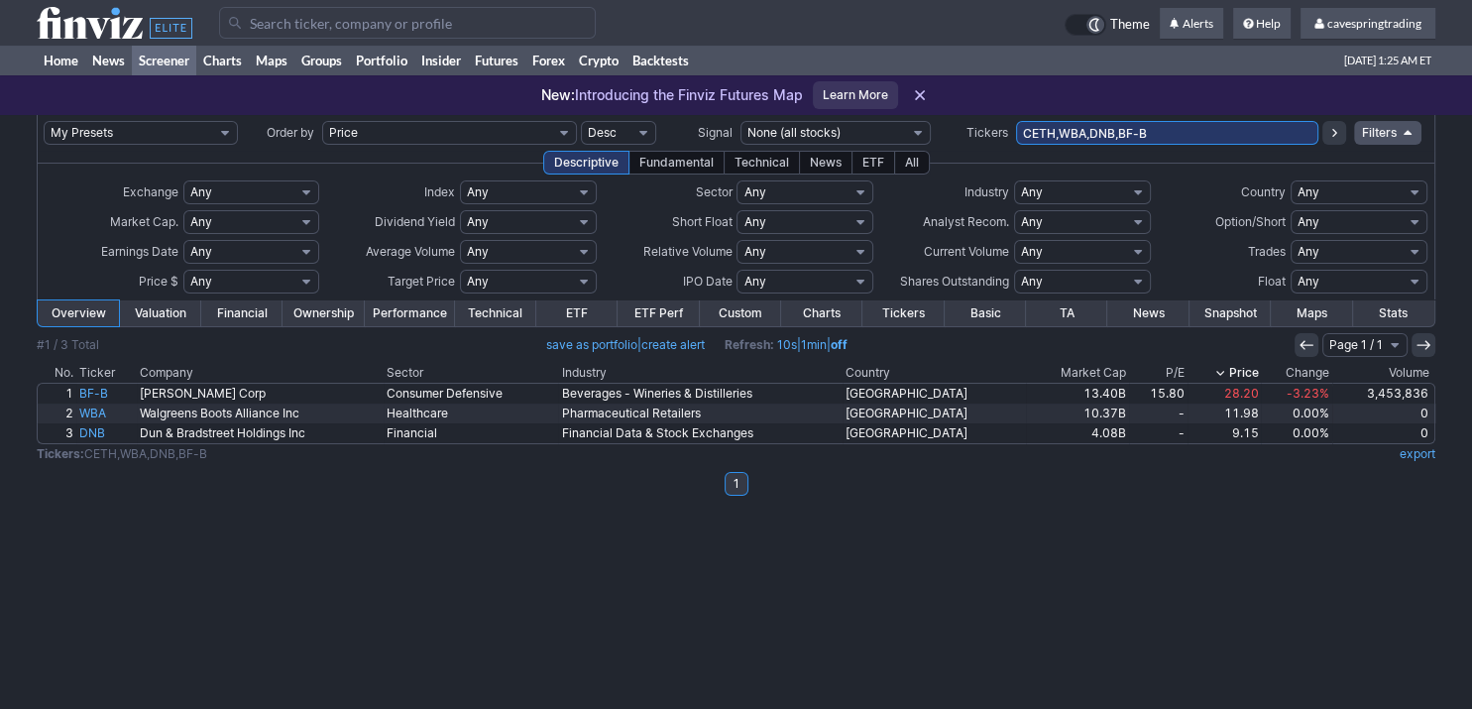
click at [430, 311] on link "Performance" at bounding box center [410, 313] width 90 height 26
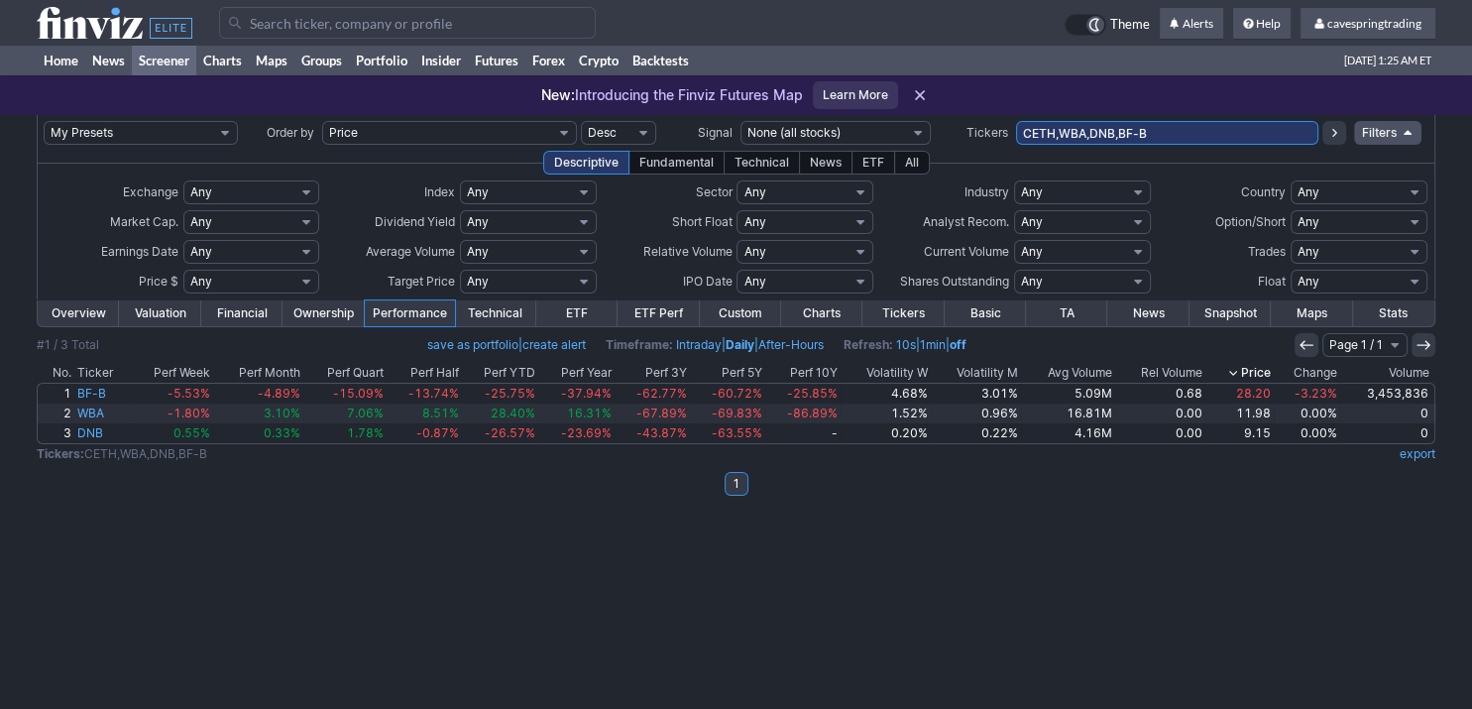
click at [75, 318] on link "Overview" at bounding box center [78, 313] width 81 height 26
